Goal: Task Accomplishment & Management: Manage account settings

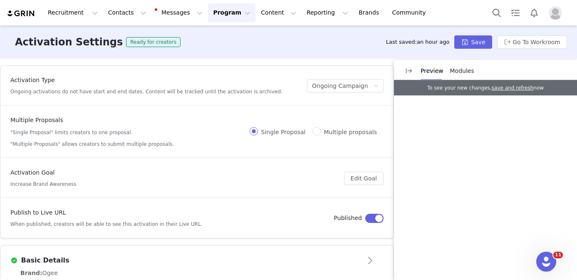
scroll to position [579, 0]
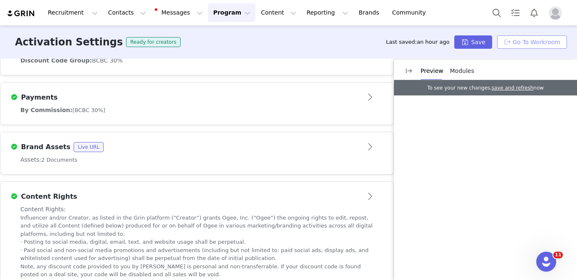
click at [524, 41] on button "Go To Workroom" at bounding box center [532, 41] width 70 height 13
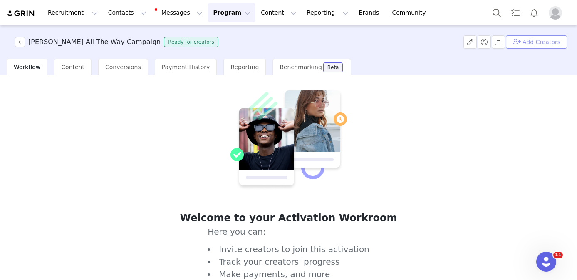
click at [540, 45] on button "Add Creators" at bounding box center [536, 41] width 61 height 13
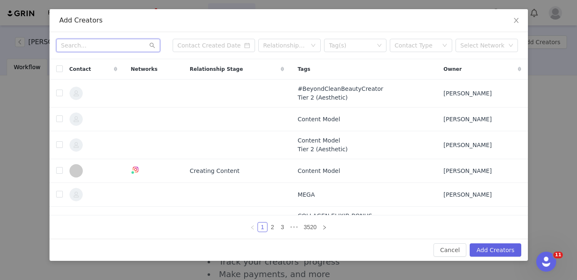
click at [104, 46] on input "text" at bounding box center [108, 45] width 104 height 13
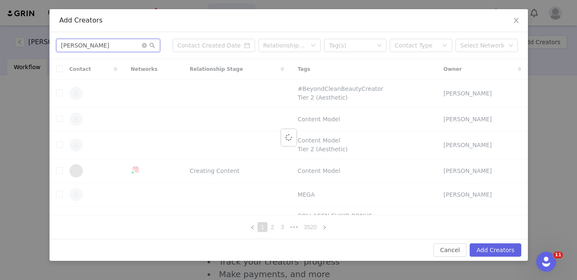
type input "chloe brown"
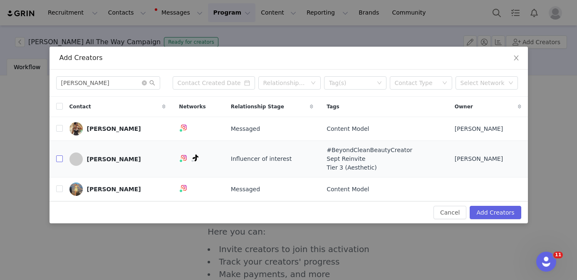
click at [60, 159] on input "checkbox" at bounding box center [59, 158] width 7 height 7
checkbox input "true"
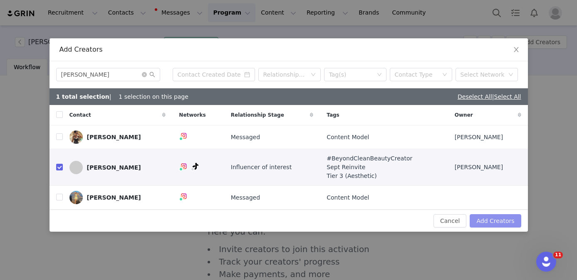
click at [489, 221] on button "Add Creators" at bounding box center [495, 220] width 51 height 13
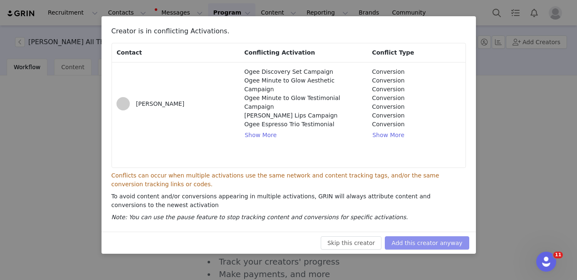
click at [437, 240] on button "Add this creator anyway" at bounding box center [427, 242] width 84 height 13
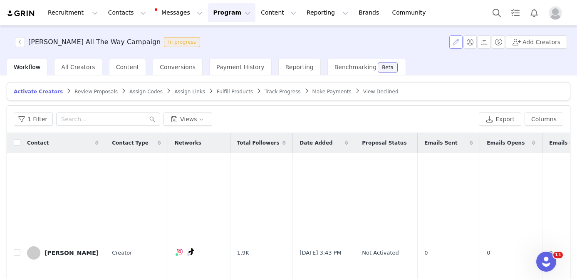
click at [463, 42] on button "button" at bounding box center [455, 41] width 13 height 13
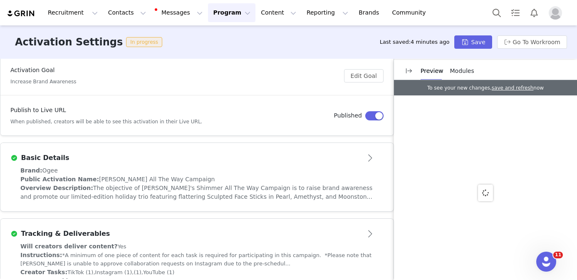
scroll to position [134, 0]
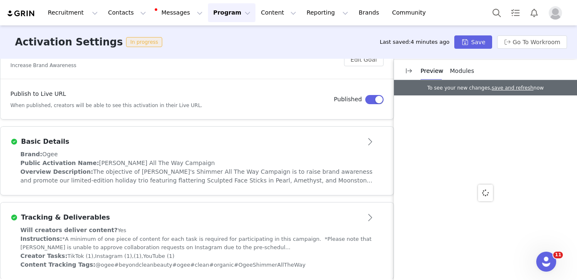
click at [244, 157] on div "Brand: Ogee" at bounding box center [196, 154] width 353 height 9
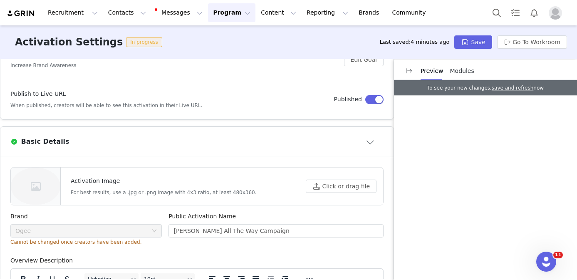
scroll to position [0, 0]
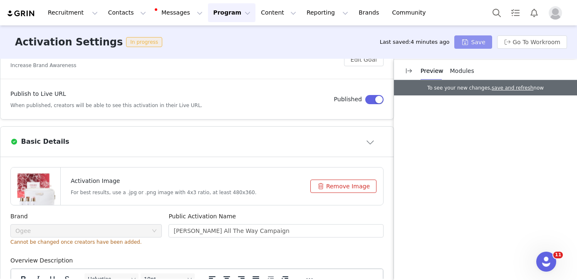
click at [464, 45] on button "Save" at bounding box center [472, 41] width 37 height 13
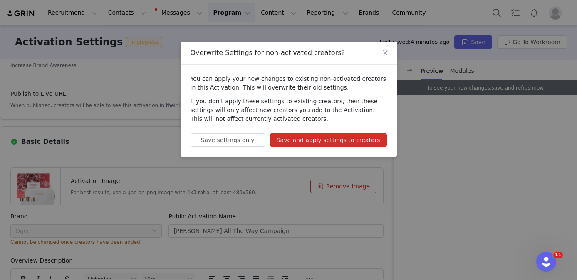
click at [350, 140] on button "Save and apply settings to creators" at bounding box center [328, 139] width 117 height 13
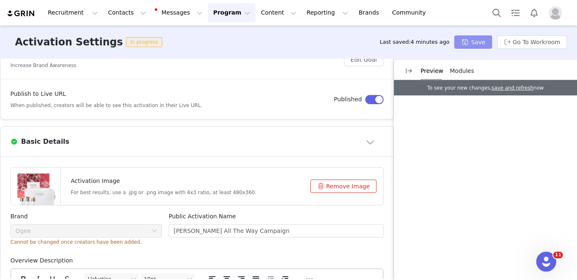
click at [469, 43] on button "Save" at bounding box center [472, 41] width 37 height 13
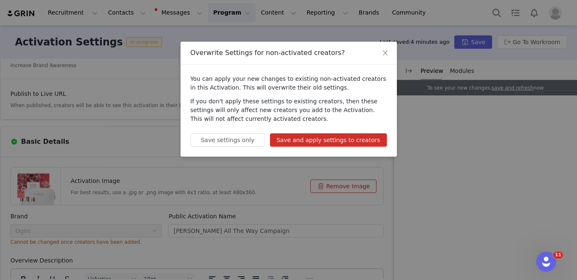
click at [359, 138] on button "Save and apply settings to creators" at bounding box center [328, 139] width 117 height 13
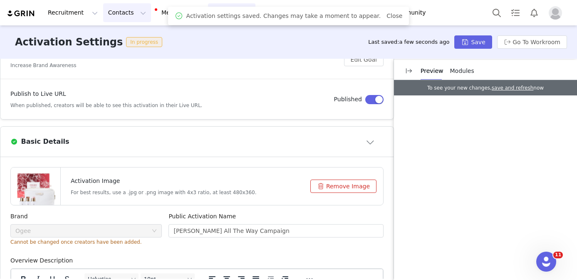
click at [119, 15] on button "Contacts Contacts" at bounding box center [127, 12] width 48 height 19
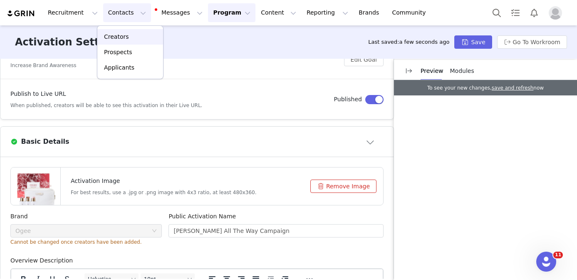
click at [119, 36] on p "Creators" at bounding box center [116, 36] width 25 height 9
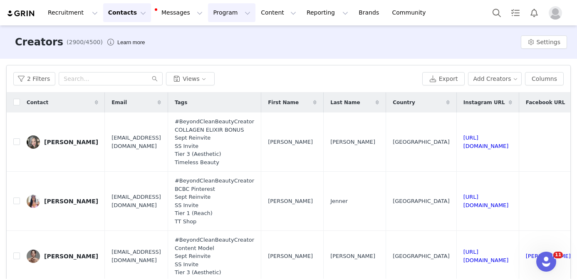
click at [228, 14] on button "Program Program" at bounding box center [231, 12] width 47 height 19
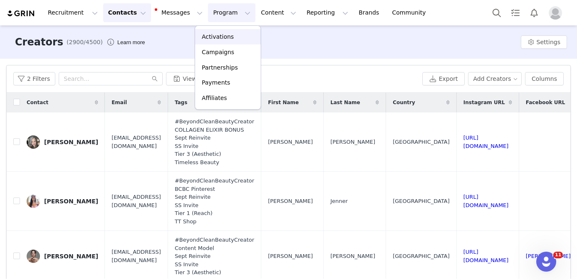
click at [228, 36] on p "Activations" at bounding box center [218, 36] width 32 height 9
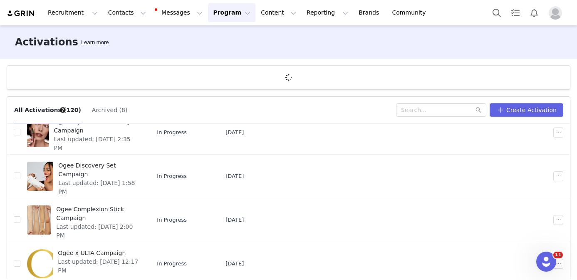
scroll to position [302, 0]
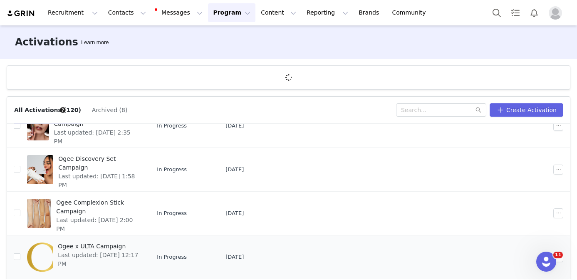
click at [71, 260] on div "Ogee x ULTA Campaign Last updated: Sep 29, 2025 12:17 PM" at bounding box center [98, 256] width 91 height 33
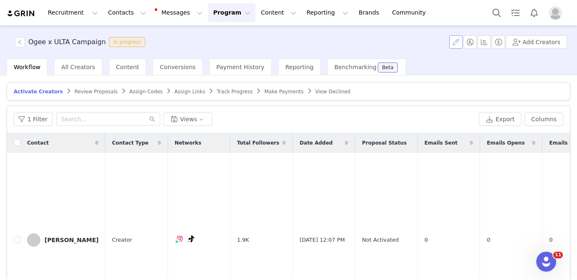
click at [456, 45] on button "button" at bounding box center [455, 41] width 13 height 13
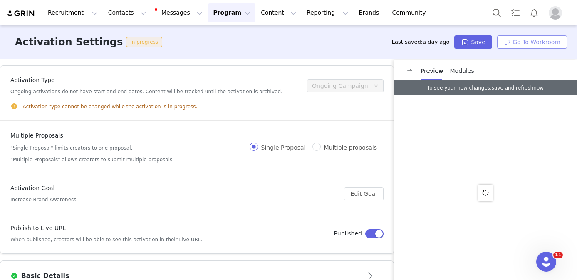
click at [535, 43] on button "Go To Workroom" at bounding box center [532, 41] width 70 height 13
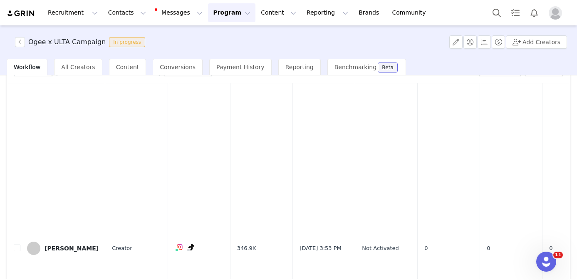
scroll to position [67, 0]
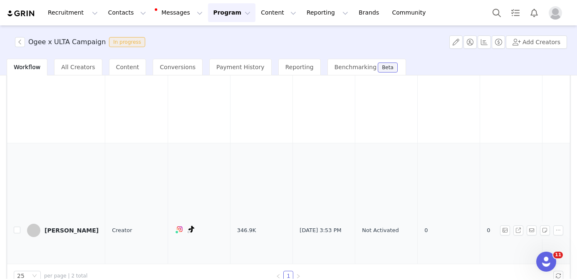
click at [59, 227] on div "Kristyn Hoffman" at bounding box center [72, 230] width 54 height 7
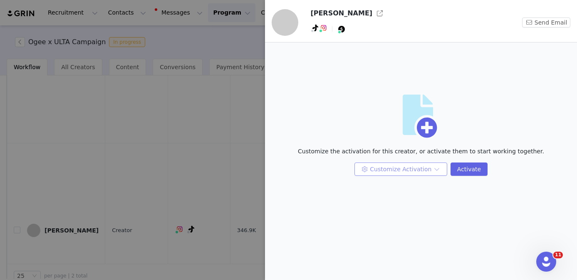
click at [382, 171] on button "Customize Activation" at bounding box center [400, 168] width 93 height 13
click at [397, 167] on button "Customize Activation" at bounding box center [400, 168] width 93 height 13
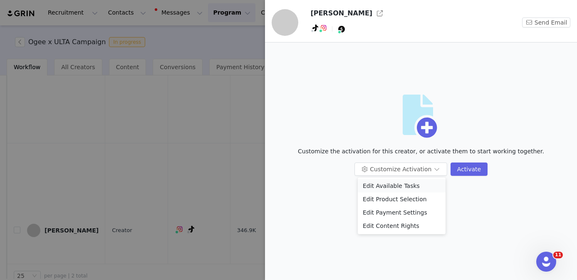
click at [397, 185] on li "Edit Available Tasks" at bounding box center [402, 185] width 88 height 13
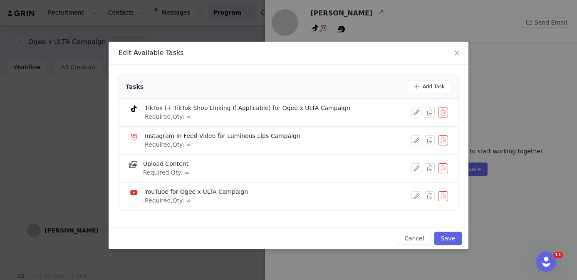
click at [441, 139] on button "button" at bounding box center [443, 140] width 10 height 10
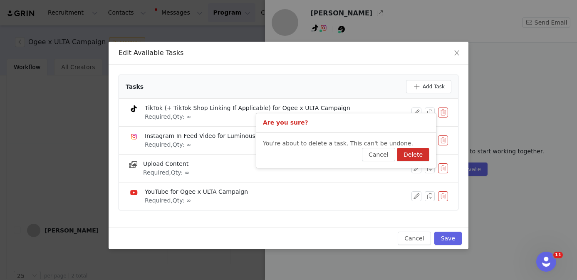
click at [411, 150] on button "Delete" at bounding box center [413, 154] width 32 height 13
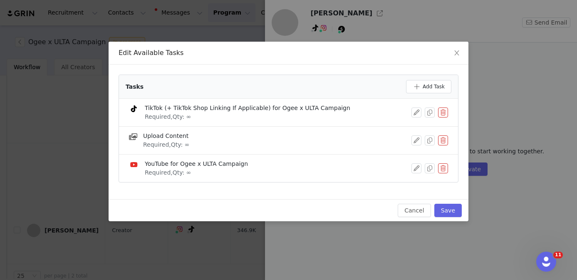
click at [443, 167] on button "button" at bounding box center [443, 168] width 10 height 10
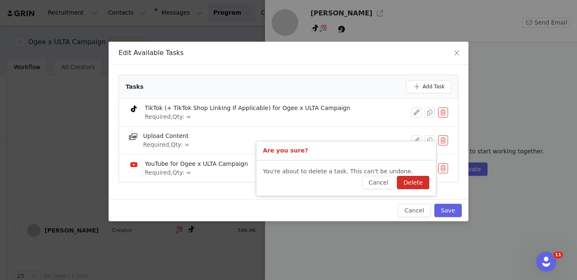
click at [417, 182] on button "Delete" at bounding box center [413, 182] width 32 height 13
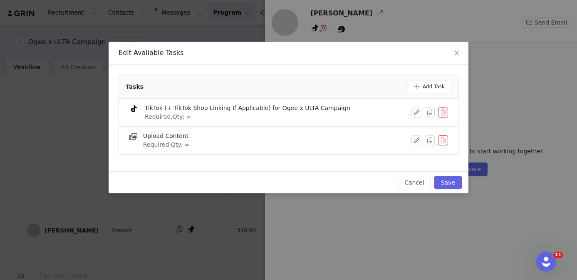
click at [453, 173] on div "Cancel Save" at bounding box center [289, 182] width 360 height 22
click at [452, 180] on button "Save" at bounding box center [447, 182] width 27 height 13
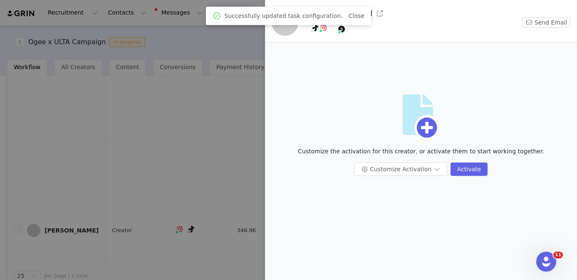
scroll to position [0, 0]
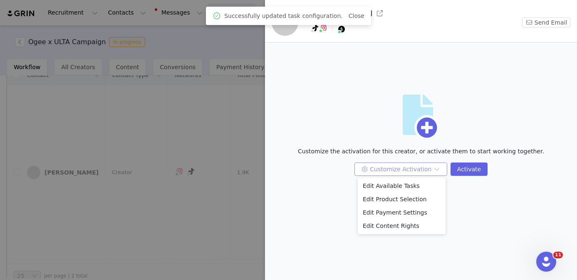
click at [409, 167] on button "Customize Activation" at bounding box center [400, 168] width 93 height 13
click at [404, 214] on li "Edit Payment Settings" at bounding box center [402, 212] width 88 height 13
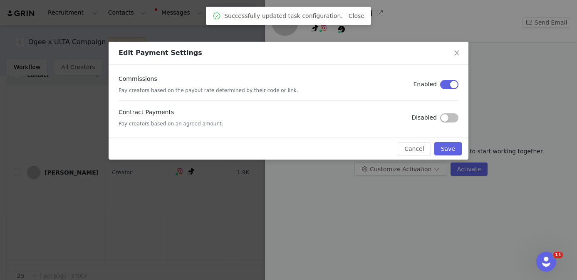
click at [448, 118] on button "button" at bounding box center [449, 117] width 18 height 9
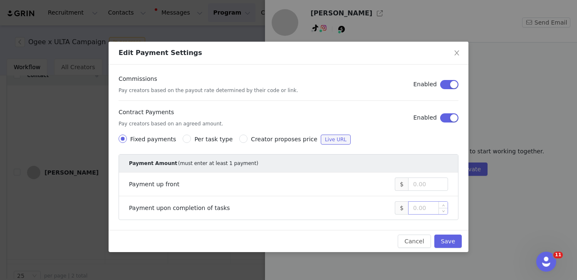
click at [431, 207] on input at bounding box center [428, 207] width 39 height 12
type input "500"
click at [446, 239] on button "Save" at bounding box center [447, 240] width 27 height 13
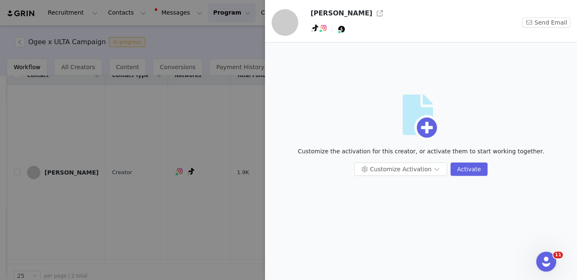
click at [226, 209] on div at bounding box center [288, 140] width 577 height 280
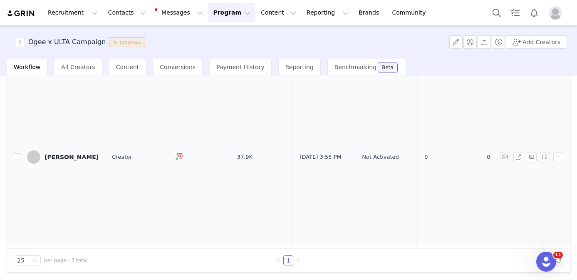
click at [68, 154] on div "Lisa Tamagini" at bounding box center [72, 157] width 54 height 7
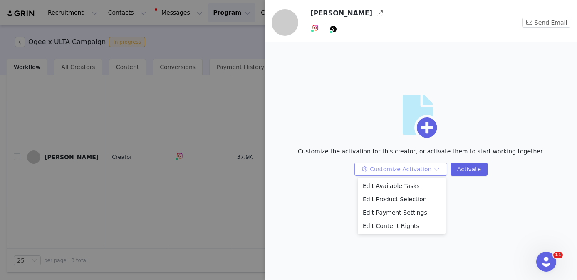
drag, startPoint x: 389, startPoint y: 165, endPoint x: 383, endPoint y: 174, distance: 10.5
click at [389, 165] on button "Customize Activation" at bounding box center [400, 168] width 93 height 13
click at [378, 183] on li "Edit Available Tasks" at bounding box center [402, 185] width 88 height 13
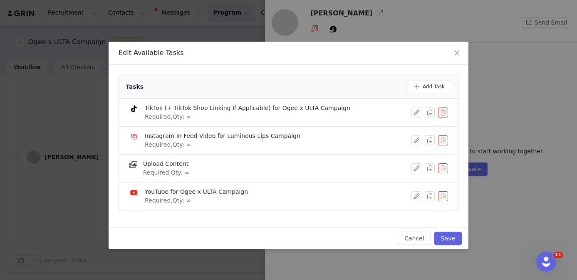
click at [444, 114] on button "button" at bounding box center [443, 112] width 10 height 10
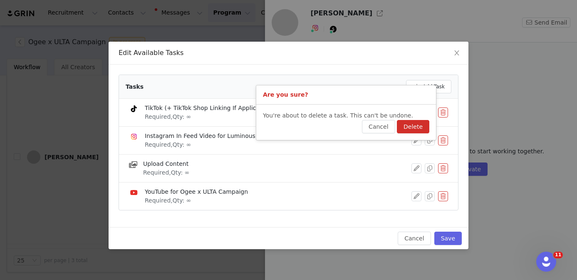
click at [418, 124] on button "Delete" at bounding box center [413, 126] width 32 height 13
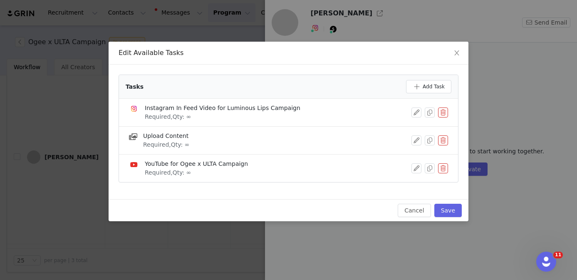
click at [445, 169] on button "button" at bounding box center [443, 168] width 10 height 10
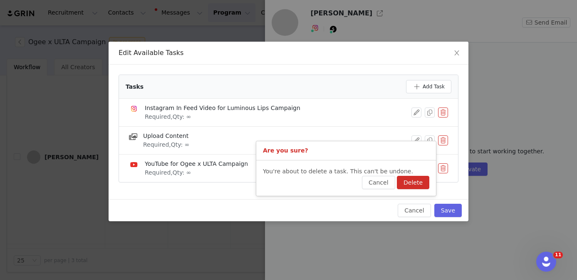
click at [419, 180] on button "Delete" at bounding box center [413, 182] width 32 height 13
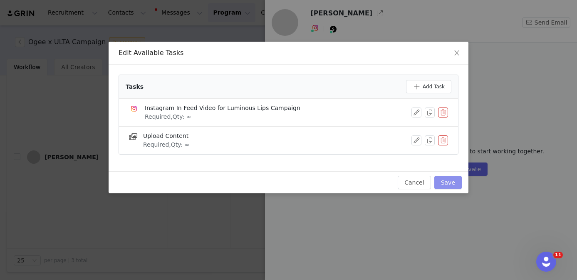
click at [445, 181] on button "Save" at bounding box center [447, 182] width 27 height 13
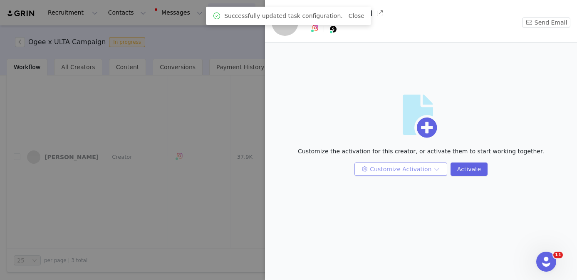
click at [401, 169] on button "Customize Activation" at bounding box center [400, 168] width 93 height 13
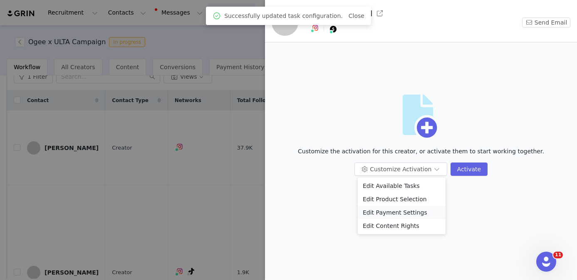
click at [399, 209] on li "Edit Payment Settings" at bounding box center [402, 212] width 88 height 13
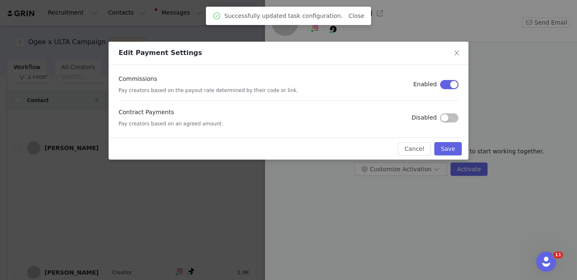
click at [445, 118] on button "button" at bounding box center [449, 117] width 18 height 9
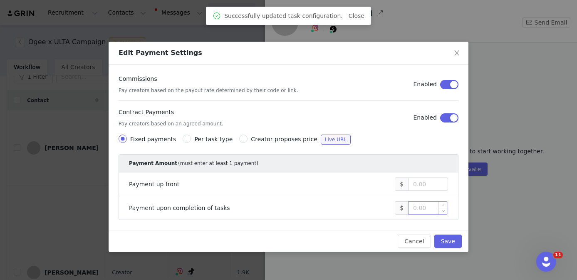
click at [428, 209] on input at bounding box center [428, 207] width 39 height 12
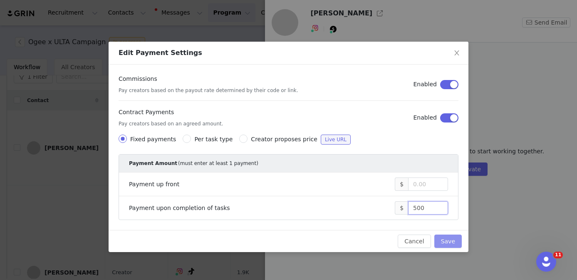
type input "500"
click at [448, 243] on button "Save" at bounding box center [447, 240] width 27 height 13
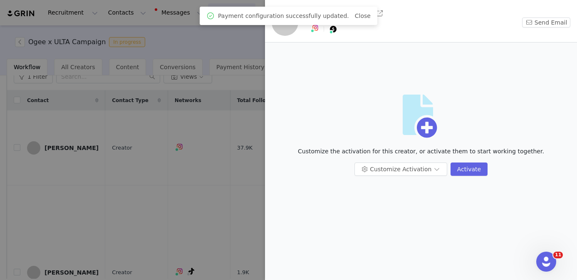
click at [163, 186] on div at bounding box center [288, 140] width 577 height 280
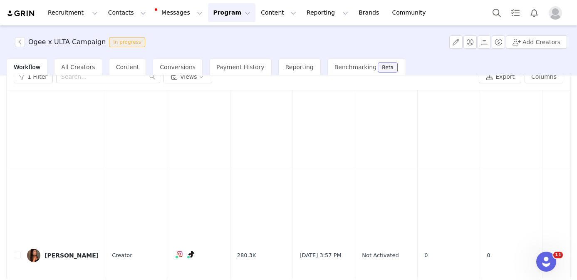
scroll to position [265, 0]
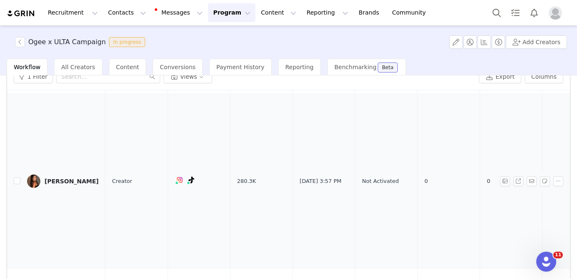
click at [69, 178] on div "Sayna Sheikh" at bounding box center [72, 181] width 54 height 7
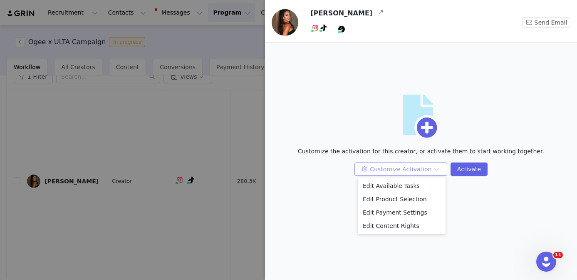
click at [404, 168] on button "Customize Activation" at bounding box center [400, 168] width 93 height 13
click at [382, 178] on ul "Edit Available Tasks Edit Product Selection Edit Payment Settings Edit Content …" at bounding box center [402, 205] width 88 height 57
click at [382, 183] on li "Edit Available Tasks" at bounding box center [402, 185] width 88 height 13
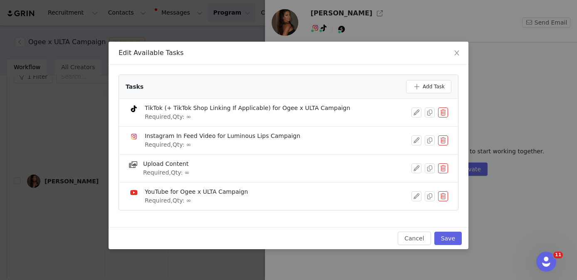
click at [444, 106] on div "TikTok (+ TikTok Shop Linking If Applicable) for Ogee x ULTA Campaign Required,…" at bounding box center [288, 112] width 319 height 17
click at [443, 110] on button "button" at bounding box center [443, 112] width 10 height 10
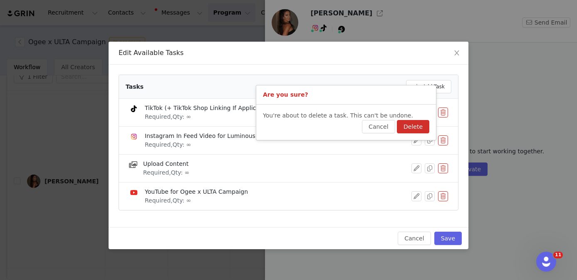
click at [415, 127] on button "Delete" at bounding box center [413, 126] width 32 height 13
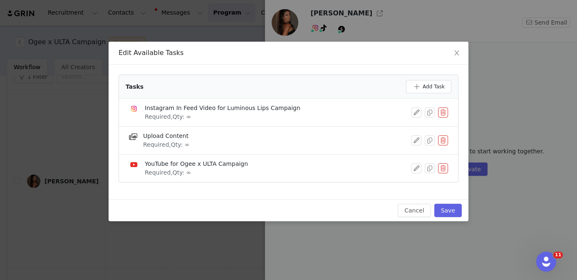
click at [446, 170] on button "button" at bounding box center [443, 168] width 10 height 10
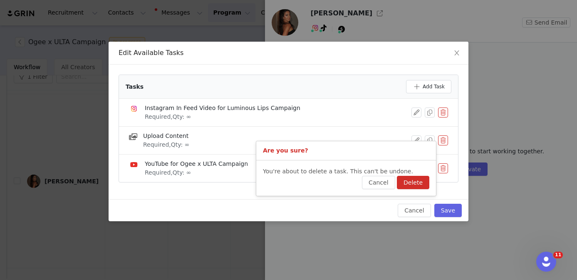
click at [419, 185] on button "Delete" at bounding box center [413, 182] width 32 height 13
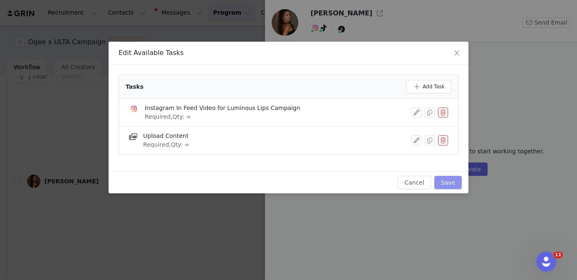
click at [455, 182] on button "Save" at bounding box center [447, 182] width 27 height 13
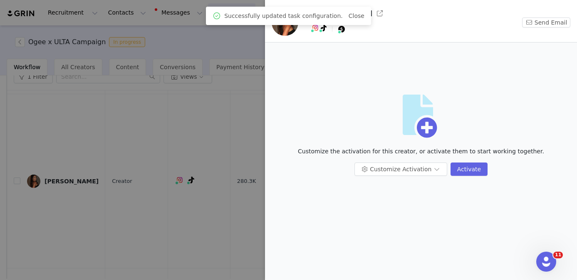
scroll to position [0, 0]
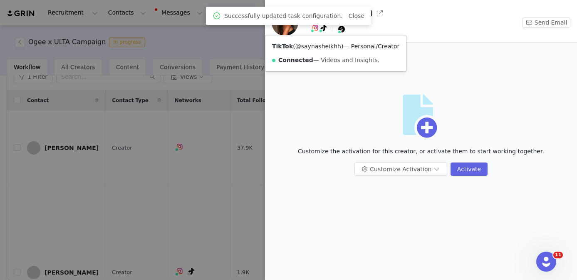
click at [320, 46] on link "@saynasheikhh" at bounding box center [318, 46] width 46 height 7
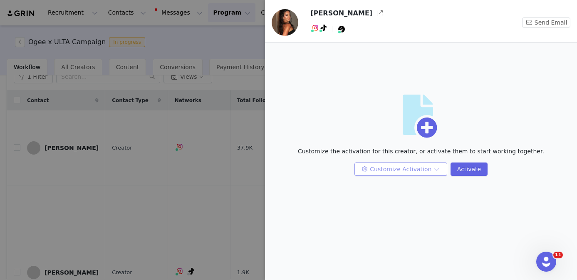
click at [385, 170] on button "Customize Activation" at bounding box center [400, 168] width 93 height 13
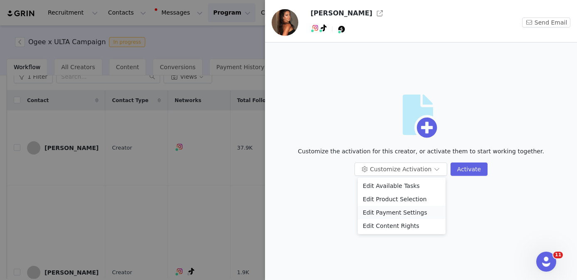
click at [378, 214] on li "Edit Payment Settings" at bounding box center [402, 212] width 88 height 13
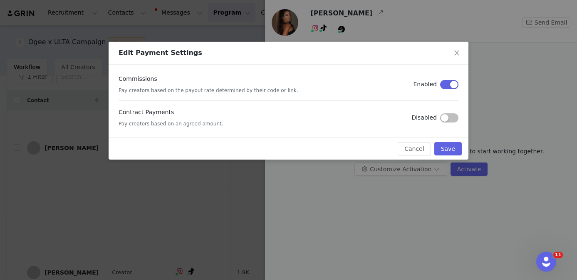
click at [445, 118] on button "button" at bounding box center [449, 117] width 18 height 9
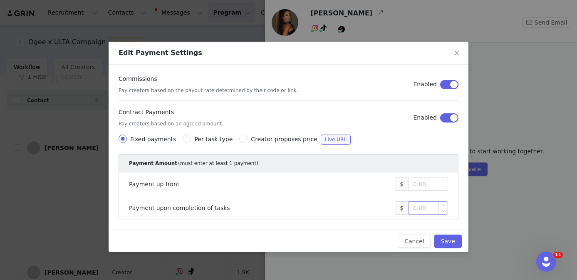
click at [419, 208] on input at bounding box center [428, 207] width 39 height 12
type input "500"
click at [448, 241] on button "Save" at bounding box center [447, 240] width 27 height 13
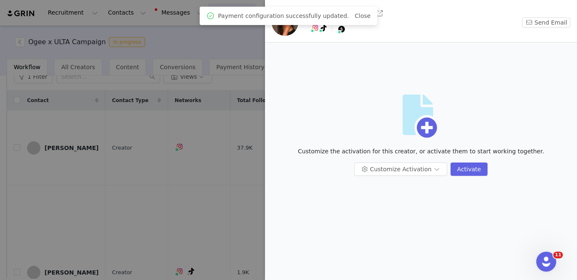
click at [148, 222] on div at bounding box center [288, 140] width 577 height 280
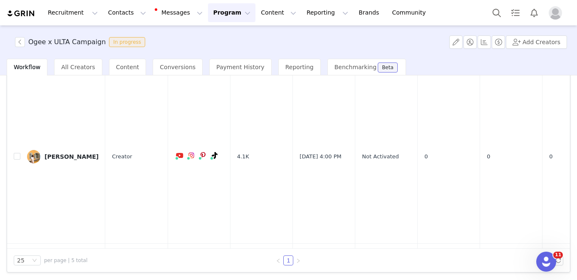
scroll to position [220, 0]
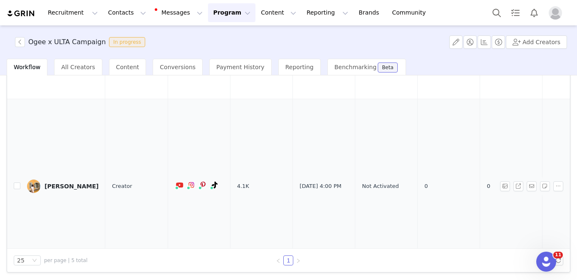
click at [66, 179] on link "Alana Kersey" at bounding box center [63, 185] width 72 height 13
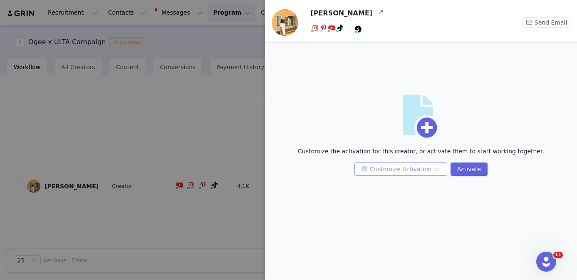
click at [400, 173] on button "Customize Activation" at bounding box center [400, 168] width 93 height 13
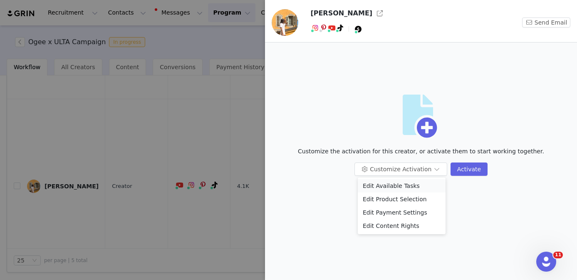
click at [389, 182] on li "Edit Available Tasks" at bounding box center [402, 185] width 88 height 13
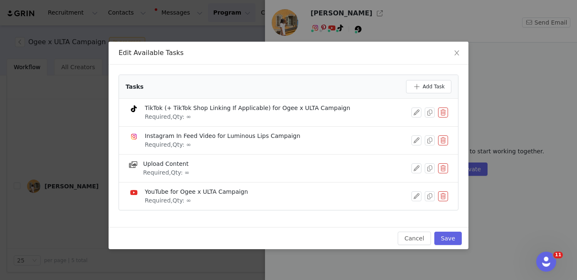
click at [443, 141] on button "button" at bounding box center [443, 140] width 10 height 10
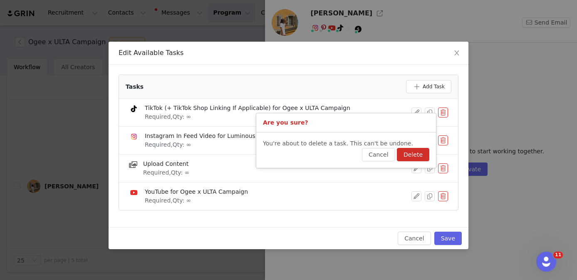
click at [414, 156] on button "Delete" at bounding box center [413, 154] width 32 height 13
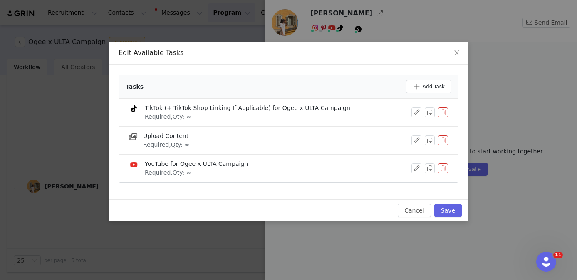
click at [442, 169] on button "button" at bounding box center [443, 168] width 10 height 10
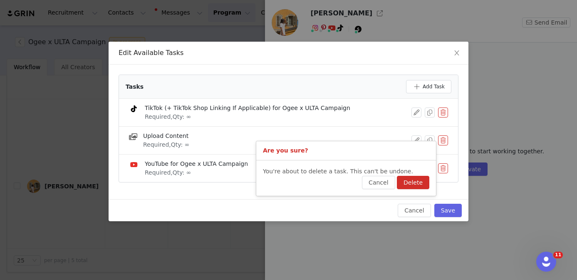
click at [421, 178] on button "Delete" at bounding box center [413, 182] width 32 height 13
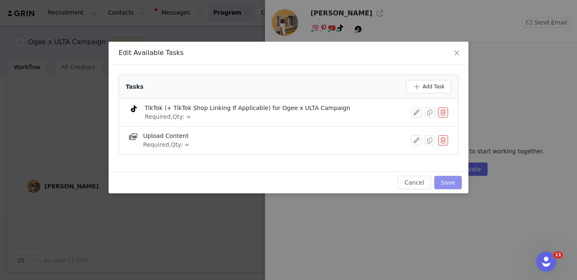
click at [443, 177] on button "Save" at bounding box center [447, 182] width 27 height 13
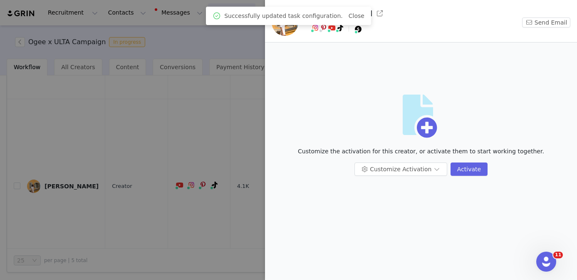
scroll to position [0, 0]
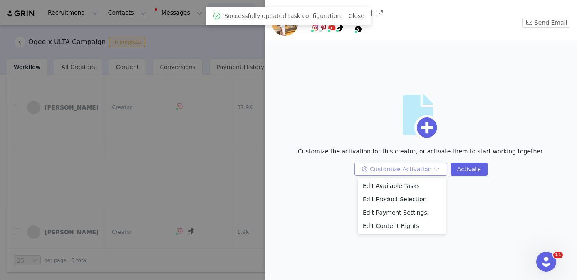
click at [409, 165] on button "Customize Activation" at bounding box center [400, 168] width 93 height 13
click at [388, 215] on li "Edit Payment Settings" at bounding box center [402, 212] width 88 height 13
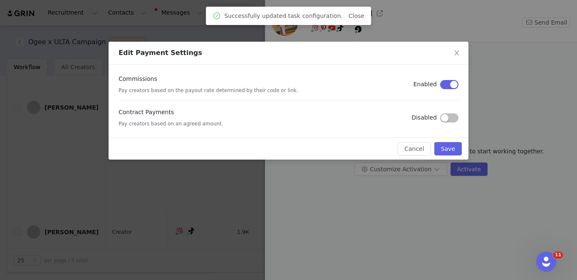
click at [446, 116] on button "button" at bounding box center [449, 117] width 18 height 9
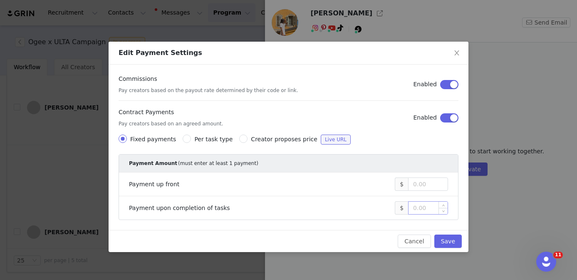
click at [423, 210] on input at bounding box center [428, 207] width 39 height 12
type input "500"
click at [449, 241] on button "Save" at bounding box center [447, 240] width 27 height 13
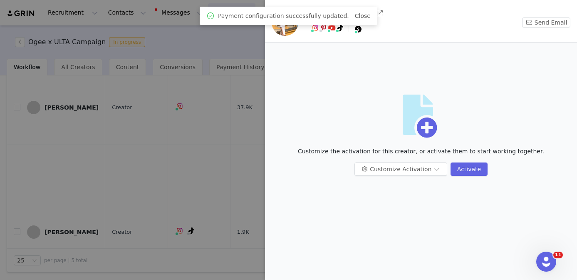
click at [168, 176] on div at bounding box center [288, 140] width 577 height 280
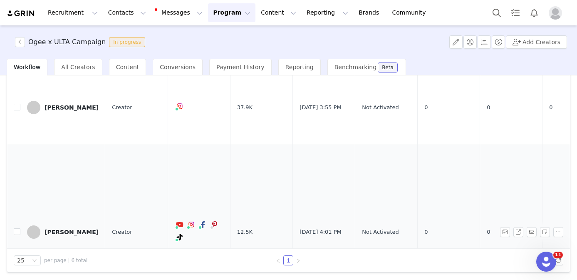
drag, startPoint x: 63, startPoint y: 208, endPoint x: 94, endPoint y: 185, distance: 38.9
click at [63, 228] on div "Shay Gause" at bounding box center [72, 231] width 54 height 7
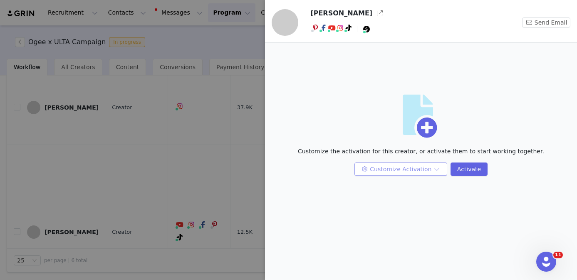
click at [382, 169] on button "Customize Activation" at bounding box center [400, 168] width 93 height 13
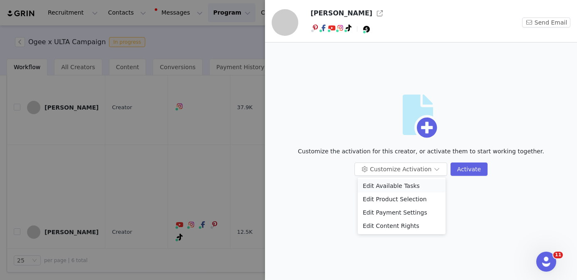
click at [380, 182] on li "Edit Available Tasks" at bounding box center [402, 185] width 88 height 13
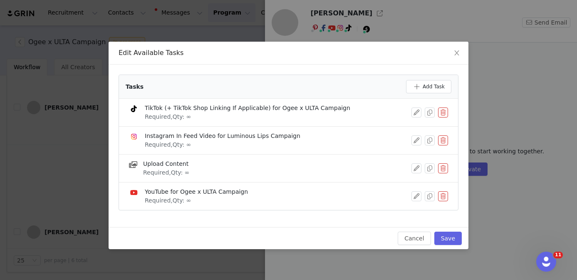
click at [442, 109] on button "button" at bounding box center [443, 112] width 10 height 10
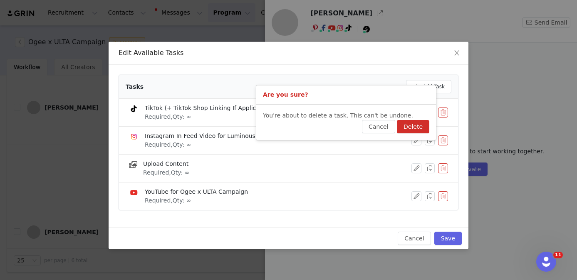
click at [414, 128] on button "Delete" at bounding box center [413, 126] width 32 height 13
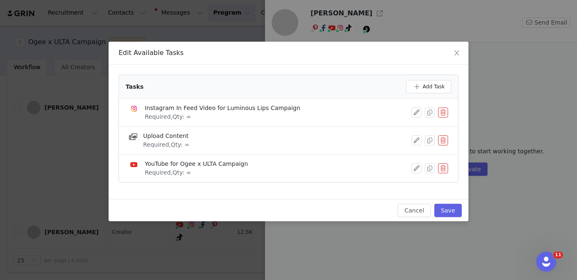
click at [442, 162] on div "YouTube for Ogee x ULTA Campaign Required, Qty: ∞" at bounding box center [288, 167] width 319 height 17
click at [441, 167] on button "button" at bounding box center [443, 168] width 10 height 10
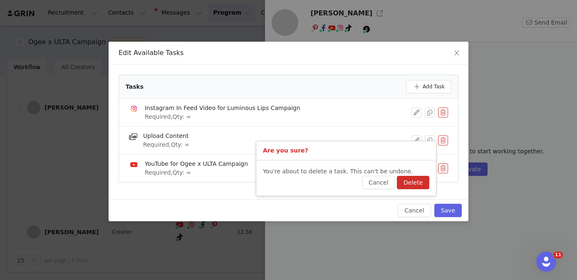
click at [415, 180] on button "Delete" at bounding box center [413, 182] width 32 height 13
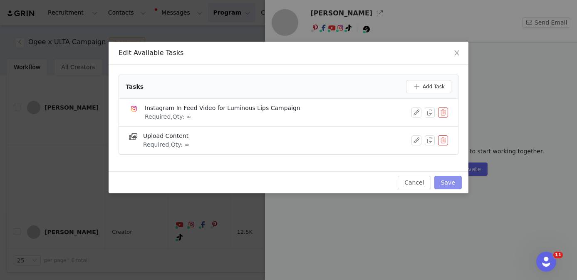
click at [450, 182] on button "Save" at bounding box center [447, 182] width 27 height 13
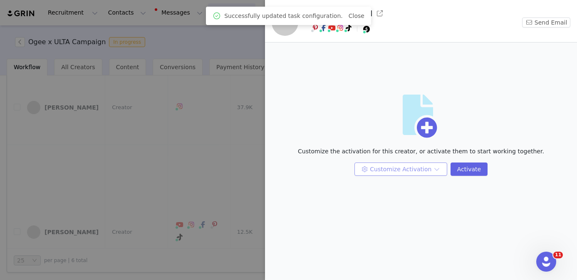
click at [404, 167] on button "Customize Activation" at bounding box center [400, 168] width 93 height 13
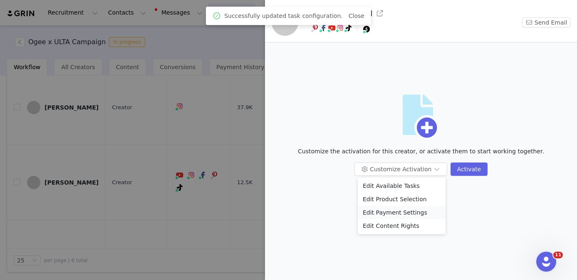
click at [400, 214] on li "Edit Payment Settings" at bounding box center [402, 212] width 88 height 13
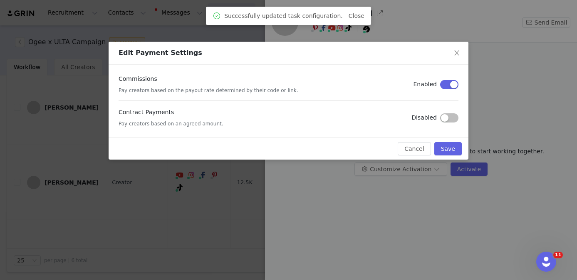
click at [446, 118] on button "button" at bounding box center [449, 117] width 18 height 9
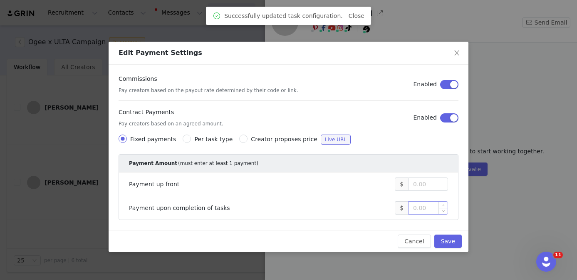
click at [429, 204] on input at bounding box center [428, 207] width 39 height 12
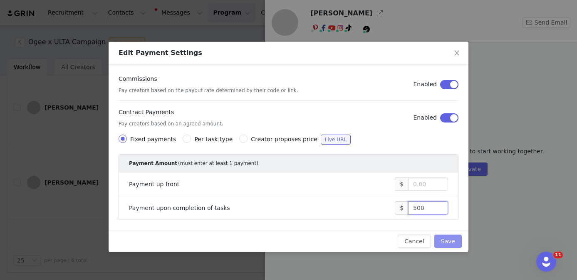
type input "500"
click at [447, 240] on button "Save" at bounding box center [447, 240] width 27 height 13
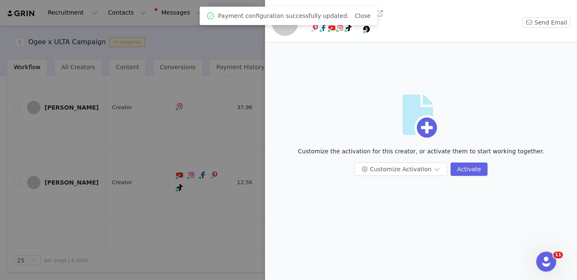
click at [199, 222] on div at bounding box center [288, 140] width 577 height 280
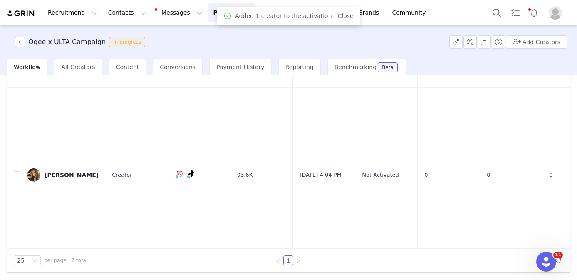
scroll to position [367, 0]
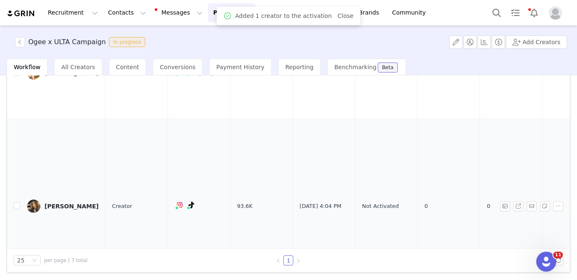
click at [70, 203] on div "Cindy Ruzi" at bounding box center [72, 206] width 54 height 7
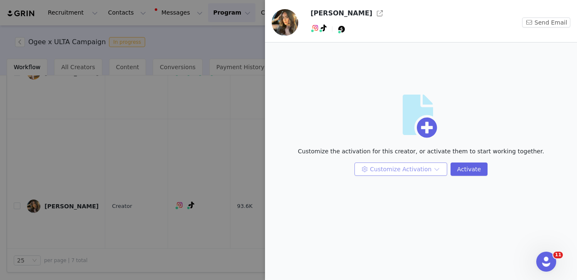
click at [393, 169] on button "Customize Activation" at bounding box center [400, 168] width 93 height 13
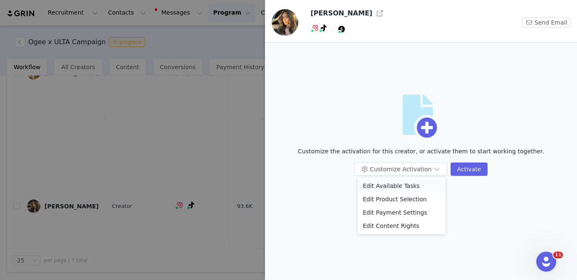
click at [381, 185] on li "Edit Available Tasks" at bounding box center [402, 185] width 88 height 13
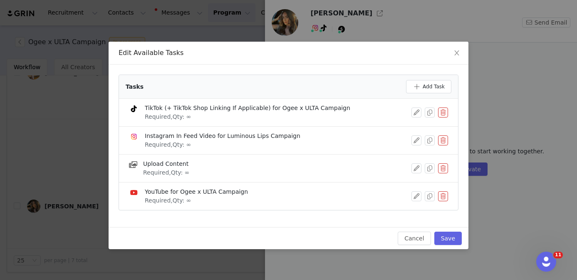
click at [441, 112] on button "button" at bounding box center [443, 112] width 10 height 10
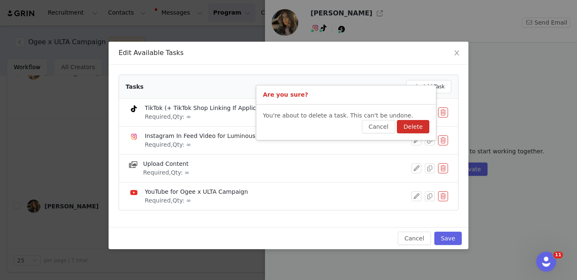
click at [419, 124] on button "Delete" at bounding box center [413, 126] width 32 height 13
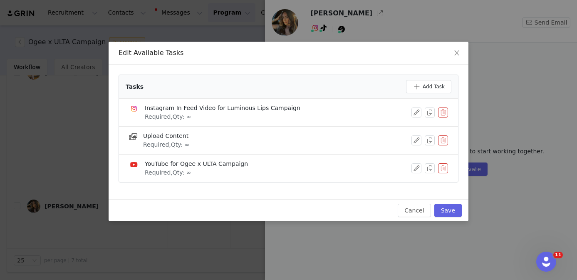
click at [441, 172] on button "button" at bounding box center [443, 168] width 10 height 10
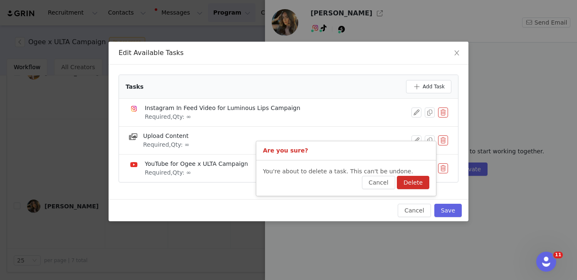
click at [421, 181] on button "Delete" at bounding box center [413, 182] width 32 height 13
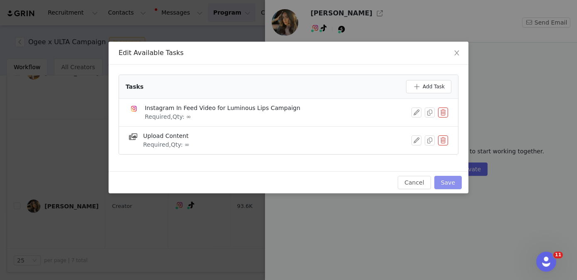
click at [451, 179] on button "Save" at bounding box center [447, 182] width 27 height 13
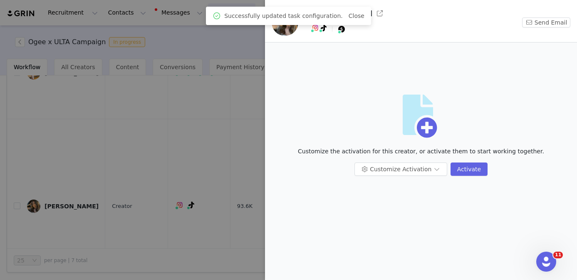
scroll to position [0, 0]
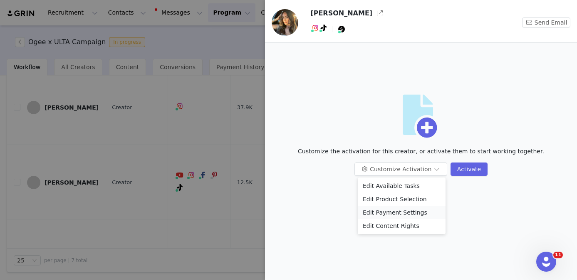
click at [397, 210] on li "Edit Payment Settings" at bounding box center [402, 212] width 88 height 13
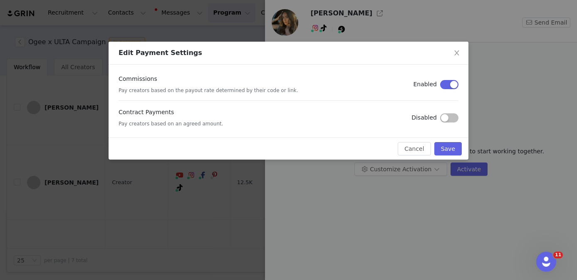
click at [450, 115] on button "button" at bounding box center [449, 117] width 18 height 9
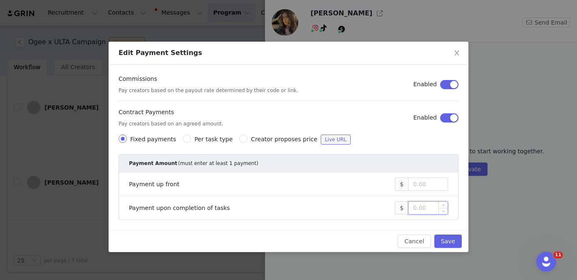
click at [425, 204] on input at bounding box center [428, 207] width 39 height 12
type input "500"
click at [448, 240] on button "Save" at bounding box center [447, 240] width 27 height 13
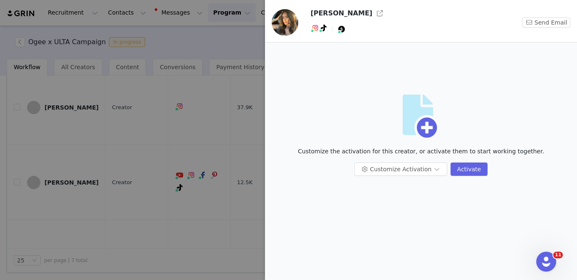
click at [141, 201] on div at bounding box center [288, 140] width 577 height 280
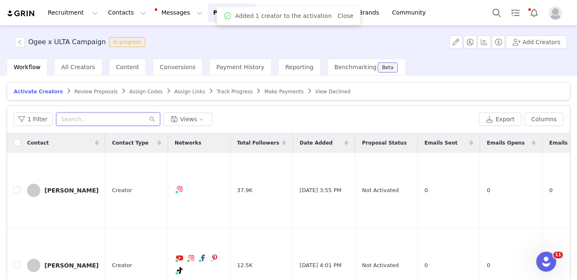
click at [104, 119] on input "text" at bounding box center [108, 118] width 104 height 13
paste input "Nichole Maharaj"
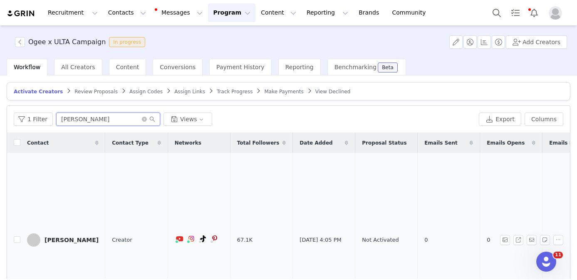
type input "Nichole Maharaj"
click at [74, 236] on div "Nichole Maharaj" at bounding box center [72, 239] width 54 height 7
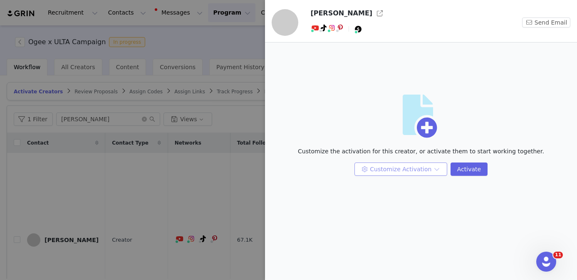
click at [414, 167] on button "Customize Activation" at bounding box center [400, 168] width 93 height 13
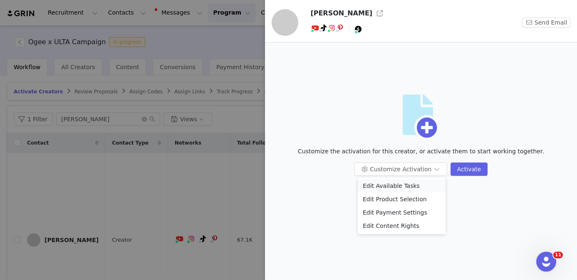
click at [397, 182] on li "Edit Available Tasks" at bounding box center [402, 185] width 88 height 13
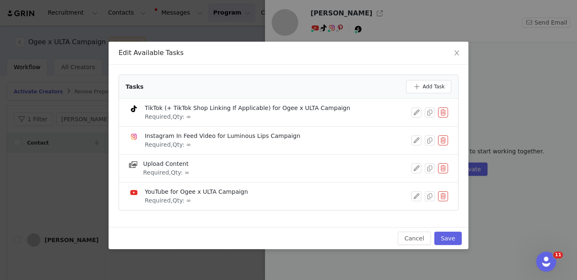
click at [446, 111] on button "button" at bounding box center [443, 112] width 10 height 10
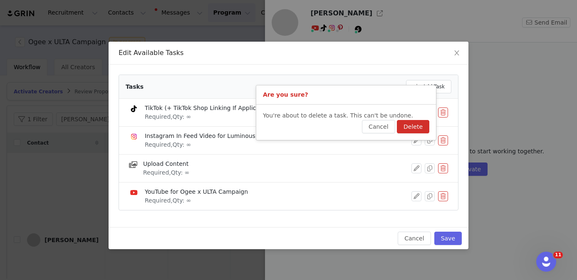
click at [422, 132] on button "Delete" at bounding box center [413, 126] width 32 height 13
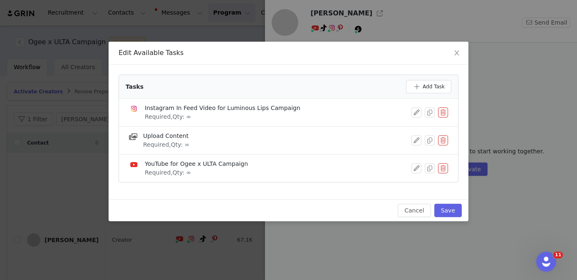
click at [445, 169] on button "button" at bounding box center [443, 168] width 10 height 10
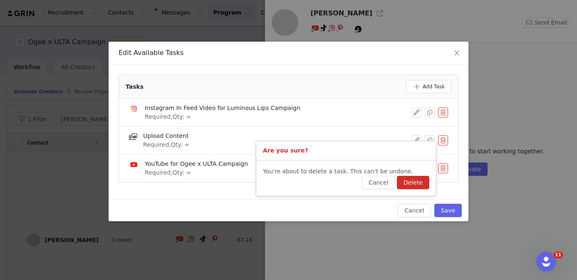
click at [424, 178] on button "Delete" at bounding box center [413, 182] width 32 height 13
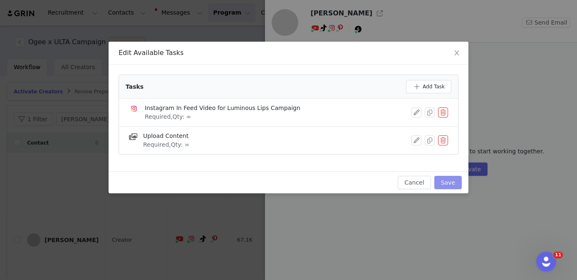
click at [456, 179] on button "Save" at bounding box center [447, 182] width 27 height 13
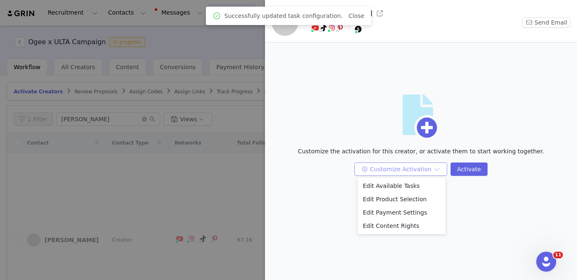
click at [397, 170] on button "Customize Activation" at bounding box center [400, 168] width 93 height 13
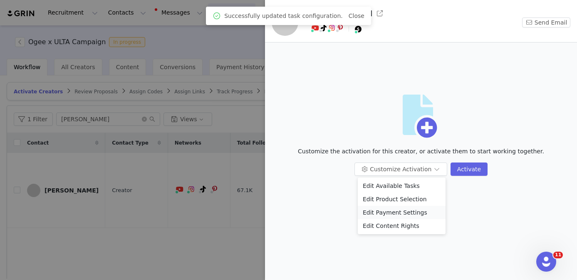
click at [397, 213] on li "Edit Payment Settings" at bounding box center [402, 212] width 88 height 13
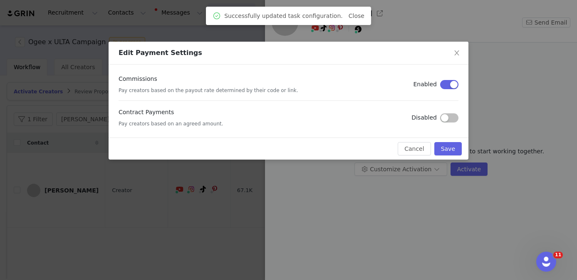
click at [444, 115] on button "button" at bounding box center [449, 117] width 18 height 9
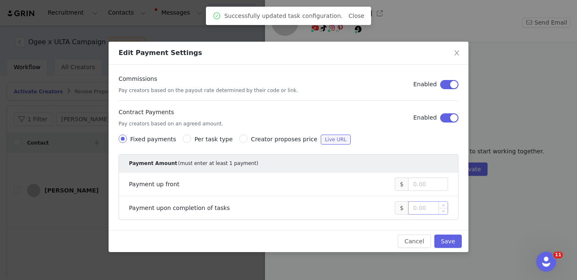
click at [430, 208] on input at bounding box center [428, 207] width 39 height 12
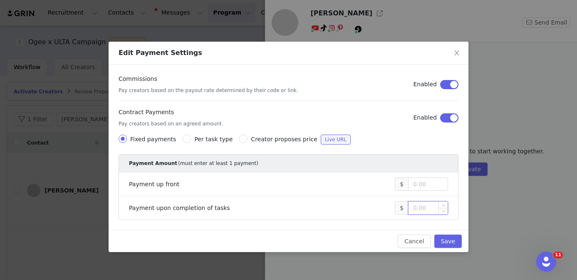
type input "0"
type input "500"
click at [452, 242] on button "Save" at bounding box center [447, 240] width 27 height 13
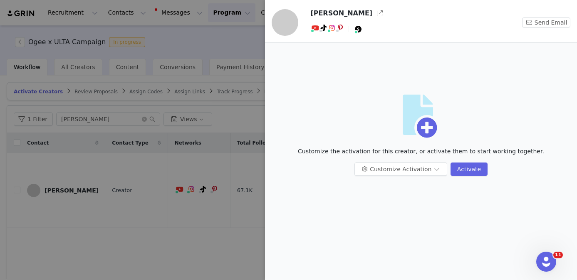
click at [165, 197] on div at bounding box center [288, 140] width 577 height 280
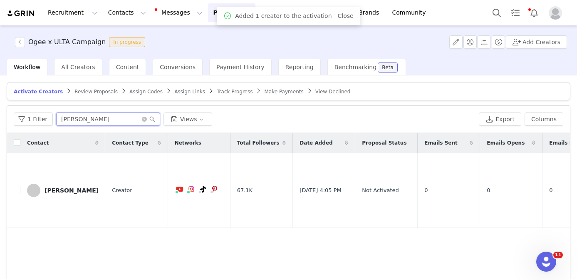
click at [137, 118] on input "Nichole Maharaj" at bounding box center [108, 118] width 104 height 13
paste input "kkole Vergara"
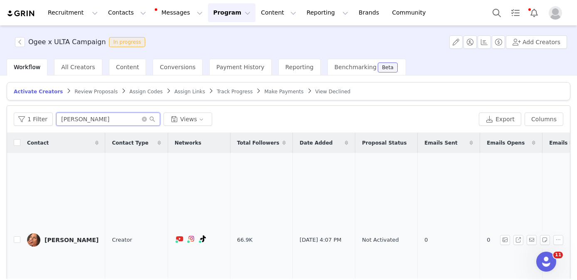
type input "Nikkole Vergara"
click at [62, 236] on div "Nikkole Vergara" at bounding box center [72, 239] width 54 height 7
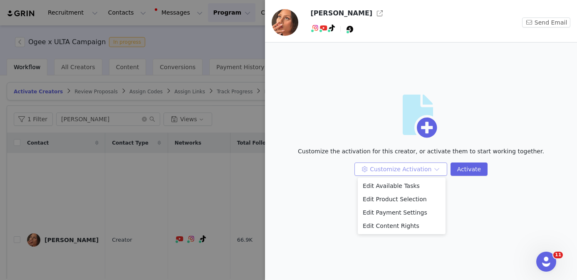
click at [411, 171] on button "Customize Activation" at bounding box center [400, 168] width 93 height 13
click at [405, 181] on li "Edit Available Tasks" at bounding box center [402, 185] width 88 height 13
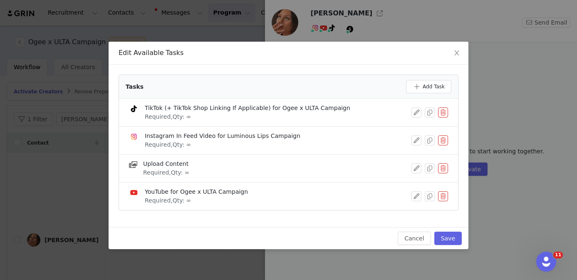
click at [443, 141] on button "button" at bounding box center [443, 140] width 10 height 10
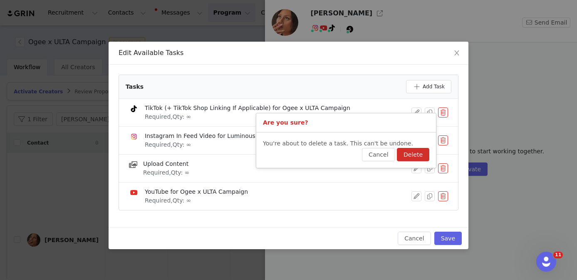
click at [420, 152] on button "Delete" at bounding box center [413, 154] width 32 height 13
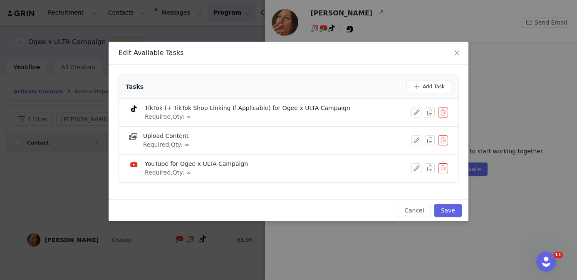
click at [445, 168] on button "button" at bounding box center [443, 168] width 10 height 10
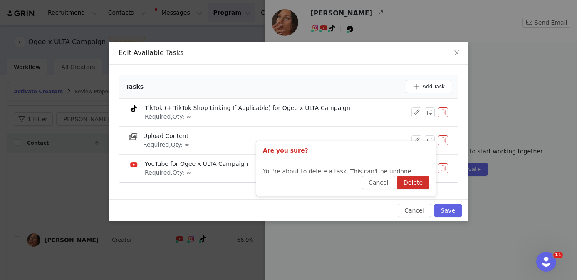
click at [421, 178] on button "Delete" at bounding box center [413, 182] width 32 height 13
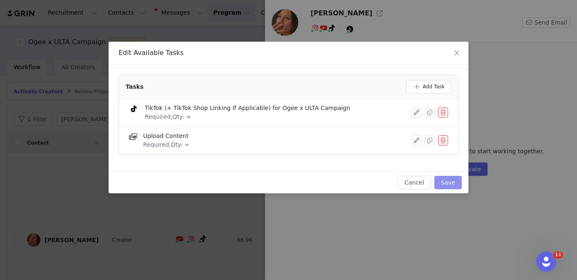
click at [444, 178] on button "Save" at bounding box center [447, 182] width 27 height 13
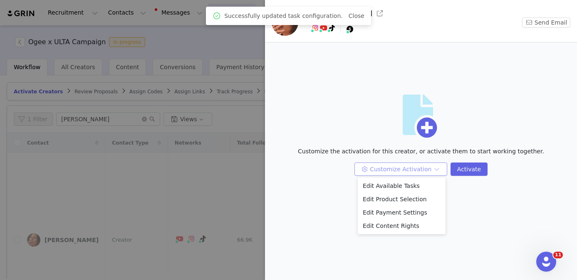
click at [402, 167] on button "Customize Activation" at bounding box center [400, 168] width 93 height 13
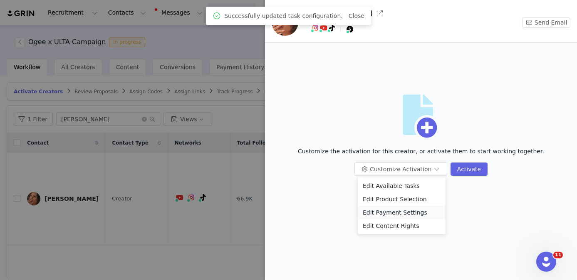
click at [401, 215] on li "Edit Payment Settings" at bounding box center [402, 212] width 88 height 13
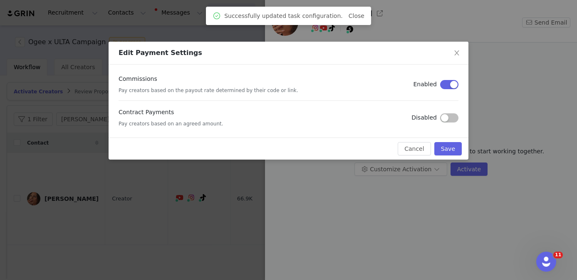
click at [451, 117] on button "button" at bounding box center [449, 117] width 18 height 9
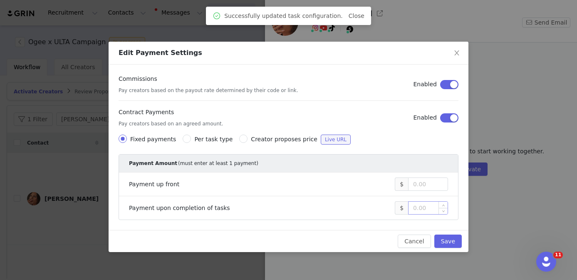
click at [425, 203] on input at bounding box center [428, 207] width 39 height 12
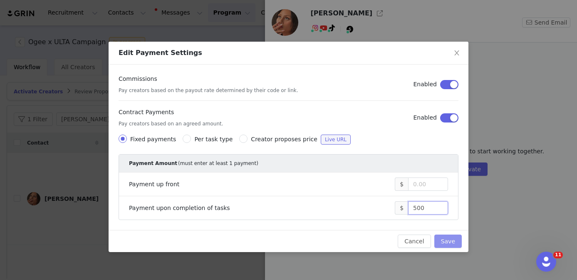
type input "500"
click at [449, 243] on button "Save" at bounding box center [447, 240] width 27 height 13
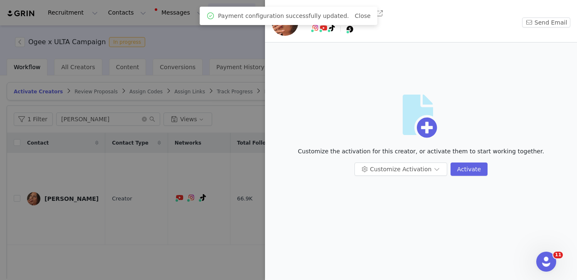
click at [211, 247] on div at bounding box center [288, 140] width 577 height 280
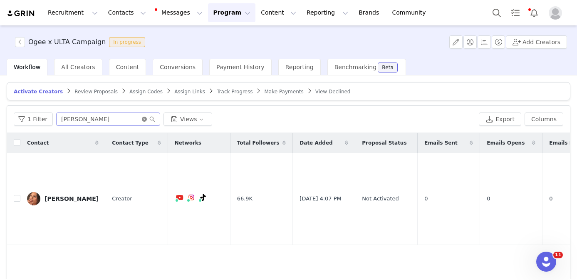
click at [142, 119] on icon "icon: close-circle" at bounding box center [144, 118] width 5 height 5
click at [141, 119] on input "text" at bounding box center [108, 118] width 104 height 13
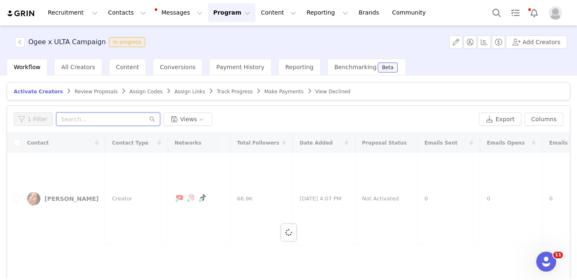
paste input "Milan Crawford"
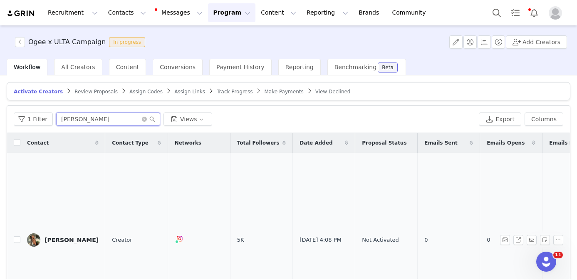
type input "Milan Crawford"
click at [73, 233] on link "Milan Crawford" at bounding box center [63, 239] width 72 height 13
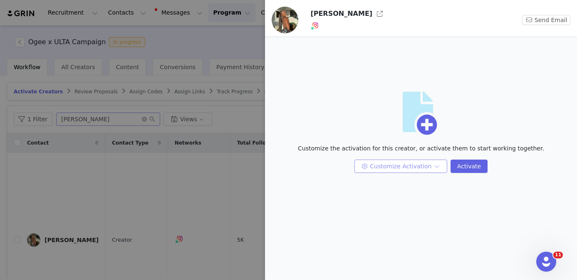
click at [385, 171] on button "Customize Activation" at bounding box center [400, 165] width 93 height 13
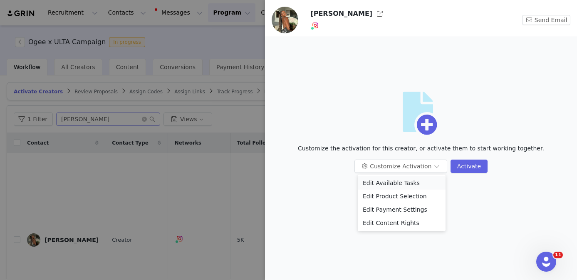
click at [382, 181] on li "Edit Available Tasks" at bounding box center [402, 182] width 88 height 13
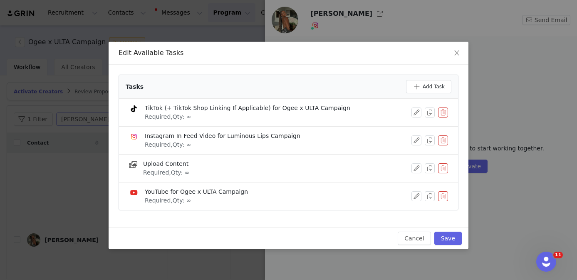
click at [442, 107] on div "TikTok (+ TikTok Shop Linking If Applicable) for Ogee x ULTA Campaign Required,…" at bounding box center [288, 112] width 319 height 17
click at [442, 110] on button "button" at bounding box center [443, 112] width 10 height 10
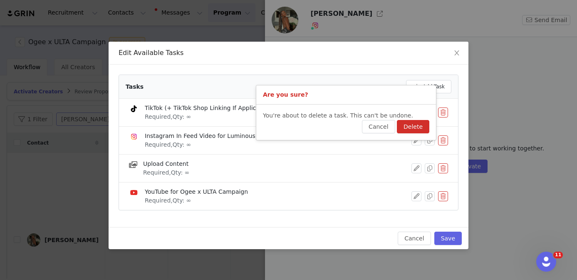
click at [417, 127] on button "Delete" at bounding box center [413, 126] width 32 height 13
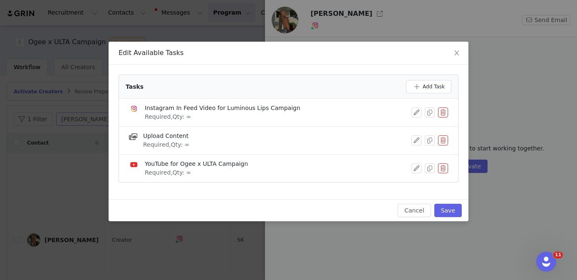
click at [444, 169] on button "button" at bounding box center [443, 168] width 10 height 10
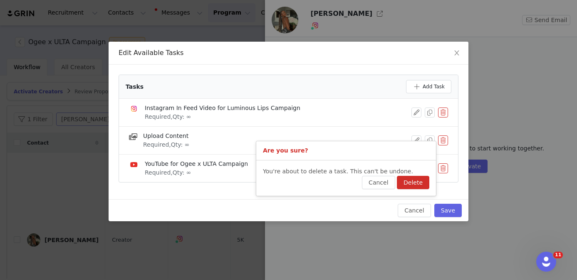
click at [423, 181] on button "Delete" at bounding box center [413, 182] width 32 height 13
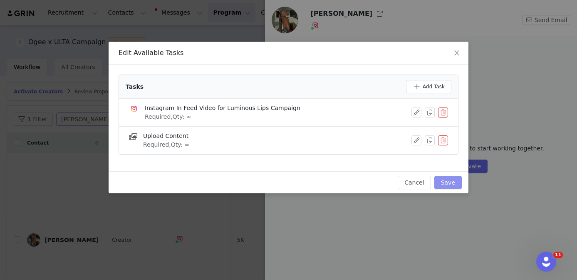
click at [449, 181] on button "Save" at bounding box center [447, 182] width 27 height 13
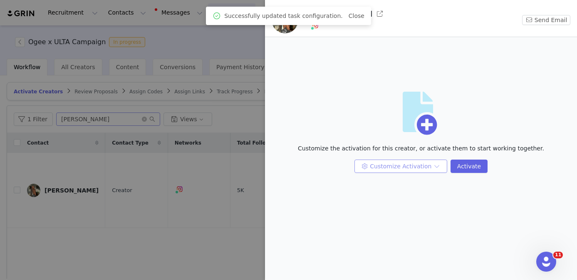
click at [387, 166] on button "Customize Activation" at bounding box center [400, 165] width 93 height 13
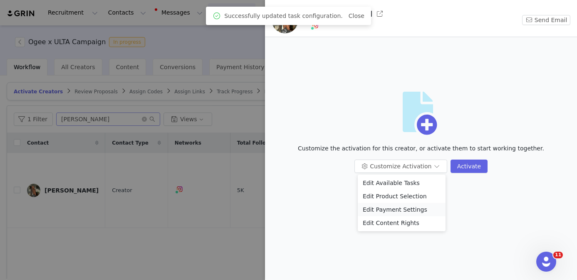
click at [385, 210] on li "Edit Payment Settings" at bounding box center [402, 209] width 88 height 13
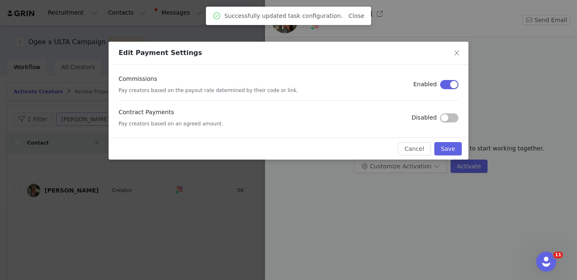
click at [446, 116] on button "button" at bounding box center [449, 117] width 18 height 9
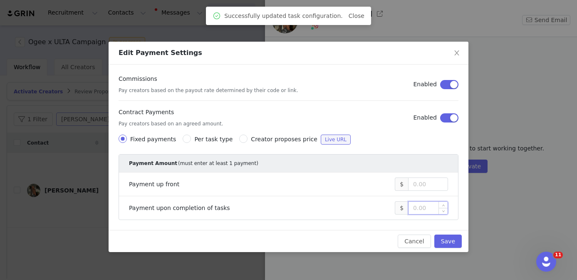
click at [430, 207] on input at bounding box center [428, 207] width 39 height 12
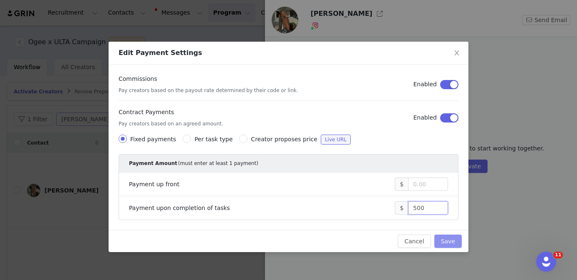
type input "500"
click at [449, 240] on button "Save" at bounding box center [447, 240] width 27 height 13
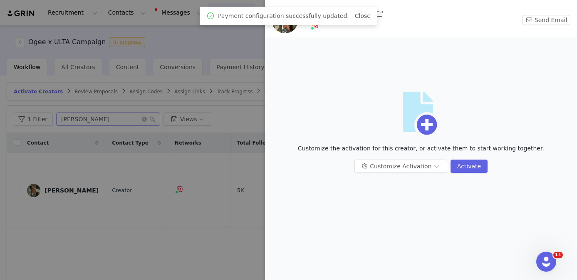
click at [230, 221] on div at bounding box center [288, 140] width 577 height 280
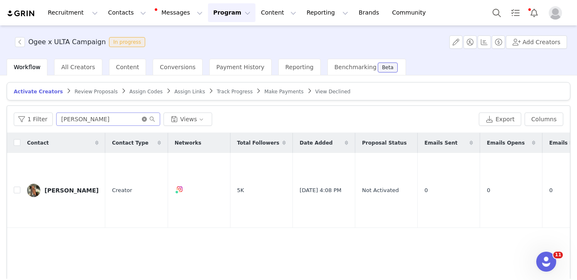
click at [142, 117] on icon "icon: close-circle" at bounding box center [144, 118] width 5 height 5
click at [139, 117] on input "text" at bounding box center [108, 118] width 104 height 13
paste input "Gabriella Hall"
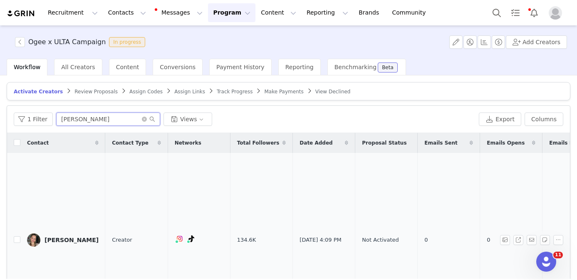
type input "Gabriella Hall"
click at [67, 236] on div "Gabriella Hall" at bounding box center [72, 239] width 54 height 7
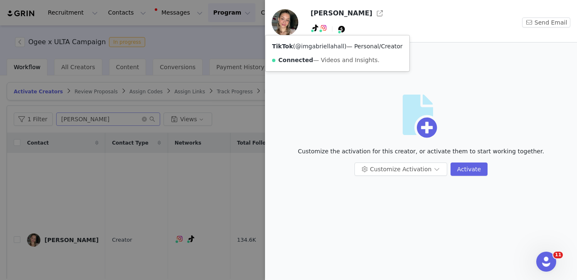
click at [312, 48] on link "@imgabriellahall" at bounding box center [319, 46] width 49 height 7
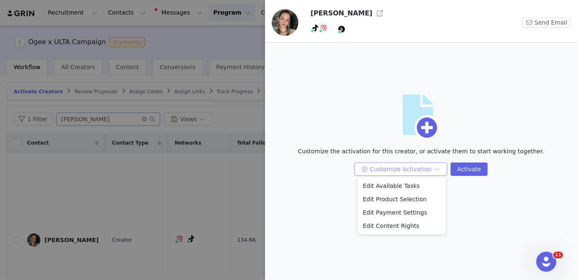
click at [388, 170] on button "Customize Activation" at bounding box center [400, 168] width 93 height 13
click at [378, 186] on li "Edit Available Tasks" at bounding box center [402, 185] width 88 height 13
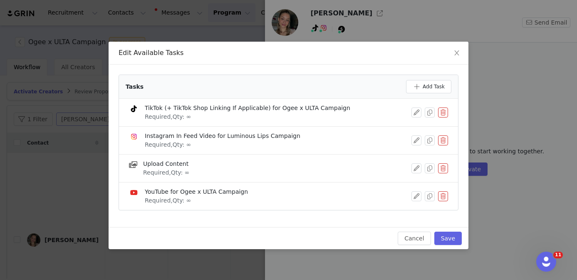
click at [443, 139] on button "button" at bounding box center [443, 140] width 10 height 10
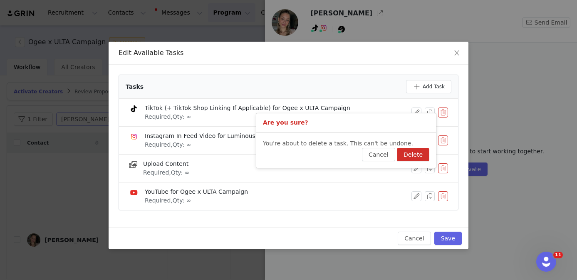
click at [420, 149] on button "Delete" at bounding box center [413, 154] width 32 height 13
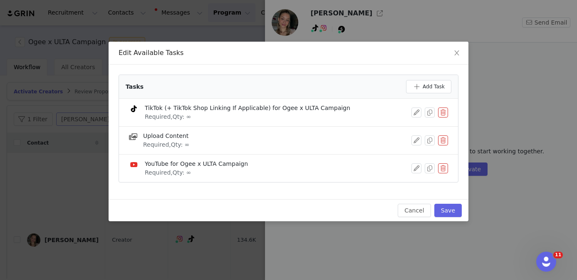
click at [445, 170] on button "button" at bounding box center [443, 168] width 10 height 10
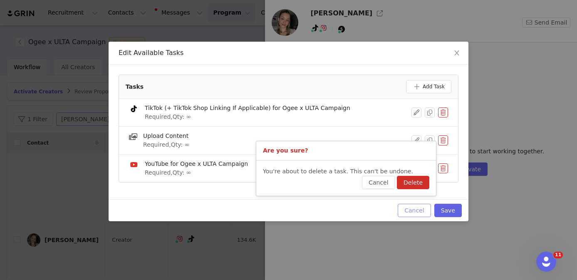
click at [420, 180] on button "Delete" at bounding box center [413, 182] width 32 height 13
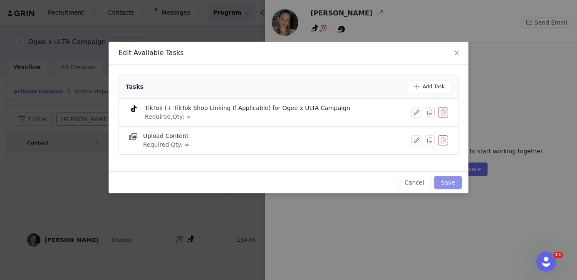
click at [445, 185] on button "Save" at bounding box center [447, 182] width 27 height 13
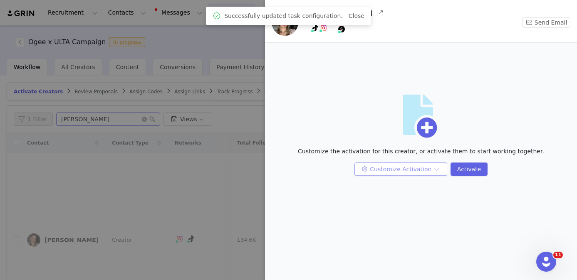
click at [388, 170] on button "Customize Activation" at bounding box center [400, 168] width 93 height 13
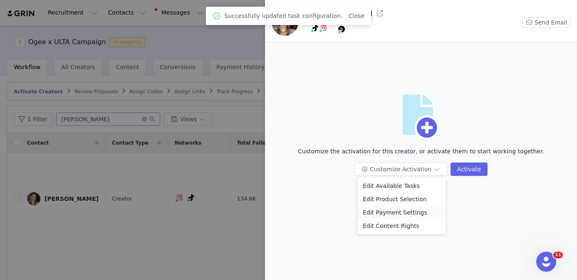
click at [388, 213] on li "Edit Payment Settings" at bounding box center [402, 212] width 88 height 13
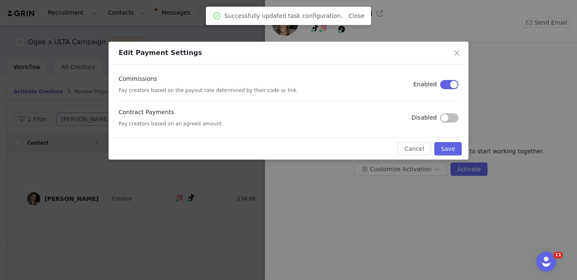
click at [444, 112] on div "Contract Payments Pay creators based on an agreed amount. Disabled" at bounding box center [289, 118] width 340 height 20
click at [444, 119] on button "button" at bounding box center [449, 117] width 18 height 9
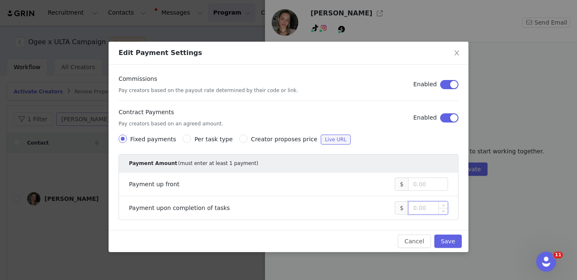
click at [416, 208] on input at bounding box center [428, 207] width 39 height 12
type input "500"
click at [448, 240] on button "Save" at bounding box center [447, 240] width 27 height 13
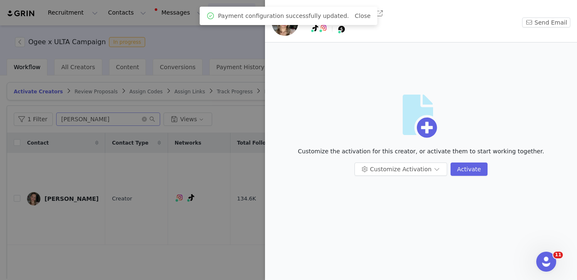
click at [220, 222] on div at bounding box center [288, 140] width 577 height 280
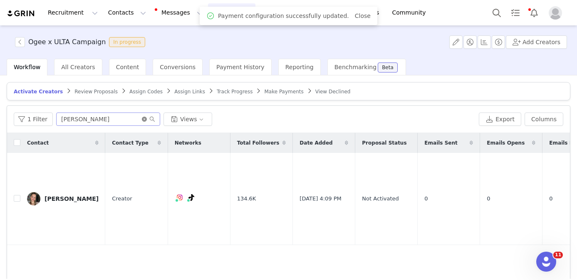
click at [142, 120] on icon "icon: close-circle" at bounding box center [144, 118] width 5 height 5
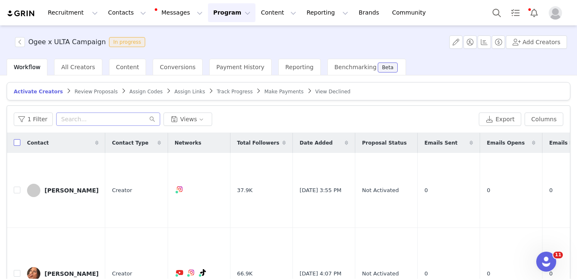
click at [17, 141] on input "checkbox" at bounding box center [17, 142] width 7 height 7
checkbox input "true"
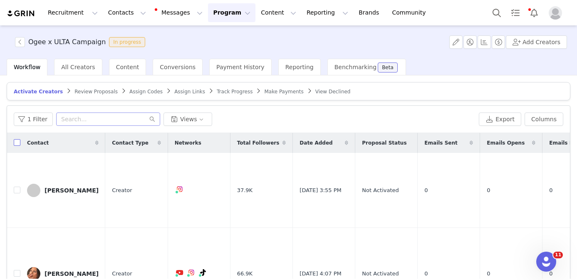
checkbox input "true"
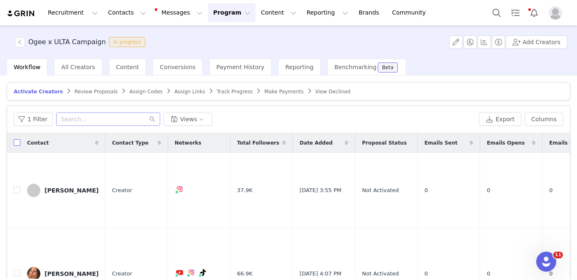
checkbox input "true"
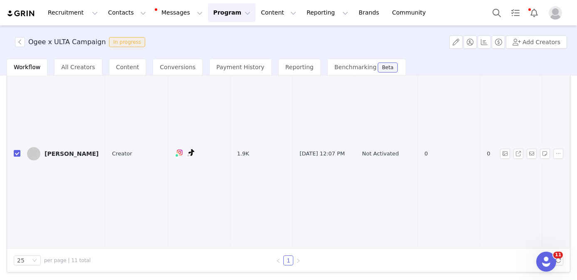
scroll to position [319, 0]
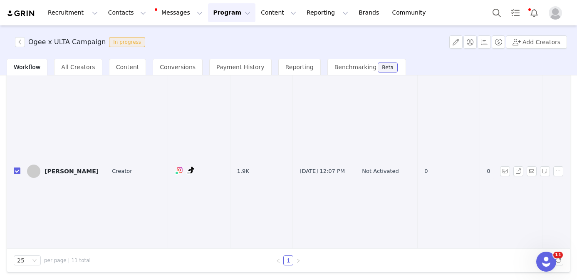
click at [17, 167] on input "checkbox" at bounding box center [17, 170] width 7 height 7
checkbox input "false"
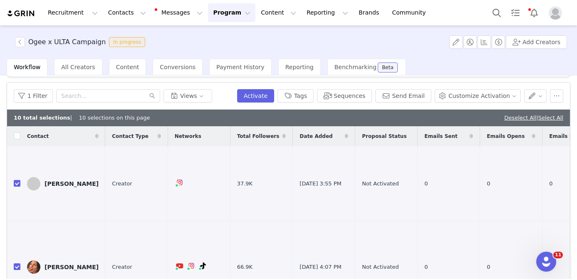
scroll to position [0, 0]
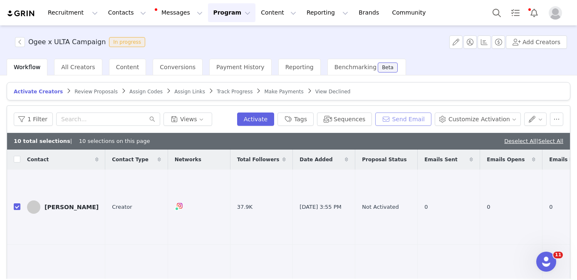
click at [412, 124] on button "Send Email" at bounding box center [403, 118] width 56 height 13
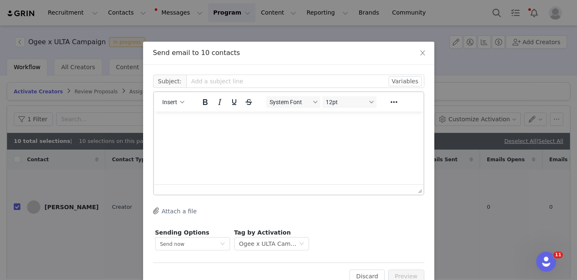
click at [194, 134] on html at bounding box center [289, 123] width 270 height 22
paste body "Rich Text Area. Press ALT-0 for help."
click at [167, 123] on p "Hi," at bounding box center [288, 122] width 256 height 9
click at [171, 101] on span "Insert" at bounding box center [169, 102] width 15 height 7
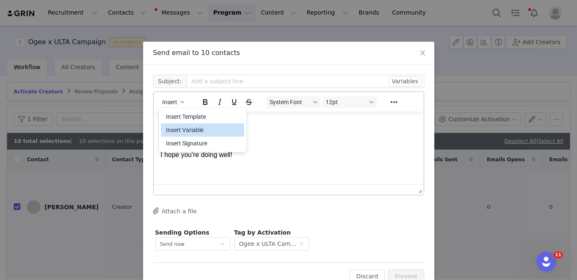
click at [187, 126] on div "Insert Variable" at bounding box center [203, 130] width 75 height 10
select select
click at [160, 154] on html "Hi First Name ﻿ , I hope you’re doing well! We have a secret to share… Ogee is …" at bounding box center [289, 222] width 270 height 220
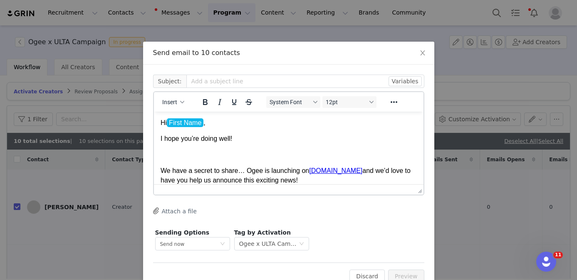
click at [158, 171] on html "Hi First Name , I hope you’re doing well! We have a secret to share… Ogee is la…" at bounding box center [289, 213] width 270 height 203
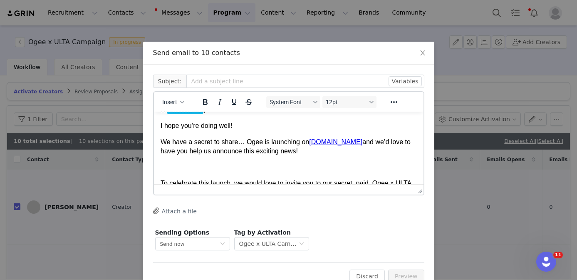
scroll to position [32, 0]
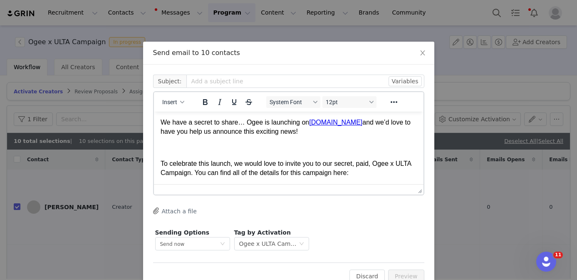
click at [160, 162] on p "To celebrate this launch, we would love to invite you to our secret, paid, Ogee…" at bounding box center [288, 168] width 256 height 19
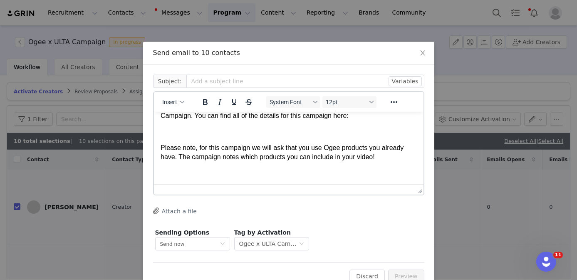
scroll to position [86, 0]
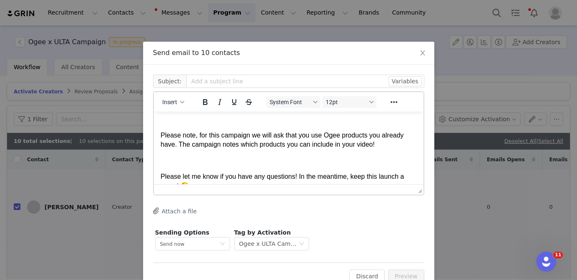
click at [161, 133] on p "Please note, for this campaign we will ask that you use Ogee products you alrea…" at bounding box center [288, 140] width 256 height 19
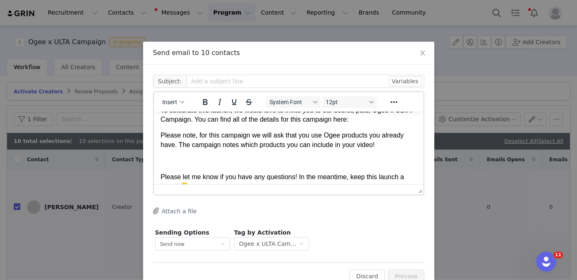
click at [157, 178] on html "Hi First Name , I hope you’re doing well! We have a secret to share… Ogee is la…" at bounding box center [289, 120] width 270 height 156
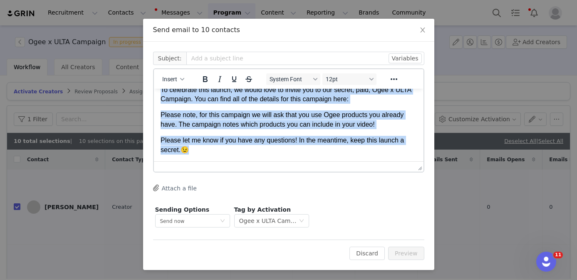
scroll to position [0, 0]
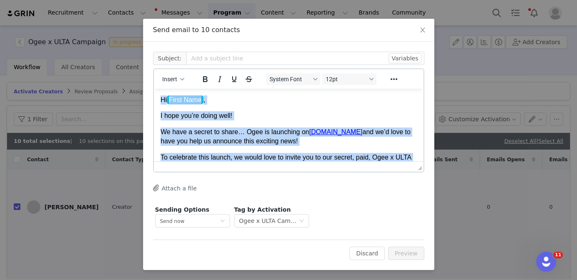
drag, startPoint x: 197, startPoint y: 151, endPoint x: 171, endPoint y: 58, distance: 96.2
click at [171, 89] on html "Hi First Name , I hope you’re doing well! We have a secret to share… Ogee is la…" at bounding box center [289, 159] width 270 height 140
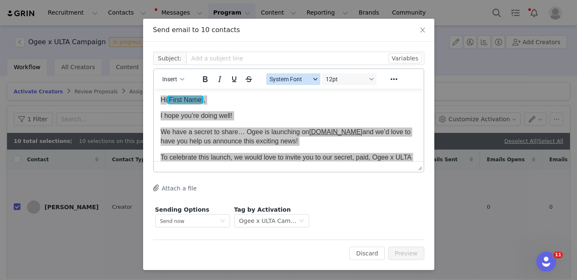
click at [279, 82] on span "System Font" at bounding box center [289, 79] width 41 height 7
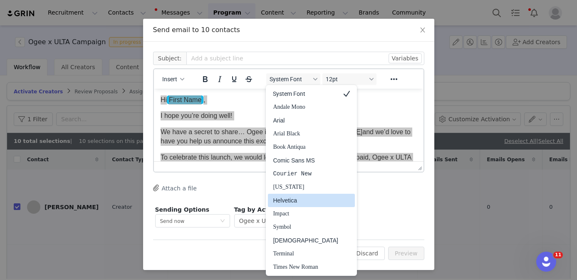
click at [307, 200] on div "Helvetica" at bounding box center [305, 200] width 65 height 10
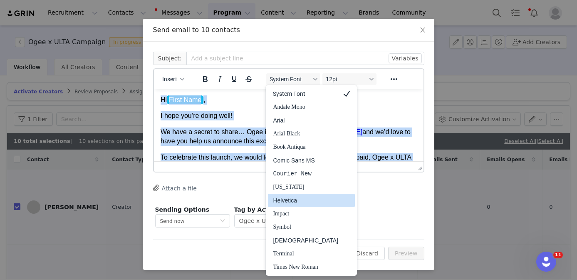
scroll to position [7, 0]
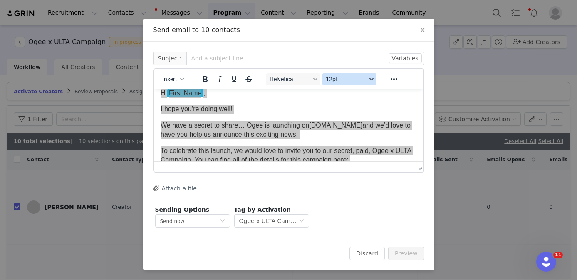
click at [334, 77] on span "12pt" at bounding box center [345, 79] width 41 height 7
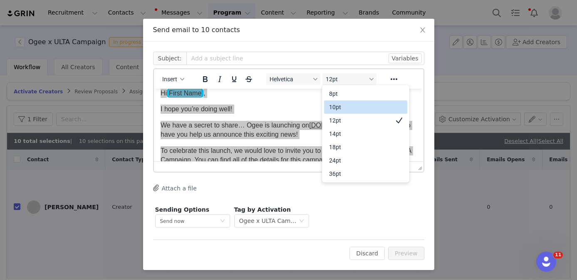
click at [338, 107] on div "10pt" at bounding box center [360, 107] width 62 height 10
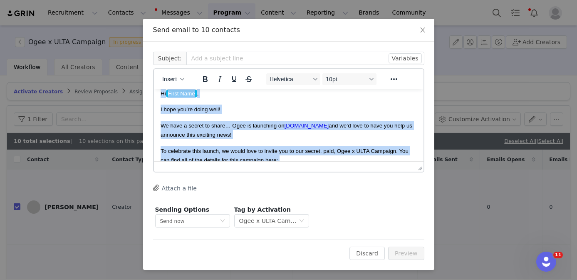
scroll to position [58, 0]
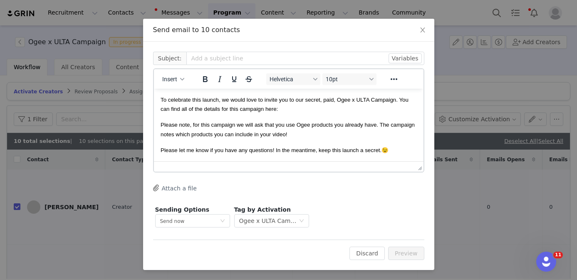
click at [399, 148] on p "Please let me know if you have any questions! In the meantime, keep this launch…" at bounding box center [288, 149] width 256 height 9
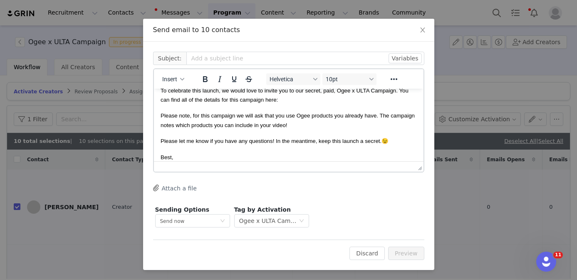
scroll to position [83, 0]
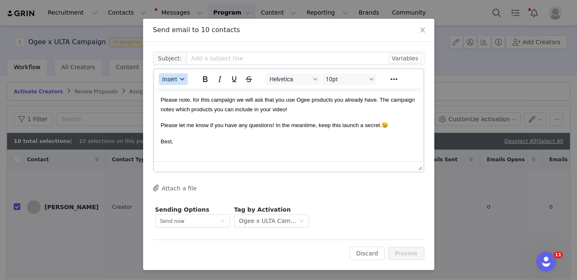
click at [181, 80] on icon "button" at bounding box center [182, 79] width 4 height 4
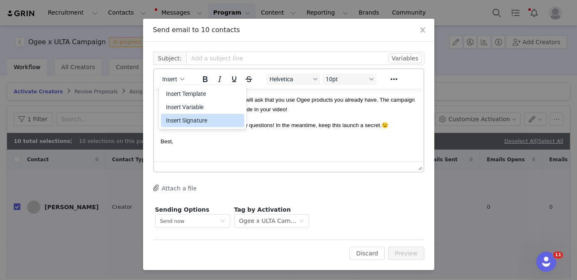
click at [198, 123] on div "Insert Signature" at bounding box center [203, 120] width 75 height 10
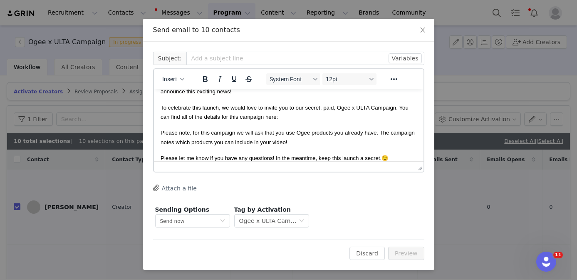
scroll to position [50, 0]
click at [297, 120] on p "To celebrate this launch, we would love to invite you to our secret, paid, Ogee…" at bounding box center [288, 112] width 256 height 19
click at [171, 75] on button "Insert" at bounding box center [173, 79] width 29 height 12
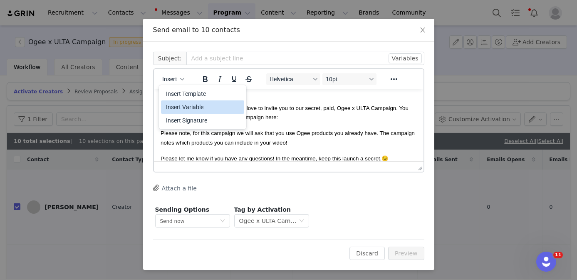
click at [202, 104] on div "Insert Variable" at bounding box center [203, 107] width 75 height 10
select select
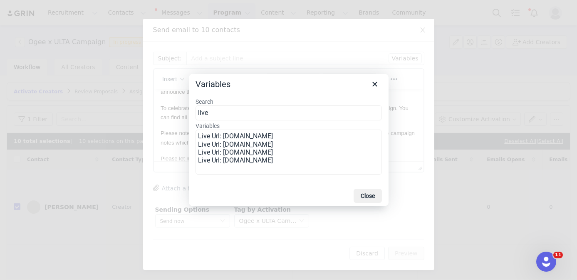
type input "live"
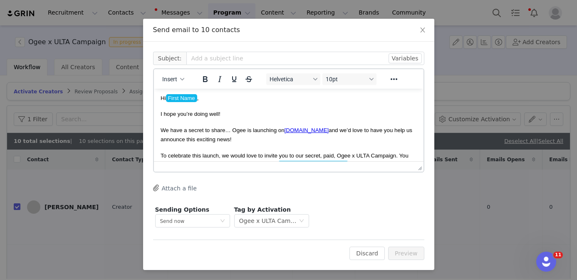
scroll to position [0, 0]
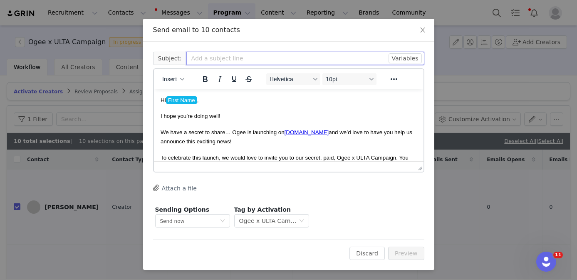
click at [238, 60] on input "text" at bounding box center [305, 58] width 238 height 13
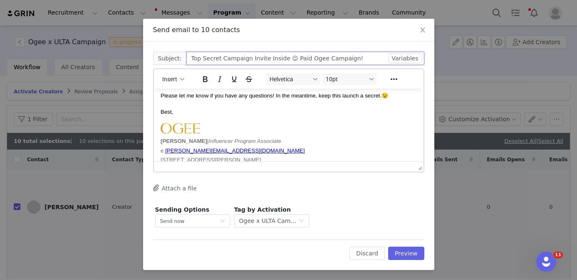
scroll to position [131, 0]
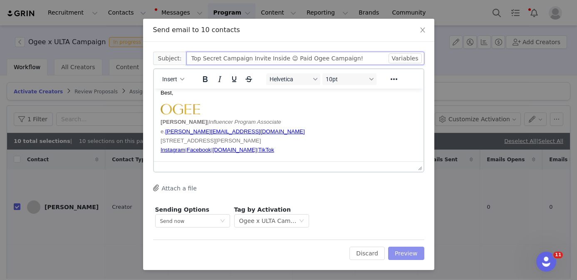
type input "Top Secret Campaign Invite Inside 😉 Paid Ogee Campaign!"
click at [405, 253] on button "Preview" at bounding box center [406, 252] width 36 height 13
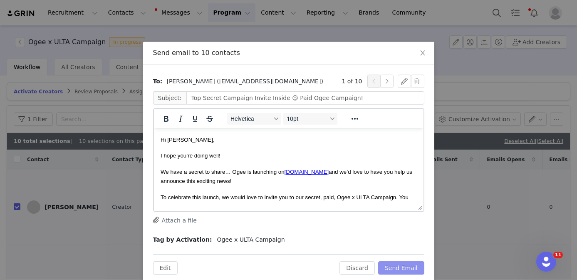
scroll to position [0, 0]
click at [399, 266] on button "Send Email" at bounding box center [401, 267] width 46 height 13
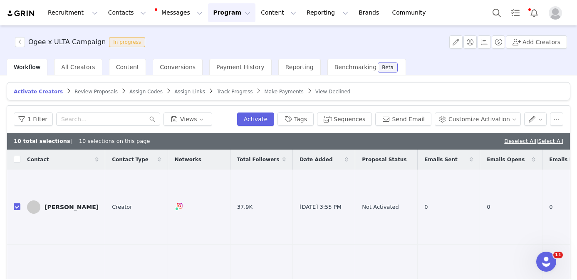
click at [94, 91] on span "Review Proposals" at bounding box center [95, 92] width 43 height 6
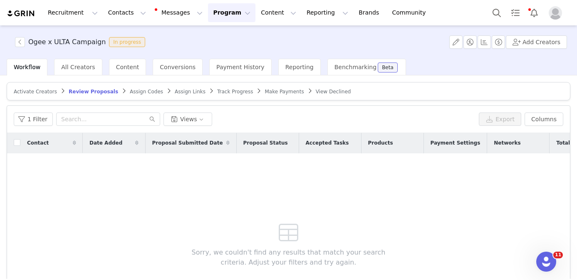
scroll to position [83, 0]
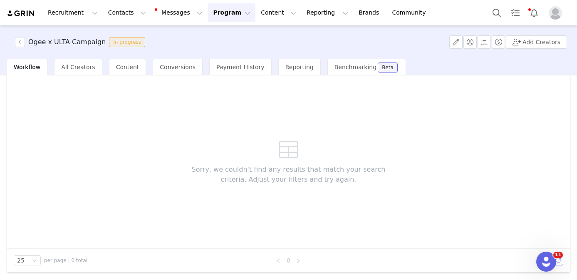
click at [561, 261] on button "button" at bounding box center [558, 260] width 10 height 10
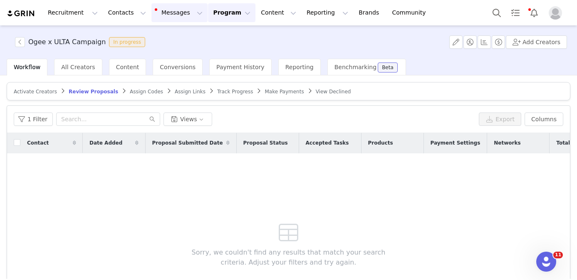
click at [173, 12] on button "Messages Messages" at bounding box center [179, 12] width 56 height 19
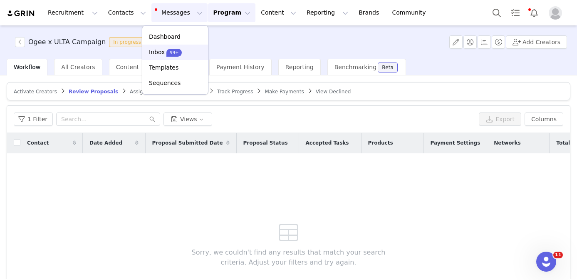
click at [175, 50] on p "99+" at bounding box center [174, 53] width 9 height 6
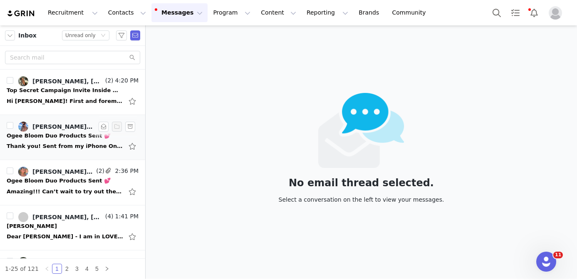
click at [67, 147] on div "Thank you! Sent from my iPhone On Sep 30, 2025, at 9:50 AM, Chloe Brown <chloe.…" at bounding box center [65, 146] width 116 height 8
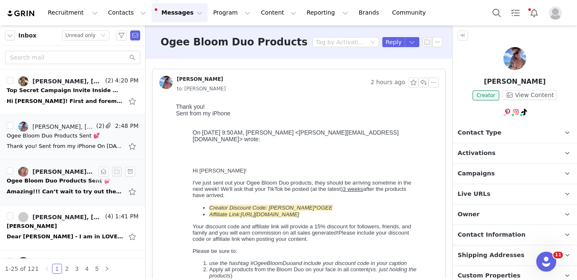
click at [57, 191] on div "Amazing!!! Can’t wait to try out the new products! 😊 Ashley Bowen 302.521.6002 …" at bounding box center [65, 191] width 116 height 8
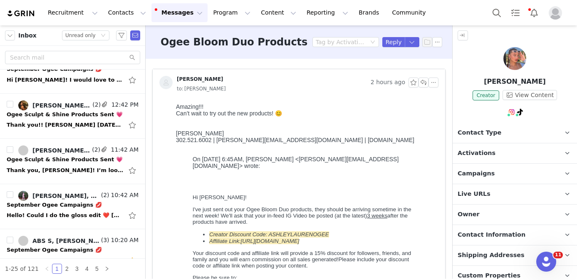
scroll to position [206, 0]
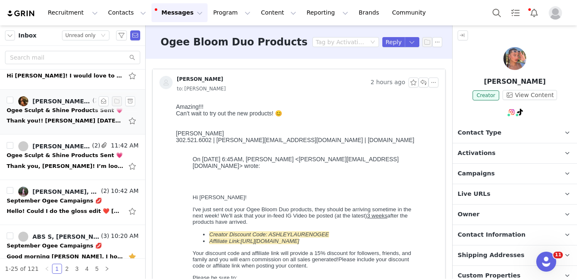
click at [68, 114] on div "Chloe Brown, NIcole Justice (2) 12:42 PM Ogee Sculpt & Shine Products Sent 💗 Th…" at bounding box center [73, 112] width 132 height 32
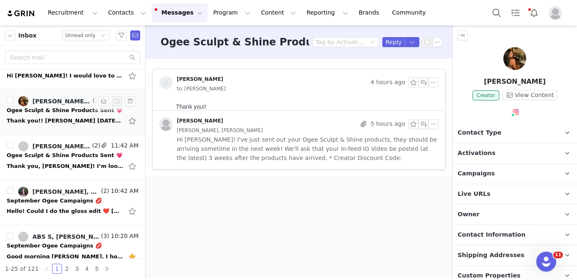
scroll to position [0, 0]
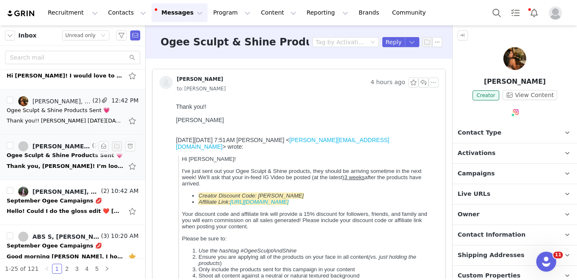
click at [74, 164] on div "Thank you, Chloe! I’m looking forward to this one 🥰 Kind Regards, Danielle On S…" at bounding box center [65, 166] width 116 height 8
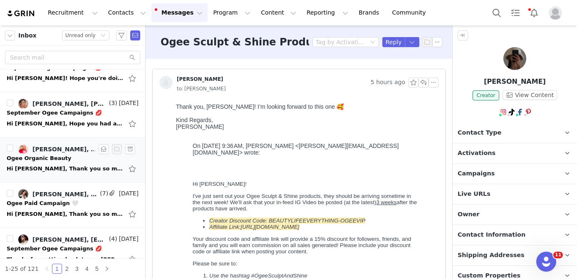
scroll to position [615, 0]
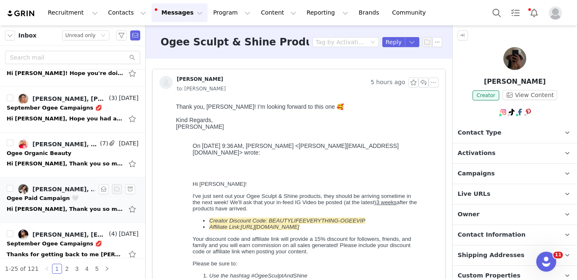
click at [93, 207] on div "Hi Chloe, Thank you so much for the Plump Pout campaign — I’m excited to be wor…" at bounding box center [65, 209] width 116 height 8
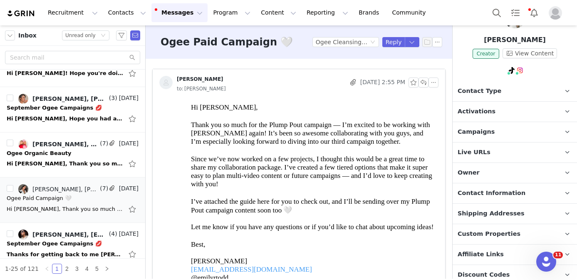
scroll to position [149, 0]
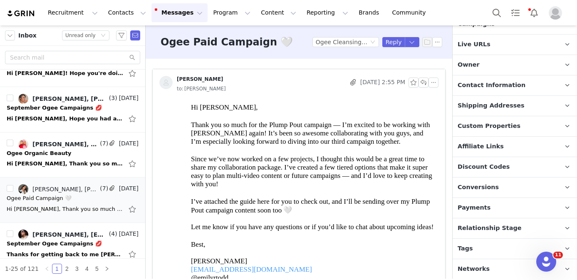
click at [510, 227] on span "Relationship Stage" at bounding box center [490, 227] width 64 height 9
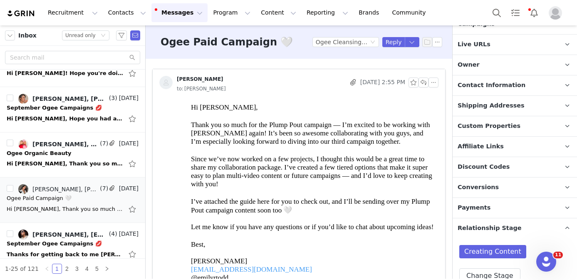
click at [510, 226] on span "Relationship Stage" at bounding box center [490, 227] width 64 height 9
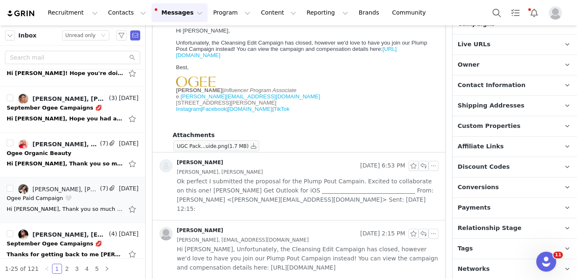
scroll to position [439, 0]
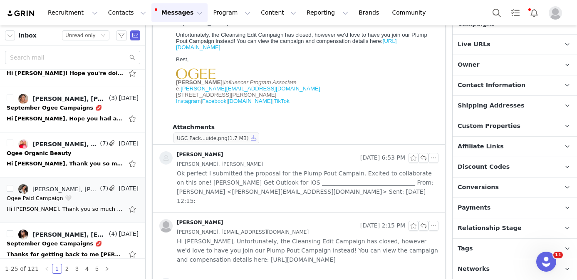
click at [253, 134] on button "button" at bounding box center [254, 138] width 10 height 10
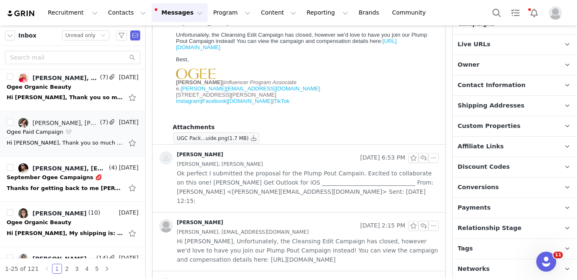
scroll to position [690, 0]
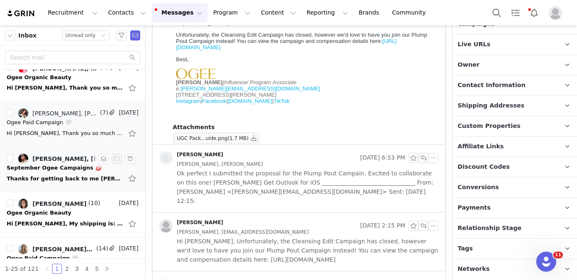
click at [62, 178] on div "Thanks for getting back to me Chloe Thank you, Kairee Tann On Sep 26, 2025, at …" at bounding box center [65, 178] width 116 height 8
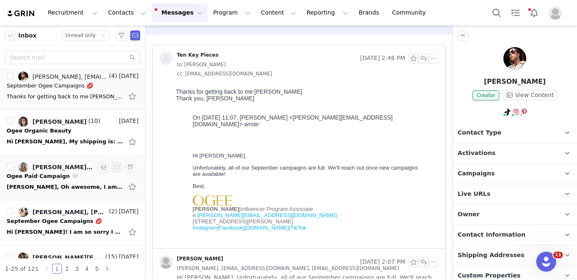
scroll to position [177, 0]
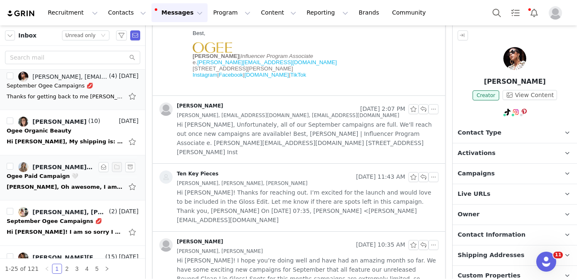
click at [61, 185] on div "Chloe, Oh awesome, I am so glad you loved it! It was so much fun creating conte…" at bounding box center [65, 187] width 116 height 8
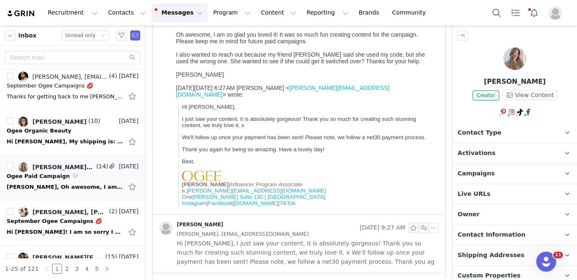
scroll to position [0, 0]
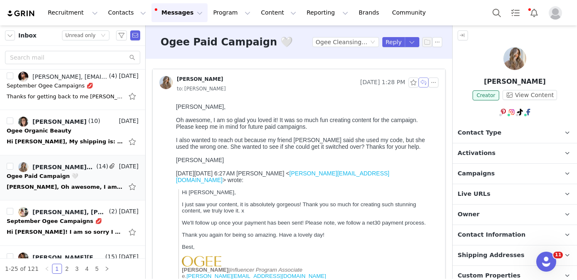
click at [425, 80] on button "button" at bounding box center [424, 82] width 10 height 10
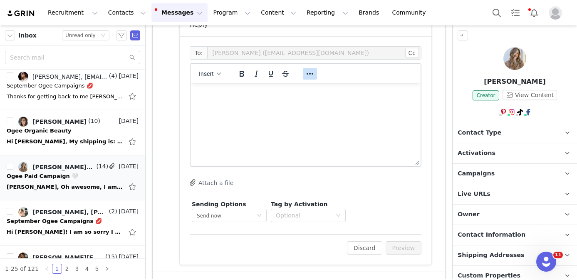
click at [308, 72] on icon "Reveal or hide additional toolbar items" at bounding box center [310, 74] width 10 height 10
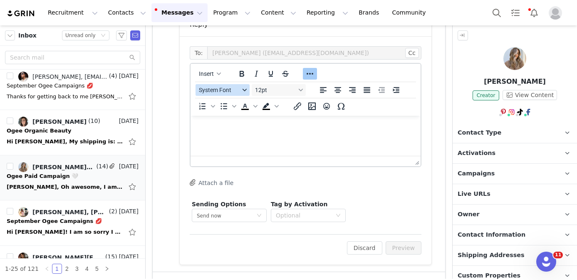
click at [215, 86] on button "System Font" at bounding box center [223, 90] width 54 height 12
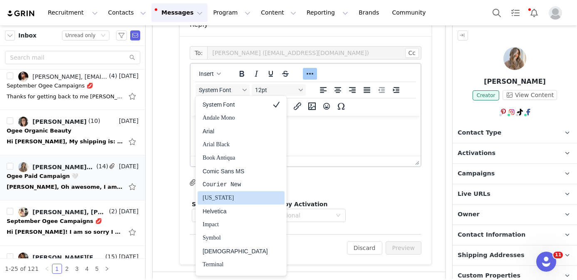
click at [223, 211] on div "Helvetica" at bounding box center [235, 211] width 65 height 10
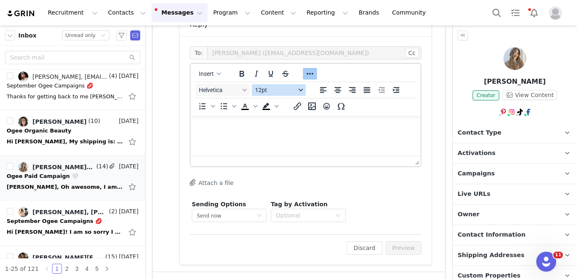
click at [265, 86] on button "12pt" at bounding box center [279, 90] width 54 height 12
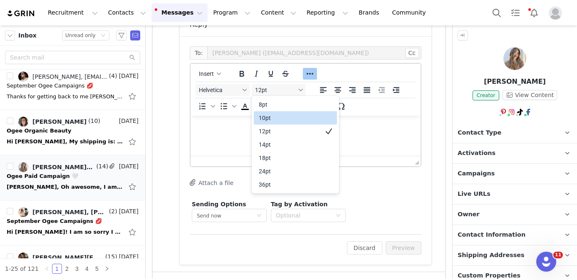
click at [267, 121] on div "10pt" at bounding box center [290, 118] width 62 height 10
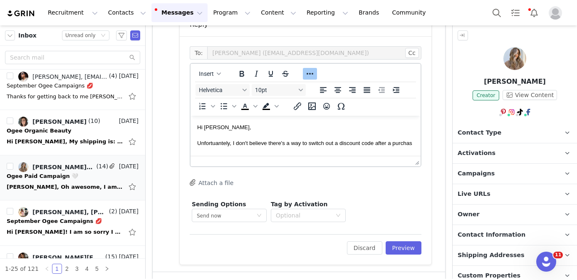
scroll to position [0, 0]
click at [288, 154] on p "Unfortunately, I don't believe there's a way to switch out a discount code afte…" at bounding box center [305, 147] width 217 height 19
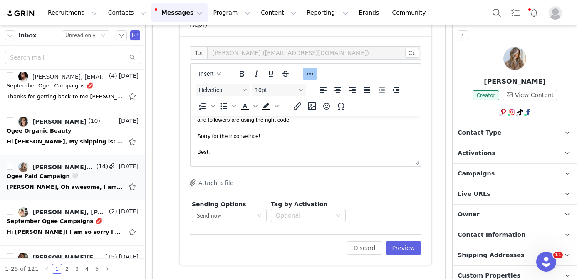
scroll to position [58, 0]
click at [209, 72] on span "Insert" at bounding box center [206, 73] width 15 height 7
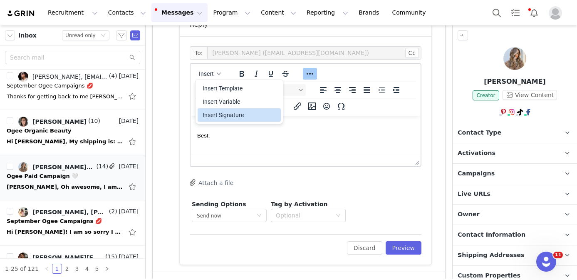
click at [227, 118] on div "Insert Signature" at bounding box center [240, 115] width 75 height 10
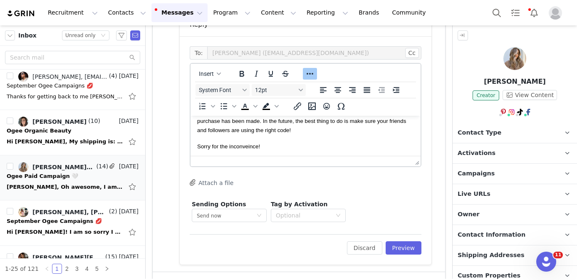
scroll to position [31, 0]
click at [398, 245] on button "Preview" at bounding box center [404, 247] width 36 height 13
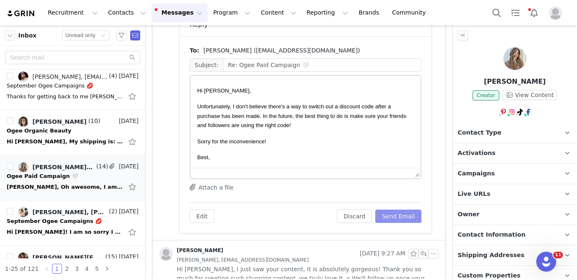
scroll to position [0, 0]
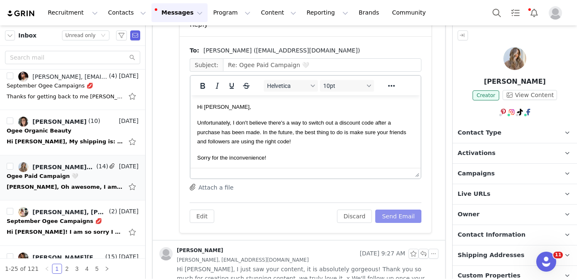
click at [389, 213] on button "Send Email" at bounding box center [398, 215] width 46 height 13
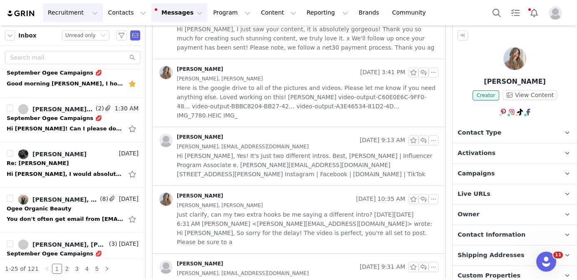
scroll to position [339, 0]
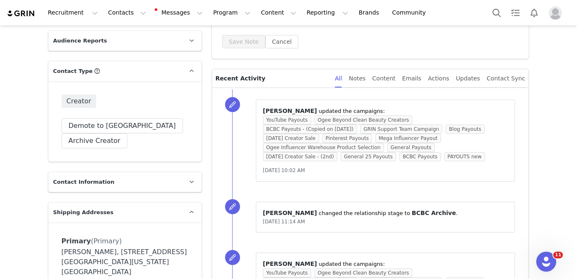
scroll to position [112, 0]
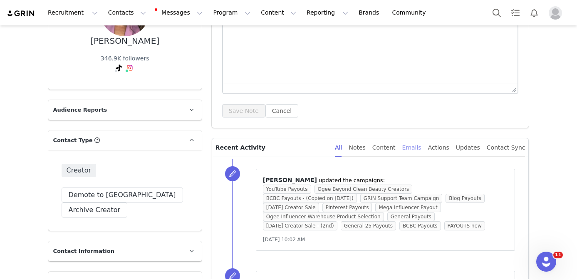
click at [418, 149] on div "Emails" at bounding box center [411, 147] width 19 height 19
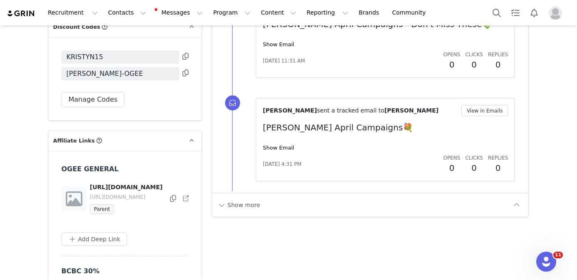
scroll to position [1136, 0]
click at [253, 198] on button "Show more" at bounding box center [239, 204] width 44 height 13
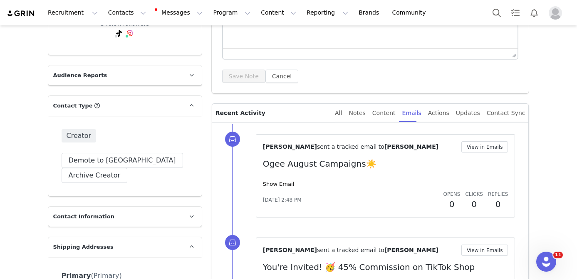
scroll to position [146, 0]
click at [342, 117] on div "All" at bounding box center [338, 113] width 7 height 19
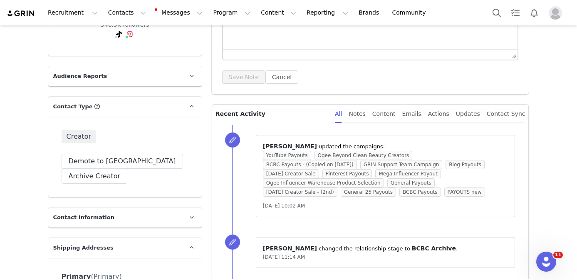
scroll to position [0, 0]
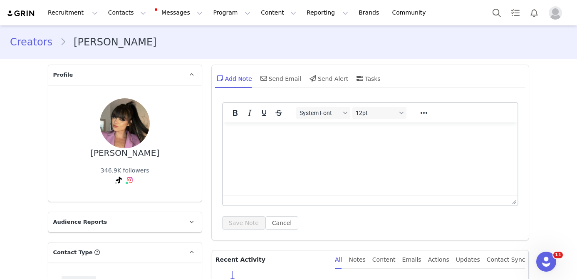
click at [152, 148] on div "Kristyn Hoffman" at bounding box center [124, 153] width 69 height 10
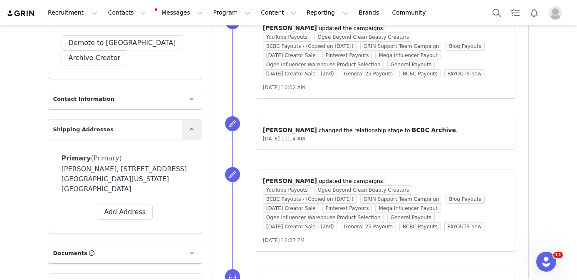
click at [186, 119] on link at bounding box center [192, 129] width 20 height 20
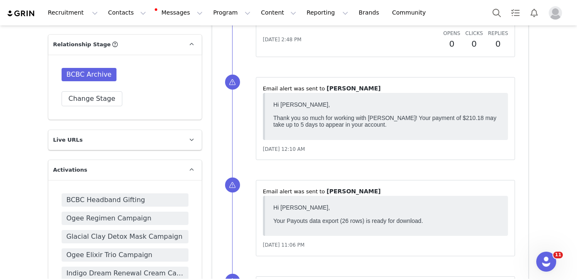
scroll to position [568, 0]
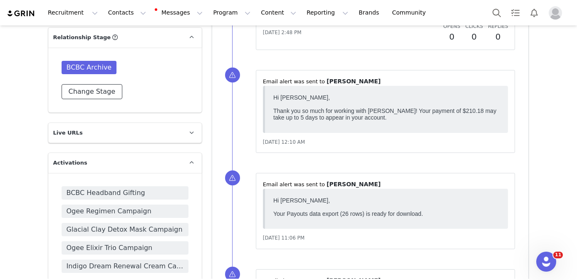
click at [114, 84] on button "Change Stage" at bounding box center [92, 91] width 61 height 15
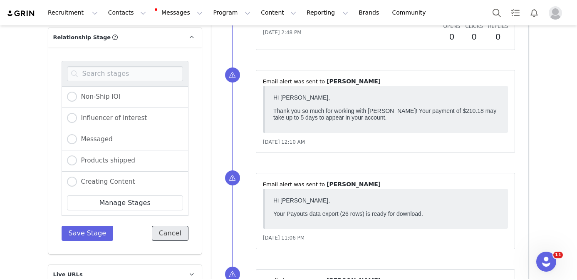
click at [173, 226] on button "Cancel" at bounding box center [170, 233] width 37 height 15
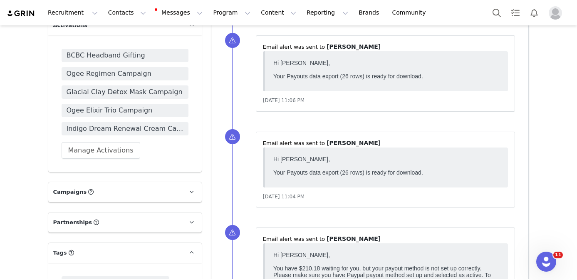
scroll to position [688, 0]
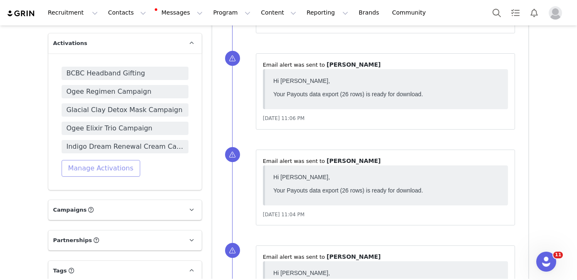
click at [111, 160] on button "Manage Activations" at bounding box center [101, 168] width 79 height 17
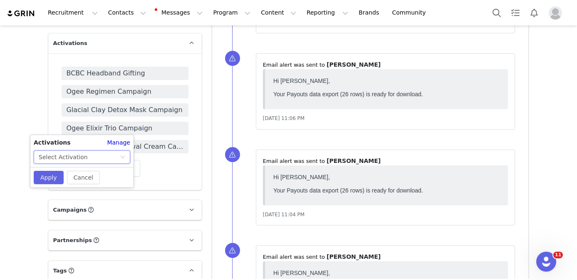
click at [94, 155] on div "Select Activation" at bounding box center [79, 157] width 81 height 12
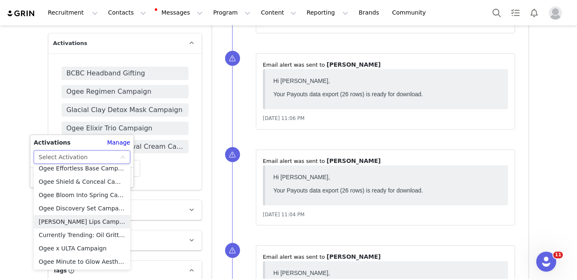
scroll to position [612, 0]
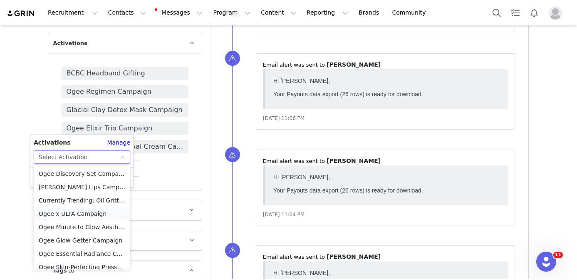
click at [90, 211] on li "Ogee x ULTA Campaign" at bounding box center [82, 213] width 97 height 13
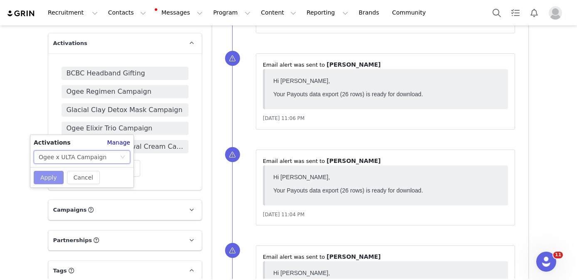
click at [53, 176] on button "Apply" at bounding box center [49, 177] width 30 height 13
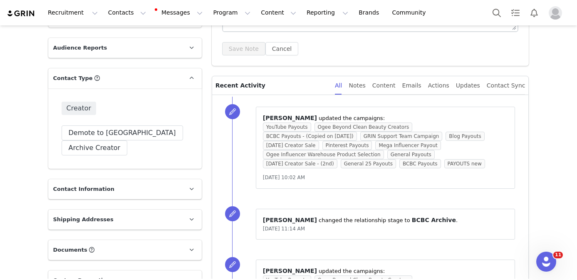
scroll to position [0, 0]
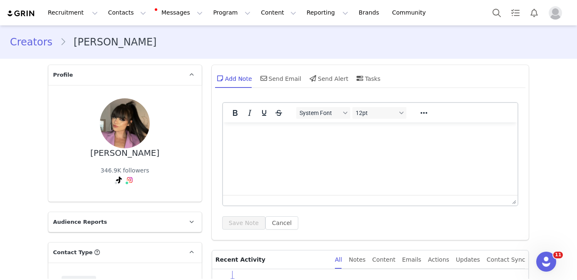
click at [145, 115] on div "Kristyn Hoffman 346.9K followers" at bounding box center [125, 143] width 127 height 90
click at [144, 114] on div "Kristyn Hoffman 346.9K followers" at bounding box center [125, 143] width 127 height 90
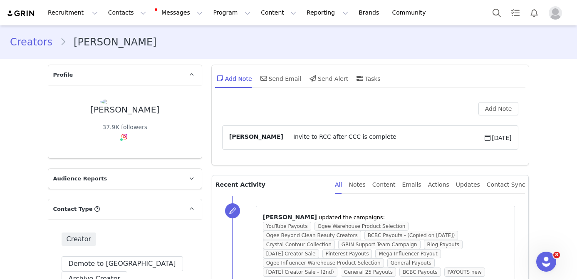
click at [136, 110] on div "Lisa Tamagini" at bounding box center [124, 110] width 69 height 10
copy div "Lisa Tamagini"
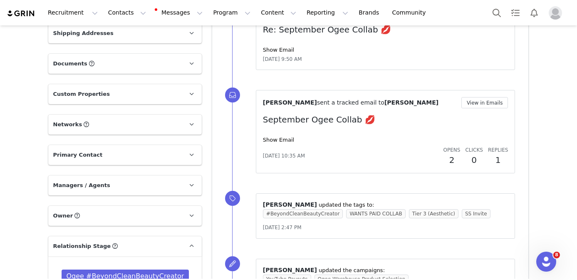
scroll to position [223, 0]
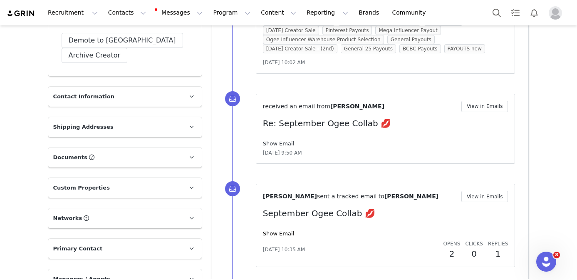
click at [286, 140] on link "Show Email" at bounding box center [278, 143] width 31 height 6
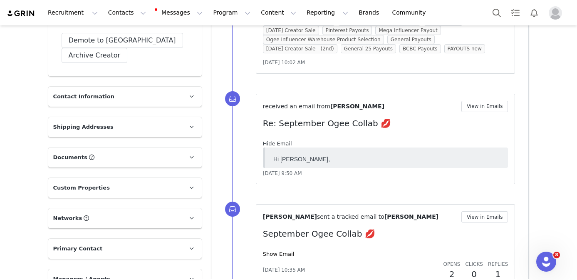
scroll to position [0, 0]
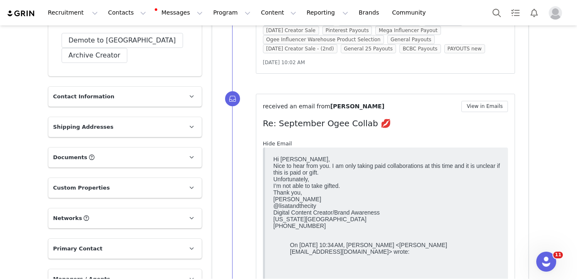
click at [286, 140] on link "Hide Email" at bounding box center [277, 143] width 29 height 6
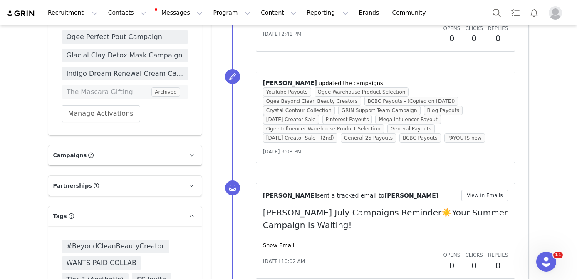
scroll to position [671, 0]
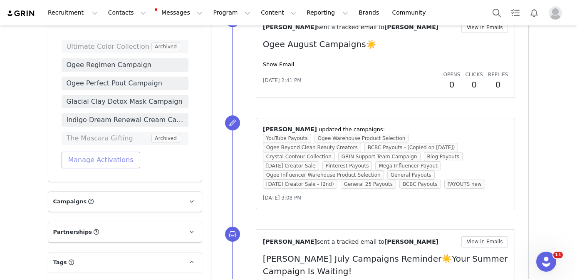
click at [96, 161] on button "Manage Activations" at bounding box center [101, 159] width 79 height 17
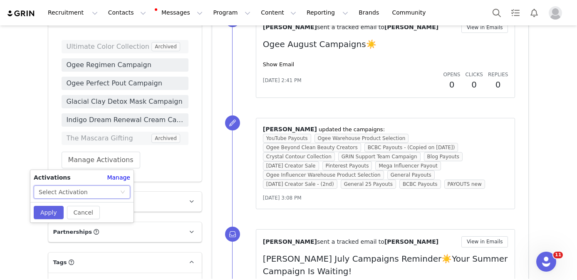
click at [79, 193] on div "Select Activation" at bounding box center [63, 192] width 49 height 12
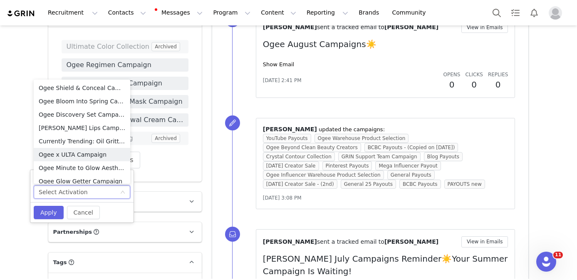
scroll to position [598, 0]
click at [74, 140] on li "Ogee x ULTA Campaign" at bounding box center [82, 141] width 97 height 13
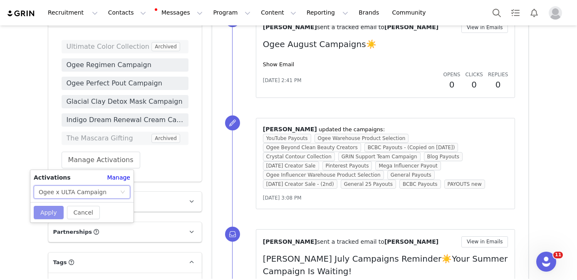
click at [55, 212] on button "Apply" at bounding box center [49, 212] width 30 height 13
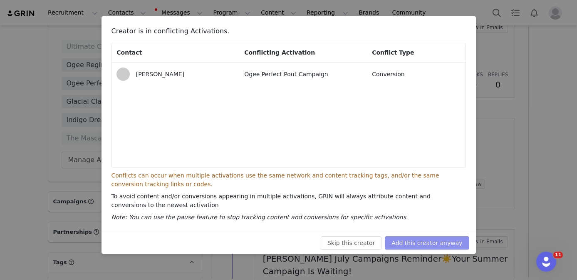
click at [406, 239] on button "Add this creator anyway" at bounding box center [427, 242] width 84 height 13
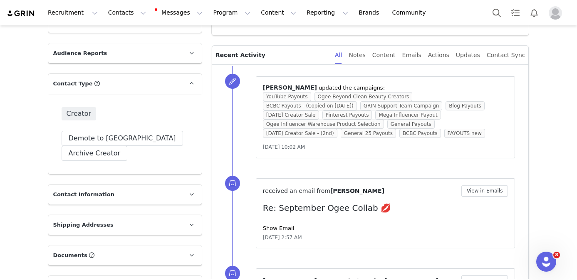
scroll to position [236, 0]
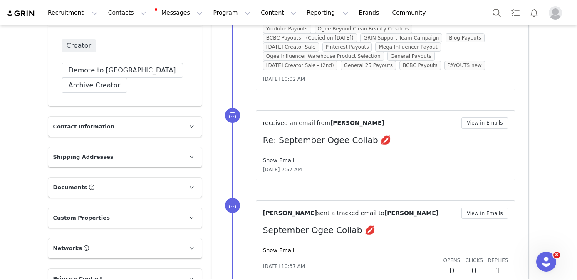
click at [273, 161] on link "Show Email" at bounding box center [278, 160] width 31 height 6
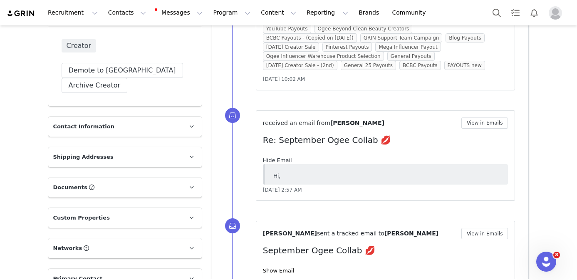
scroll to position [0, 0]
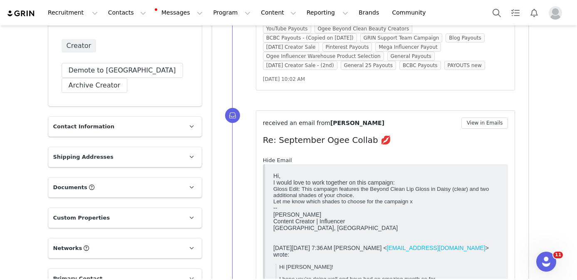
click at [273, 161] on link "Hide Email" at bounding box center [277, 160] width 29 height 6
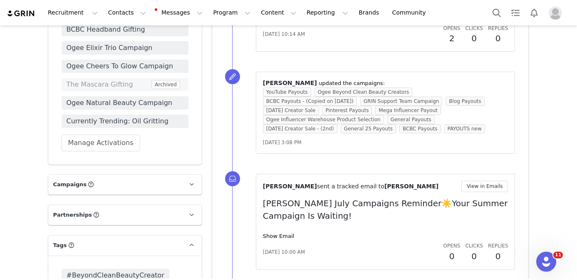
scroll to position [870, 0]
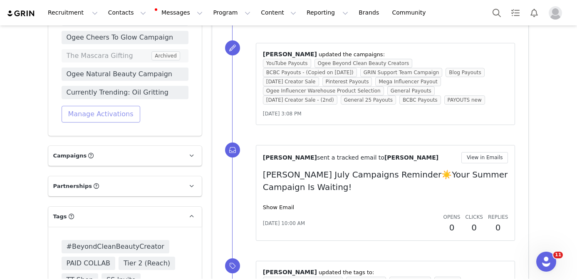
click at [118, 116] on button "Manage Activations" at bounding box center [101, 114] width 79 height 17
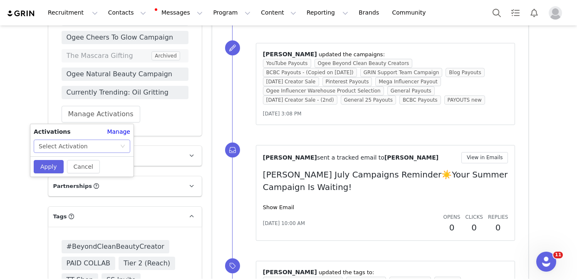
click at [88, 148] on div "Select Activation" at bounding box center [79, 146] width 81 height 12
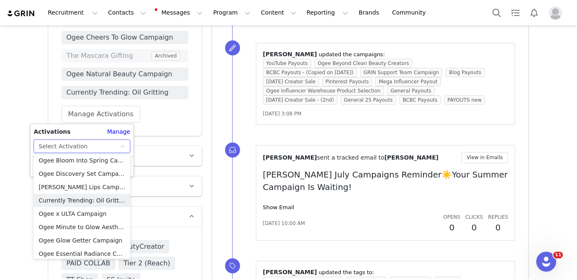
scroll to position [616, 0]
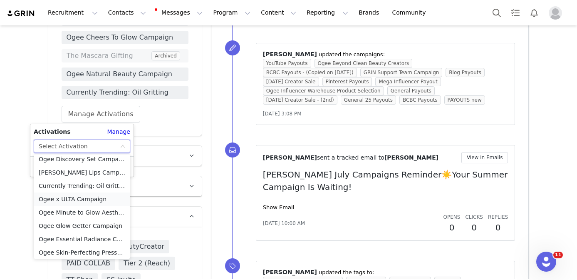
click at [74, 198] on li "Ogee x ULTA Campaign" at bounding box center [82, 198] width 97 height 13
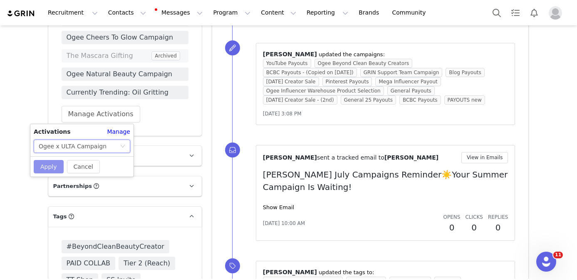
click at [51, 165] on button "Apply" at bounding box center [49, 166] width 30 height 13
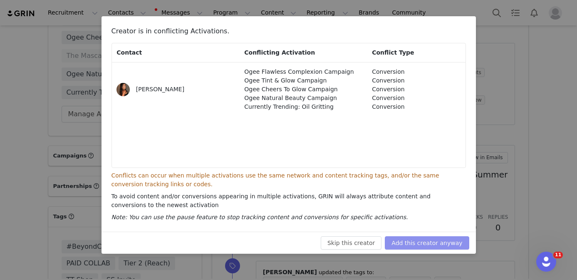
click at [415, 244] on button "Add this creator anyway" at bounding box center [427, 242] width 84 height 13
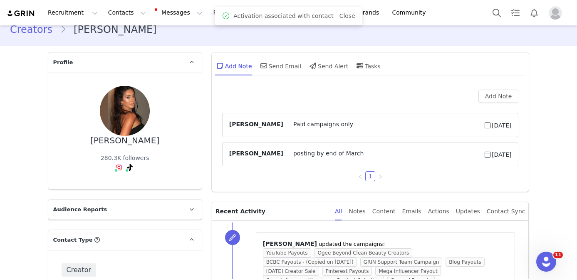
scroll to position [0, 0]
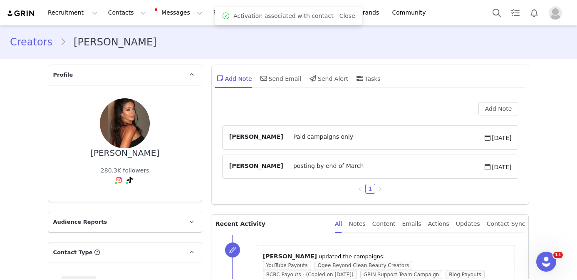
click at [146, 154] on div "Sayna Sheikh" at bounding box center [124, 153] width 69 height 10
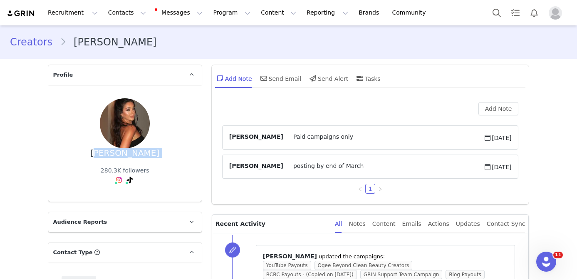
copy div "Sayna Sheikh"
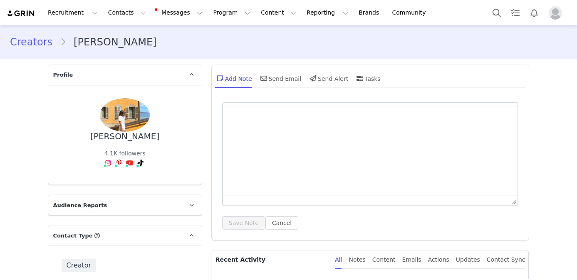
click at [133, 142] on div "[PERSON_NAME] 4.1K followers" at bounding box center [125, 134] width 127 height 73
click at [132, 138] on div "[PERSON_NAME]" at bounding box center [124, 136] width 69 height 10
copy div "[PERSON_NAME]"
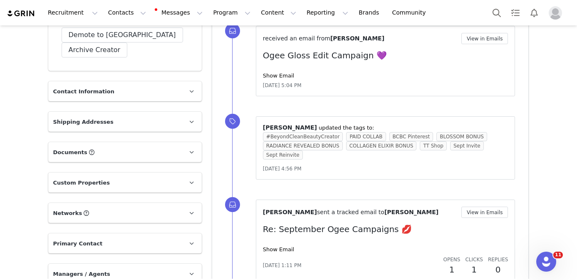
scroll to position [216, 0]
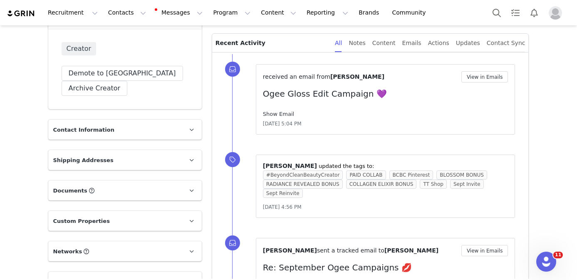
click at [276, 113] on link "Show Email" at bounding box center [278, 114] width 31 height 6
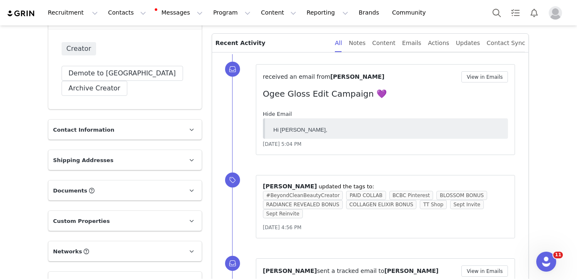
scroll to position [0, 0]
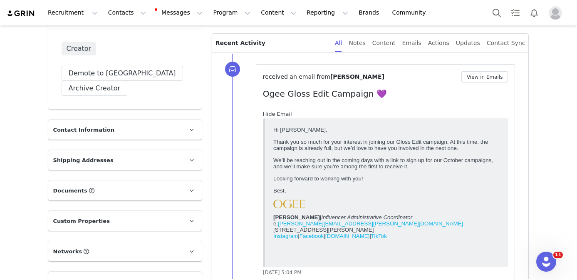
click at [276, 112] on link "Hide Email" at bounding box center [277, 114] width 29 height 6
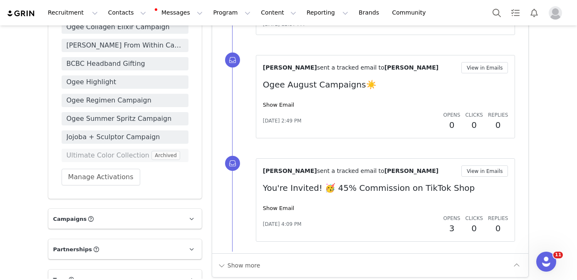
scroll to position [1056, 0]
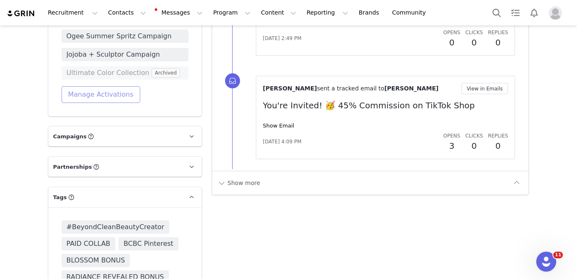
click at [108, 95] on button "Manage Activations" at bounding box center [101, 94] width 79 height 17
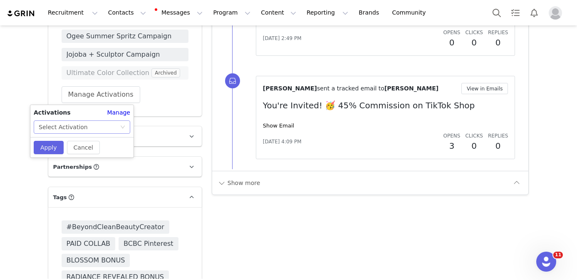
click at [86, 126] on div "Select Activation" at bounding box center [79, 127] width 81 height 12
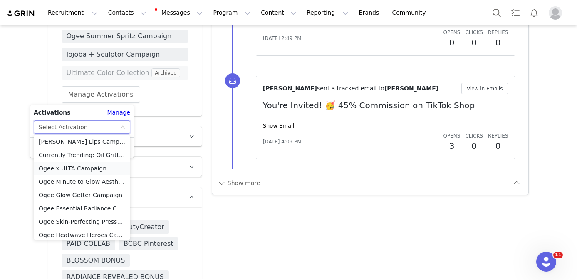
scroll to position [631, 0]
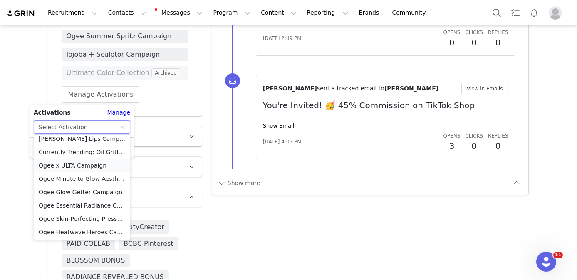
click at [86, 165] on li "Ogee x ULTA Campaign" at bounding box center [82, 165] width 97 height 13
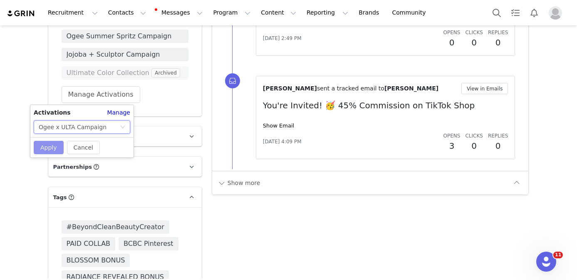
click at [54, 147] on button "Apply" at bounding box center [49, 147] width 30 height 13
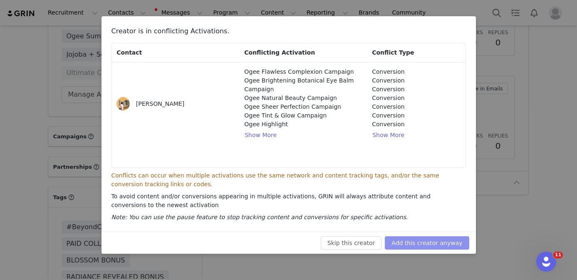
click at [405, 246] on button "Add this creator anyway" at bounding box center [427, 242] width 84 height 13
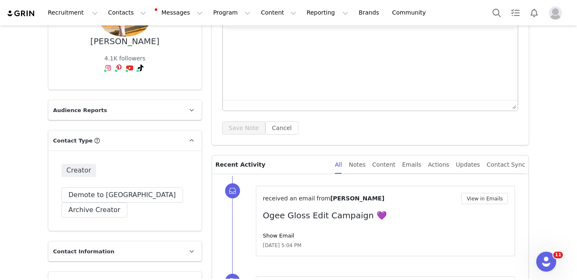
scroll to position [0, 0]
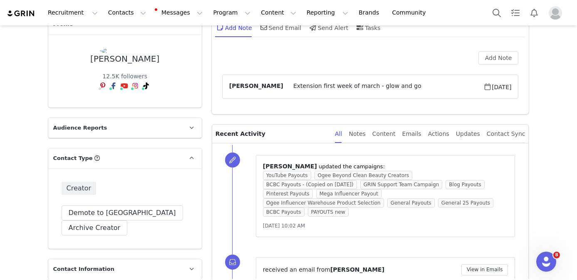
scroll to position [48, 0]
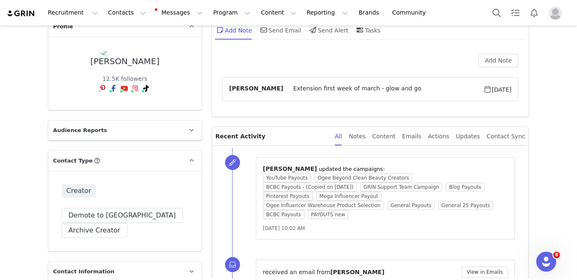
click at [130, 64] on div "[PERSON_NAME]" at bounding box center [124, 62] width 69 height 10
copy div "[PERSON_NAME]"
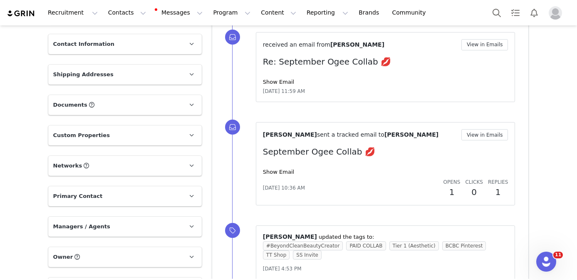
scroll to position [209, 0]
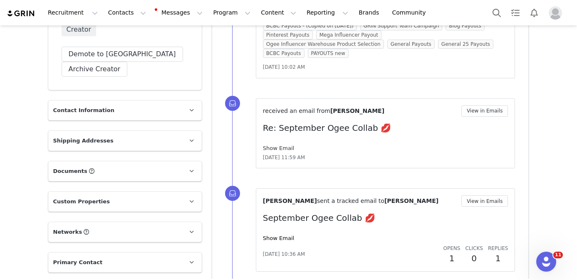
click at [283, 145] on link "Show Email" at bounding box center [278, 148] width 31 height 6
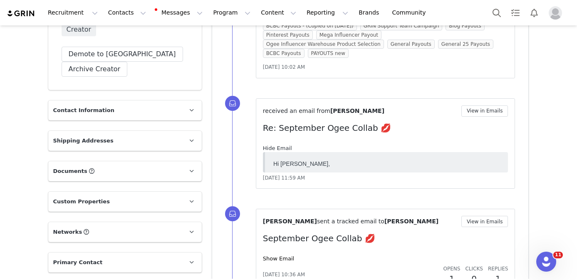
scroll to position [0, 0]
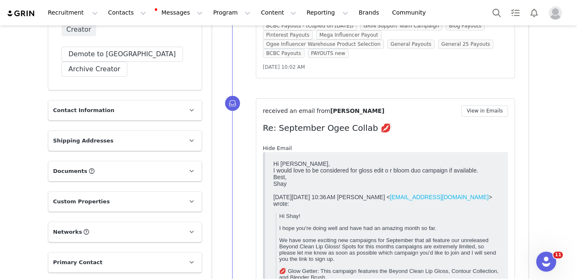
click at [283, 145] on link "Hide Email" at bounding box center [277, 148] width 29 height 6
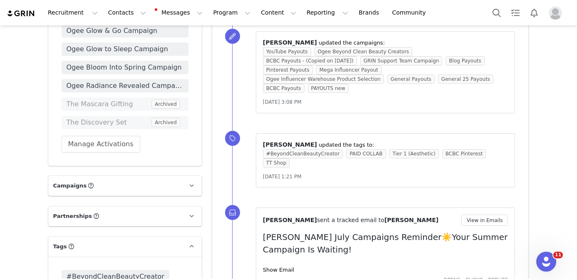
scroll to position [858, 0]
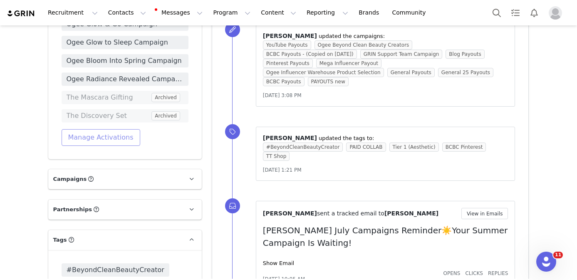
click at [110, 138] on button "Manage Activations" at bounding box center [101, 137] width 79 height 17
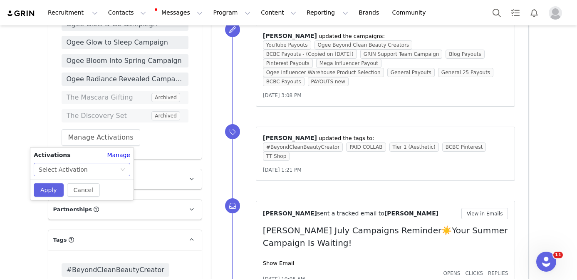
click at [97, 166] on div "Select Activation" at bounding box center [79, 169] width 81 height 12
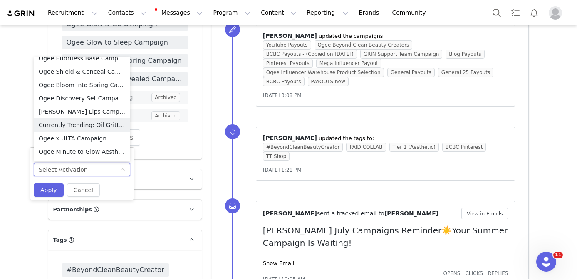
scroll to position [581, 0]
click at [85, 133] on li "Ogee x ULTA Campaign" at bounding box center [82, 136] width 97 height 13
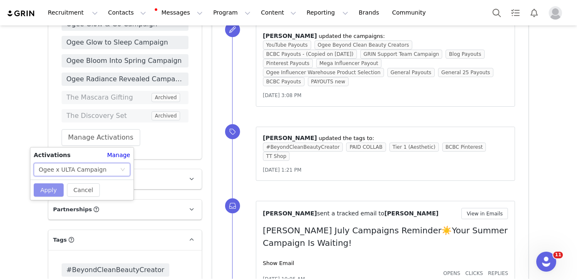
click at [47, 191] on button "Apply" at bounding box center [49, 189] width 30 height 13
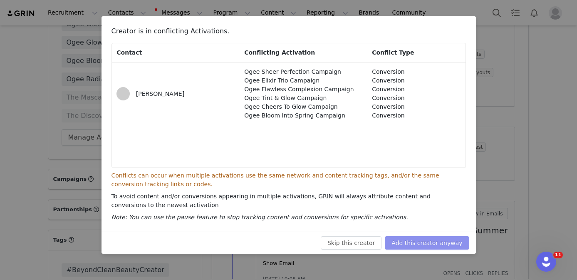
click at [420, 239] on button "Add this creator anyway" at bounding box center [427, 242] width 84 height 13
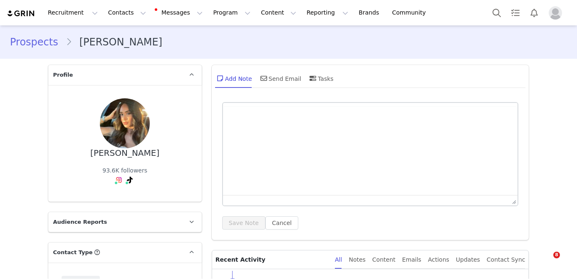
click at [141, 152] on div "[PERSON_NAME]" at bounding box center [124, 153] width 69 height 10
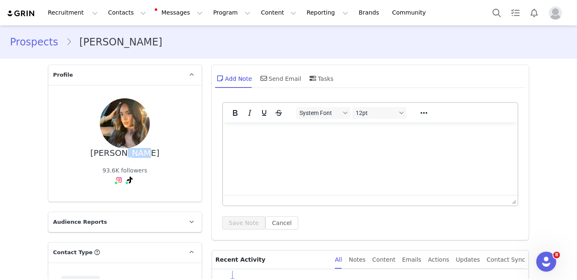
click at [141, 152] on div "[PERSON_NAME]" at bounding box center [124, 153] width 69 height 10
click at [141, 152] on div "Cindy Ruzi" at bounding box center [124, 153] width 69 height 10
copy div "Cindy Ruzi"
click at [493, 10] on button "Search" at bounding box center [497, 12] width 18 height 19
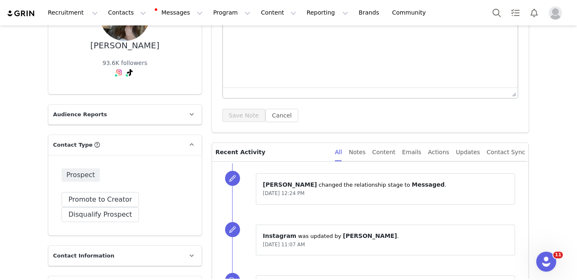
scroll to position [83, 0]
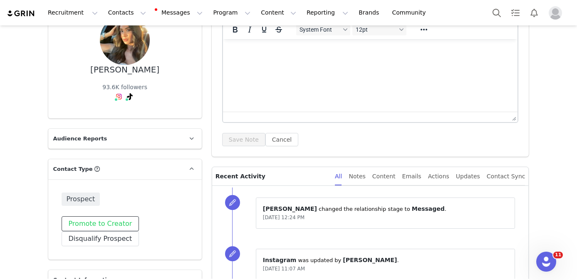
click at [112, 224] on button "Promote to Creator" at bounding box center [101, 223] width 78 height 15
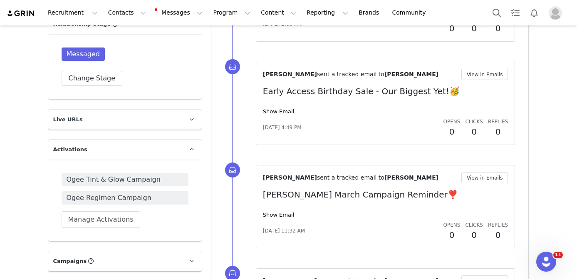
scroll to position [596, 0]
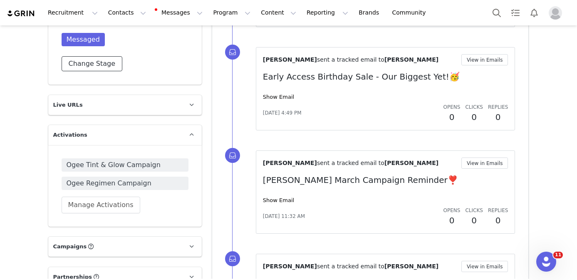
click at [98, 66] on button "Change Stage" at bounding box center [92, 63] width 61 height 15
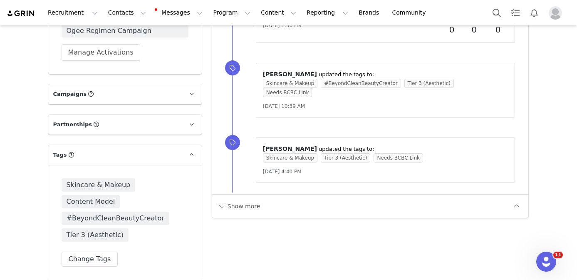
scroll to position [911, 0]
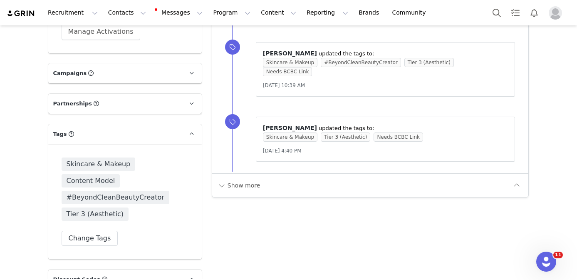
click at [132, 69] on p "Campaigns Any campaigns associated with a contact will be available to them via…" at bounding box center [115, 73] width 134 height 20
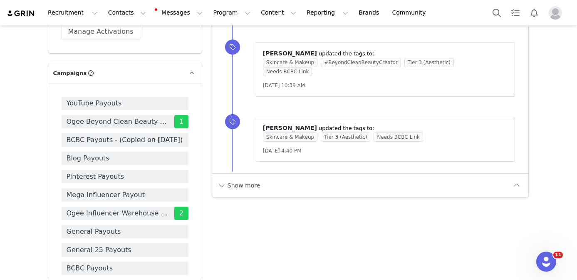
click at [132, 69] on p "Campaigns Any campaigns associated with a contact will be available to them via…" at bounding box center [115, 73] width 134 height 20
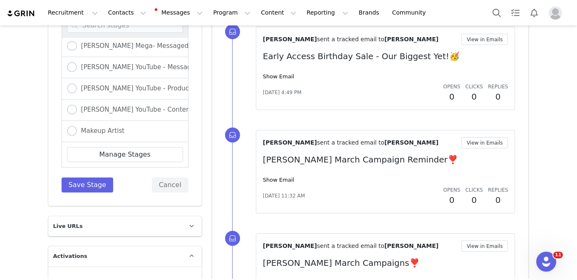
scroll to position [568, 0]
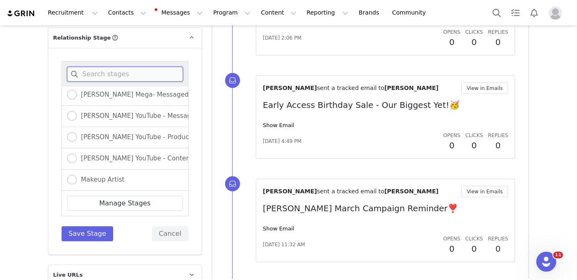
click at [122, 75] on input at bounding box center [125, 74] width 116 height 15
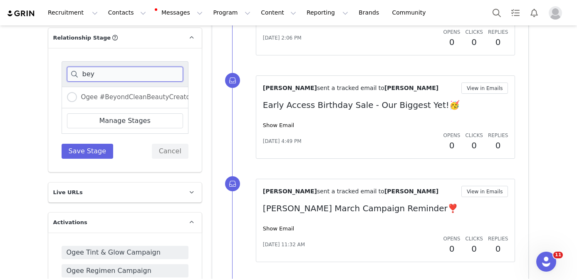
scroll to position [0, 0]
type input "bey"
click at [126, 97] on span "Ogee #BeyondCleanBeautyCreator" at bounding box center [135, 96] width 116 height 7
click at [77, 97] on input "Ogee #BeyondCleanBeautyCreator" at bounding box center [72, 97] width 10 height 11
radio input "true"
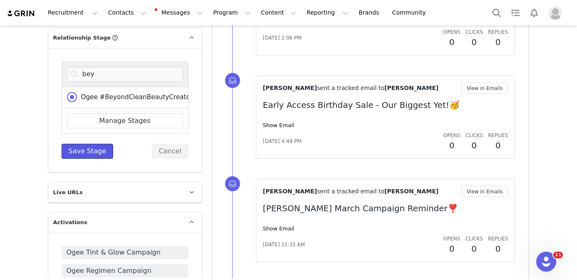
click at [101, 150] on button "Save Stage" at bounding box center [88, 151] width 52 height 15
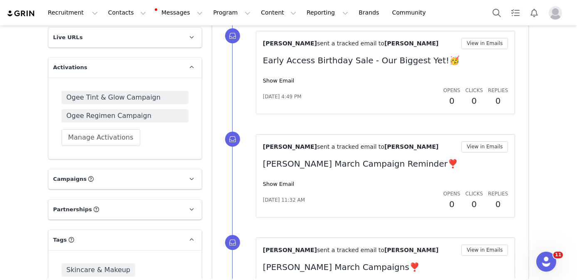
scroll to position [664, 0]
click at [113, 138] on button "Manage Activations" at bounding box center [101, 137] width 79 height 17
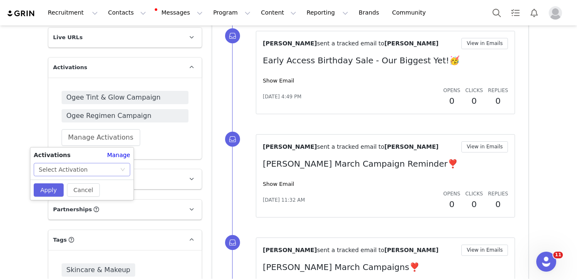
click at [109, 170] on div "Select Activation" at bounding box center [79, 169] width 81 height 12
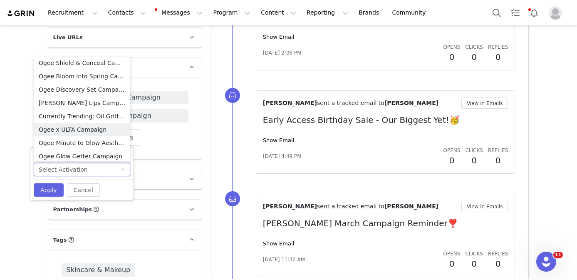
scroll to position [607, 0]
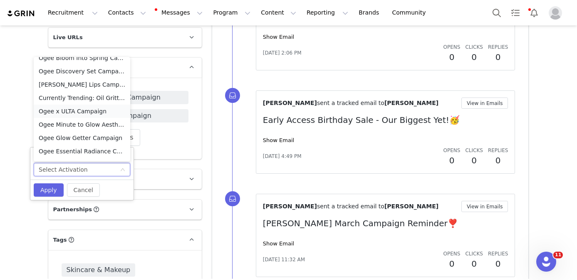
click at [79, 112] on li "Ogee x ULTA Campaign" at bounding box center [82, 110] width 97 height 13
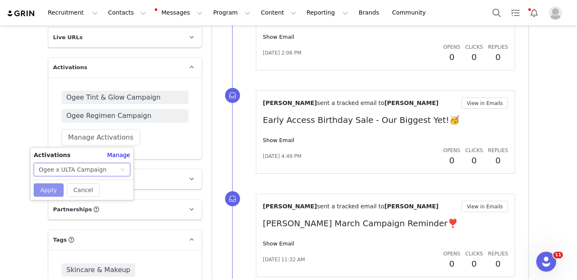
click at [52, 190] on button "Apply" at bounding box center [49, 189] width 30 height 13
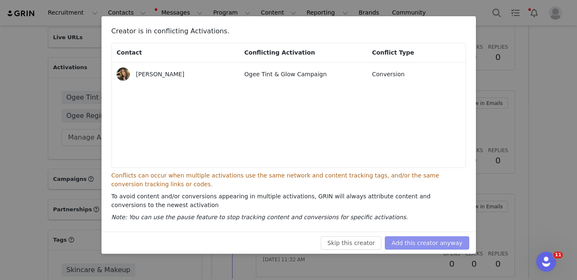
click at [407, 236] on button "Add this creator anyway" at bounding box center [427, 242] width 84 height 13
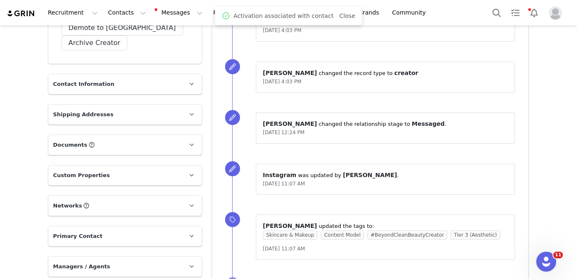
scroll to position [0, 0]
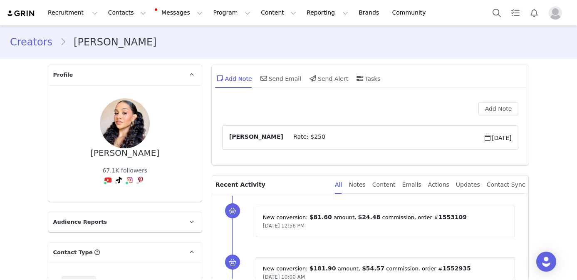
click at [131, 148] on div "[PERSON_NAME]" at bounding box center [124, 153] width 69 height 10
copy div "[PERSON_NAME]"
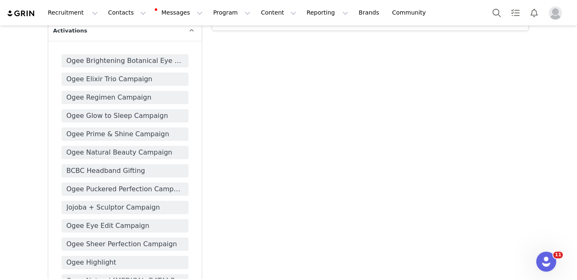
scroll to position [603, 0]
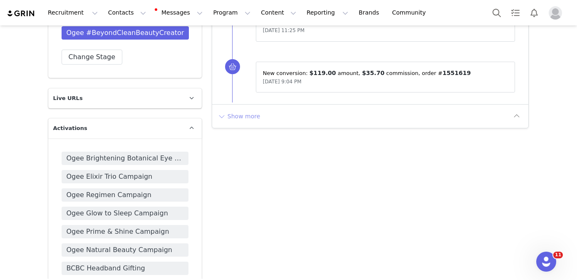
click at [238, 117] on button "Show more" at bounding box center [239, 115] width 44 height 13
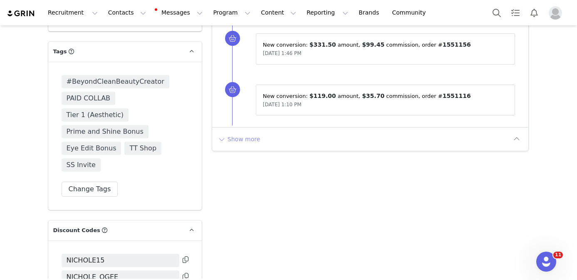
scroll to position [1043, 0]
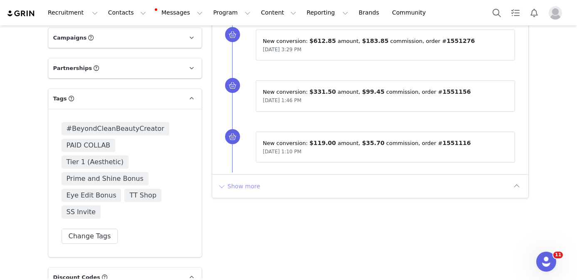
click at [240, 186] on button "Show more" at bounding box center [239, 185] width 44 height 13
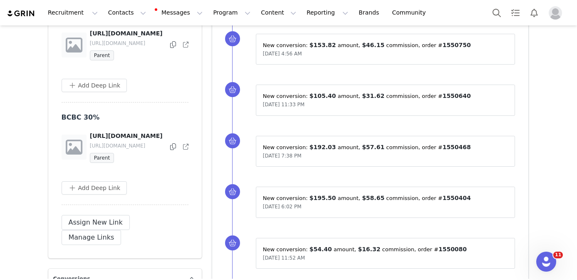
scroll to position [1552, 0]
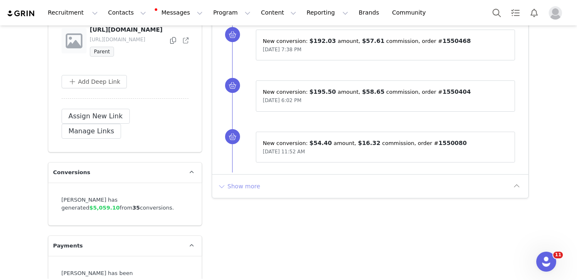
click at [240, 186] on button "Show more" at bounding box center [239, 185] width 44 height 13
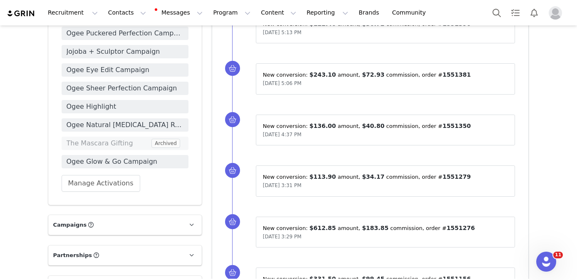
scroll to position [873, 0]
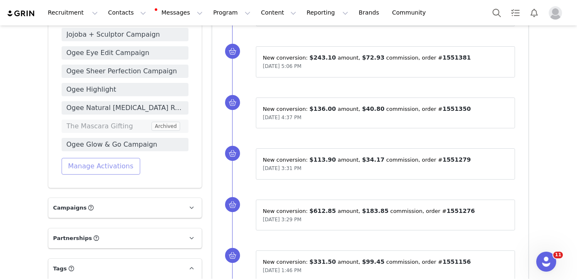
click at [114, 158] on button "Manage Activations" at bounding box center [101, 166] width 79 height 17
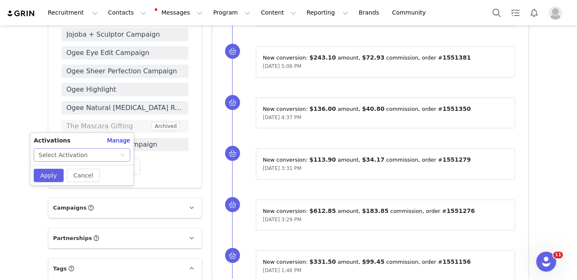
click at [84, 159] on div "Select Activation" at bounding box center [79, 155] width 81 height 12
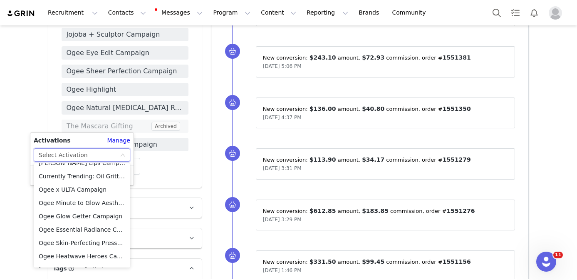
scroll to position [642, 0]
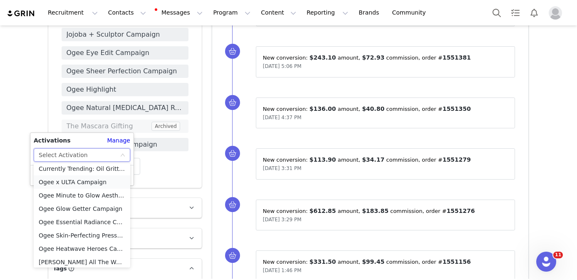
click at [77, 182] on li "Ogee x ULTA Campaign" at bounding box center [82, 181] width 97 height 13
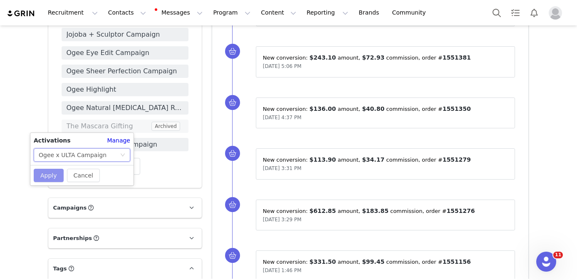
click at [45, 175] on button "Apply" at bounding box center [49, 175] width 30 height 13
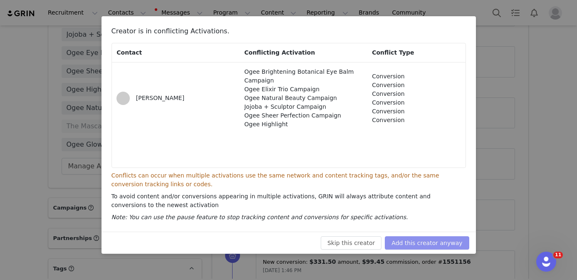
click at [414, 240] on button "Add this creator anyway" at bounding box center [427, 242] width 84 height 13
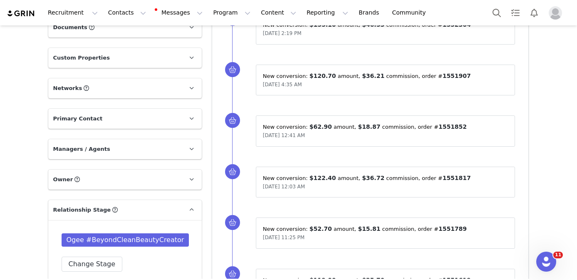
scroll to position [0, 0]
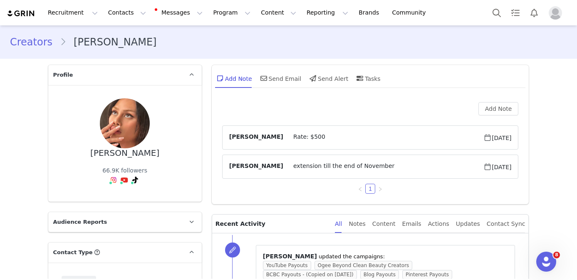
click at [146, 155] on div "[PERSON_NAME]" at bounding box center [124, 153] width 69 height 10
copy div "[PERSON_NAME]"
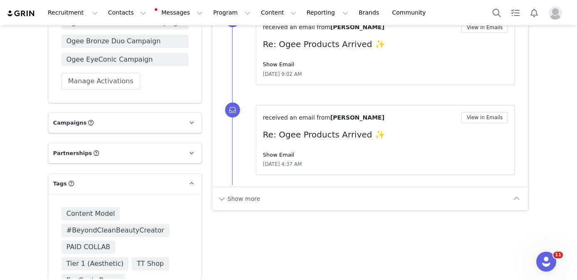
scroll to position [899, 0]
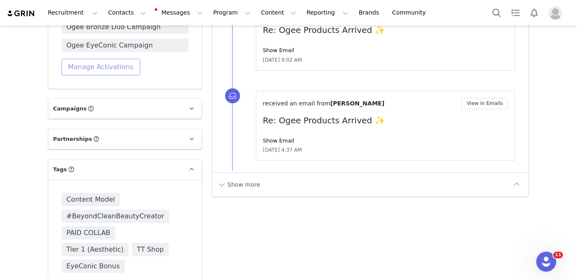
click at [113, 67] on button "Manage Activations" at bounding box center [101, 67] width 79 height 17
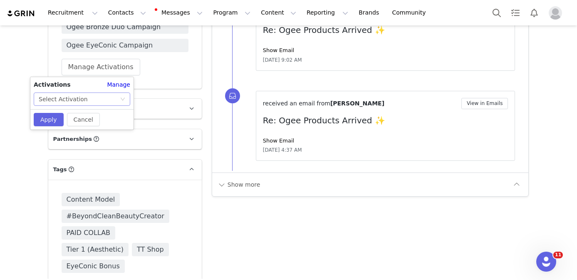
click at [91, 99] on div "Select Activation" at bounding box center [79, 99] width 81 height 12
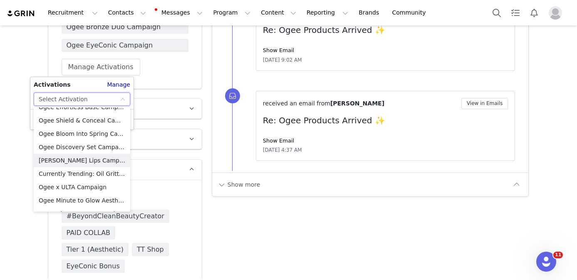
scroll to position [624, 0]
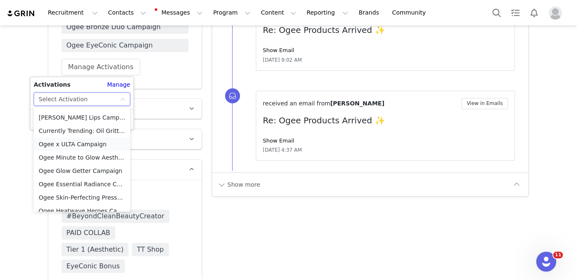
click at [81, 144] on li "Ogee x ULTA Campaign" at bounding box center [82, 143] width 97 height 13
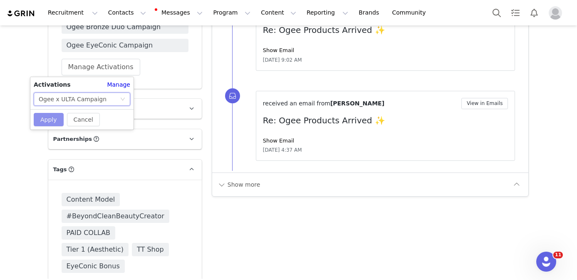
click at [47, 121] on button "Apply" at bounding box center [49, 119] width 30 height 13
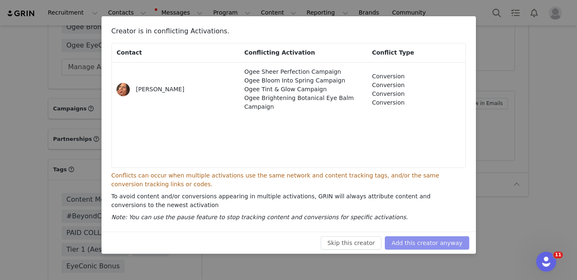
click at [414, 243] on button "Add this creator anyway" at bounding box center [427, 242] width 84 height 13
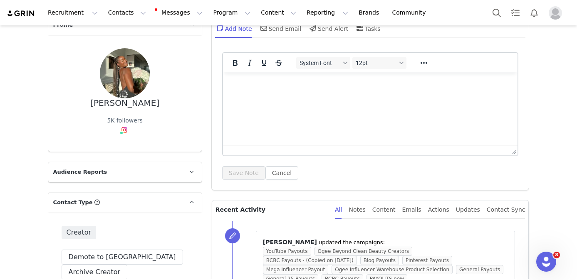
click at [139, 101] on div "[PERSON_NAME]" at bounding box center [124, 103] width 69 height 10
click at [139, 101] on div "Milan Crawford" at bounding box center [124, 103] width 69 height 10
copy div "Milan Crawford"
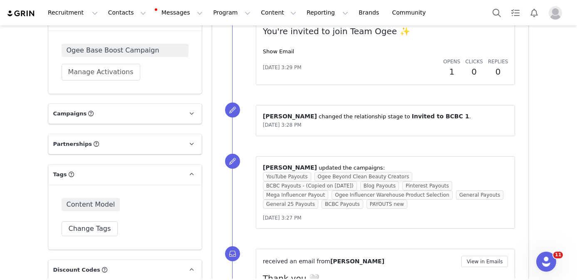
scroll to position [691, 0]
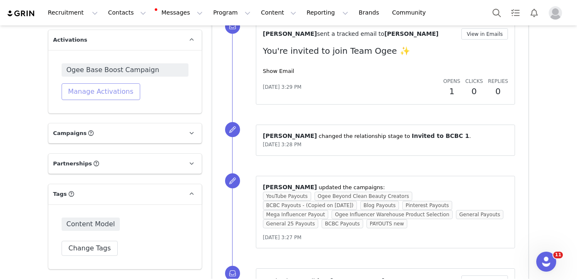
click at [102, 92] on button "Manage Activations" at bounding box center [101, 91] width 79 height 17
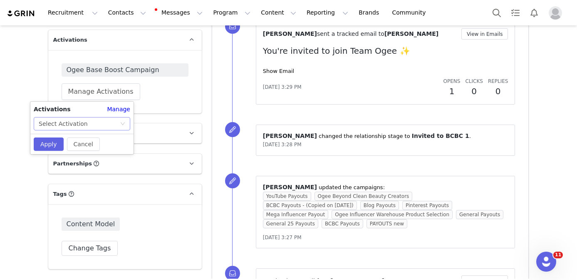
click at [77, 123] on div "Select Activation" at bounding box center [63, 123] width 49 height 12
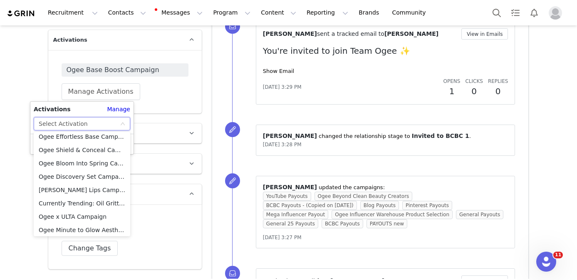
scroll to position [588, 0]
click at [82, 203] on li "Ogee x ULTA Campaign" at bounding box center [82, 204] width 97 height 13
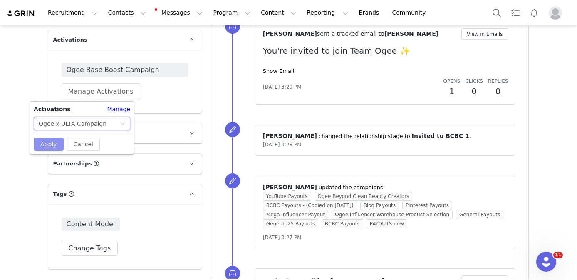
click at [50, 144] on button "Apply" at bounding box center [49, 143] width 30 height 13
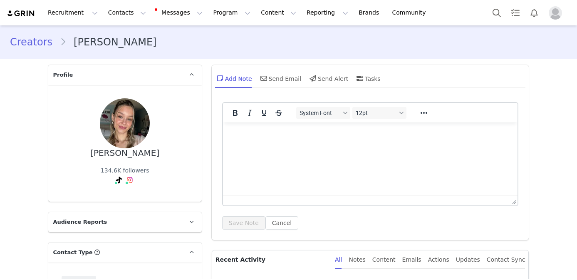
click at [141, 153] on div "[PERSON_NAME]" at bounding box center [124, 153] width 69 height 10
copy div "[PERSON_NAME]"
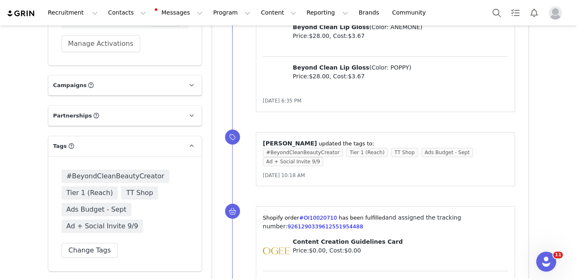
scroll to position [959, 0]
click at [105, 43] on button "Manage Activations" at bounding box center [101, 43] width 79 height 17
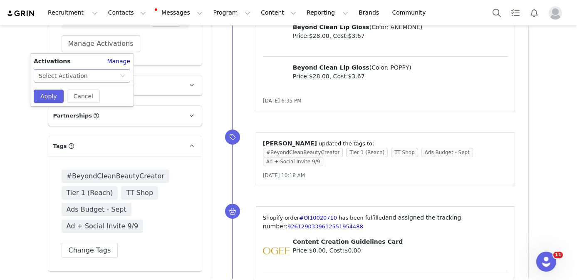
click at [97, 73] on div "Select Activation" at bounding box center [79, 75] width 81 height 12
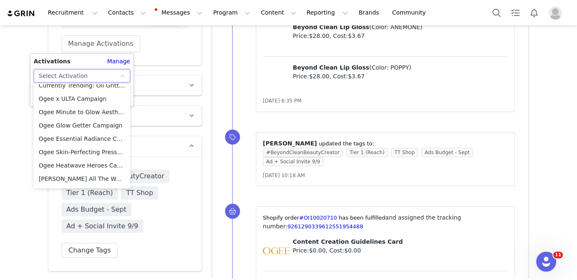
scroll to position [646, 0]
click at [78, 98] on li "Ogee x ULTA Campaign" at bounding box center [82, 98] width 97 height 13
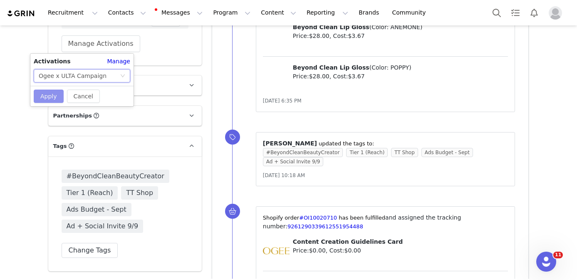
click at [52, 96] on button "Apply" at bounding box center [49, 95] width 30 height 13
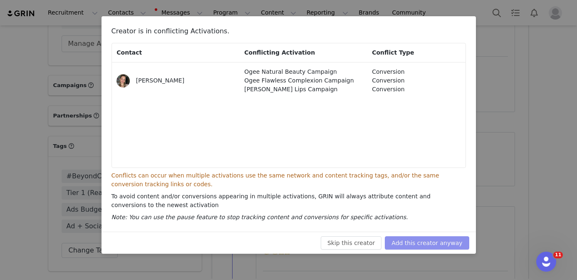
click at [431, 239] on button "Add this creator anyway" at bounding box center [427, 242] width 84 height 13
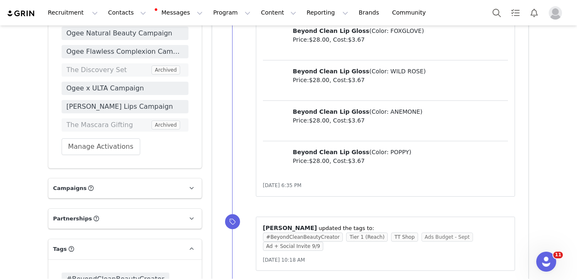
scroll to position [850, 0]
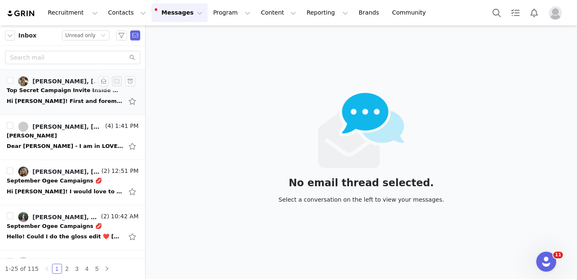
click at [78, 109] on li "[PERSON_NAME], [PERSON_NAME] (2) 4:20 PM Top Secret Campaign Invite Inside 😉 Pa…" at bounding box center [72, 91] width 145 height 45
click at [78, 102] on div "Hi [PERSON_NAME]! First and foremost, so excited congratulations to your entire…" at bounding box center [65, 101] width 116 height 8
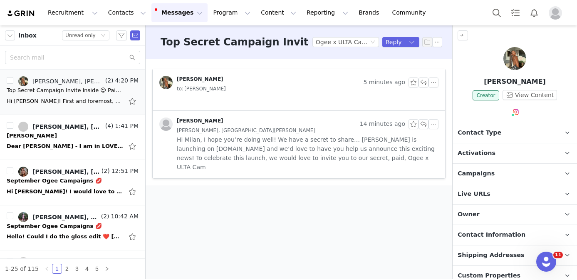
click at [520, 149] on p "Activations" at bounding box center [505, 153] width 104 height 20
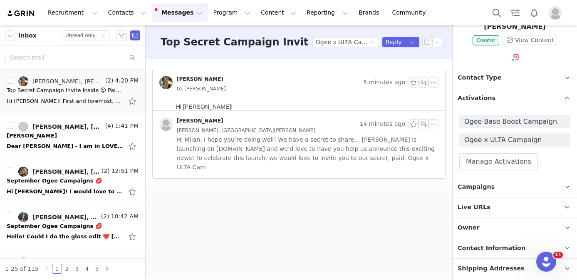
scroll to position [57, 0]
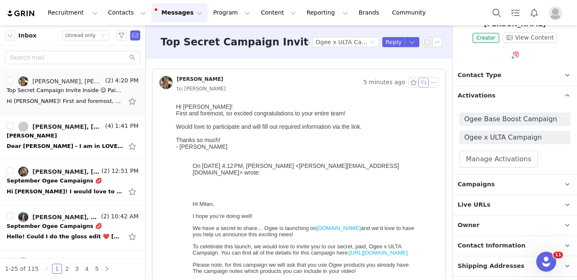
click at [424, 83] on button "button" at bounding box center [424, 82] width 10 height 10
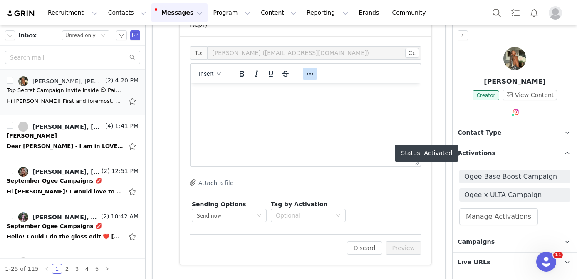
scroll to position [0, 0]
click at [306, 71] on icon "Reveal or hide additional toolbar items" at bounding box center [310, 74] width 10 height 10
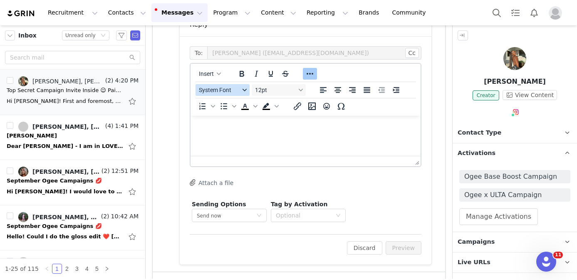
click at [224, 89] on span "System Font" at bounding box center [219, 90] width 41 height 7
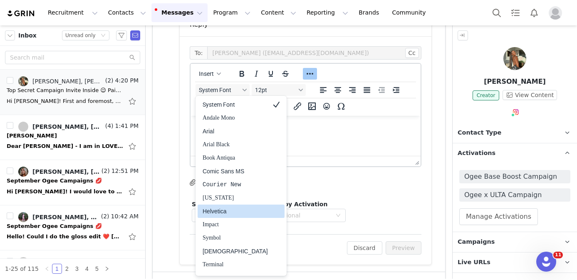
drag, startPoint x: 230, startPoint y: 211, endPoint x: 59, endPoint y: 31, distance: 247.5
click at [230, 211] on div "Helvetica" at bounding box center [235, 211] width 65 height 10
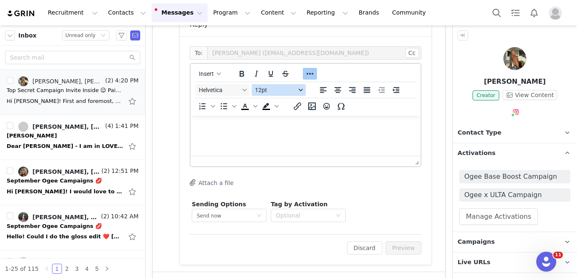
click at [275, 88] on span "12pt" at bounding box center [275, 90] width 41 height 7
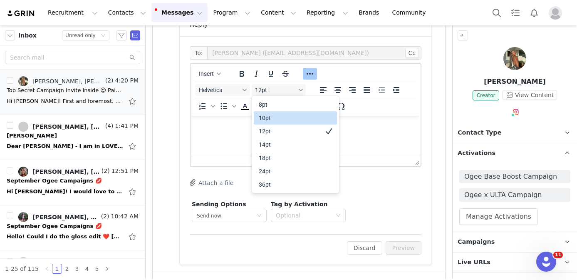
click at [275, 119] on div "10pt" at bounding box center [290, 118] width 62 height 10
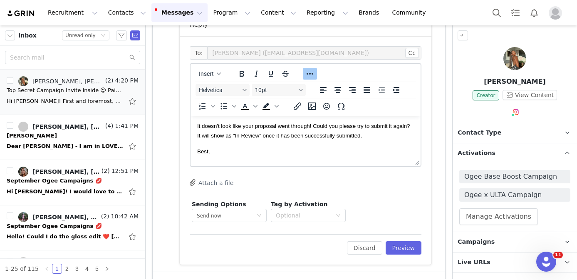
scroll to position [33, 0]
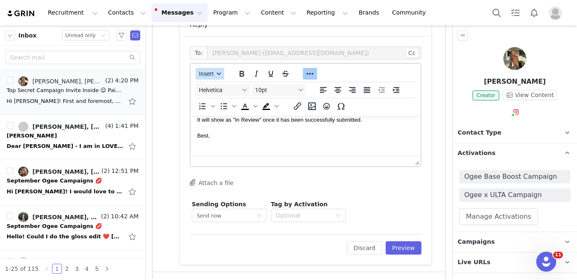
drag, startPoint x: 213, startPoint y: 72, endPoint x: 213, endPoint y: 78, distance: 6.2
click at [213, 72] on span "Insert" at bounding box center [206, 73] width 15 height 7
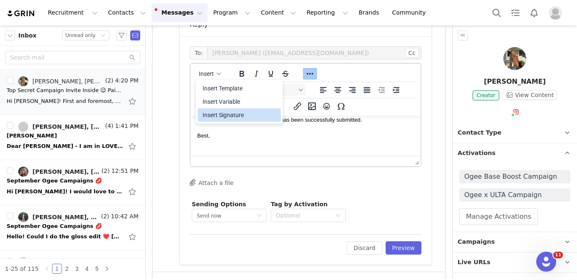
click at [226, 114] on div "Insert Signature" at bounding box center [240, 115] width 75 height 10
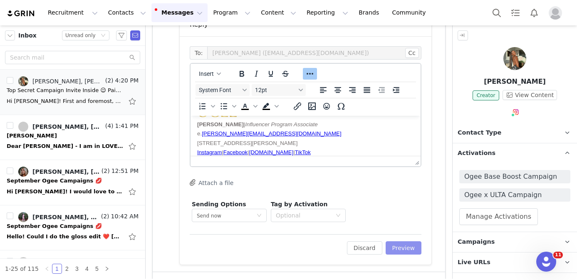
click at [415, 249] on button "Preview" at bounding box center [404, 247] width 36 height 13
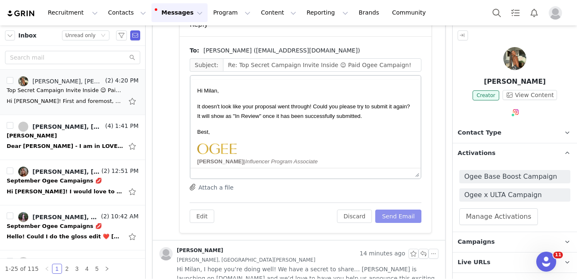
scroll to position [0, 0]
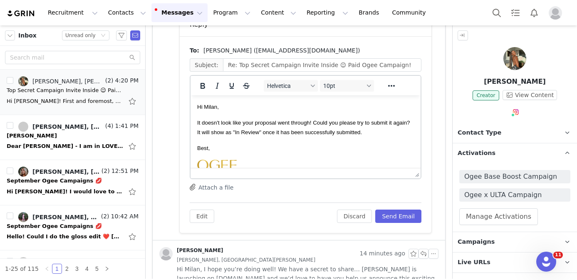
click at [391, 225] on div "To: Milan Crawford (milscraw@gmail.com) Subject: Re: Top Secret Campaign Invite…" at bounding box center [306, 134] width 252 height 196
click at [389, 219] on button "Send Email" at bounding box center [398, 215] width 46 height 13
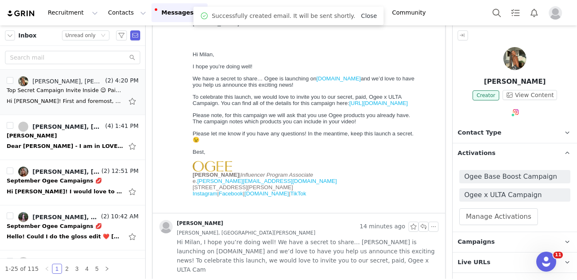
click at [362, 13] on link "Close" at bounding box center [369, 15] width 16 height 7
click at [94, 267] on link "5" at bounding box center [96, 268] width 9 height 9
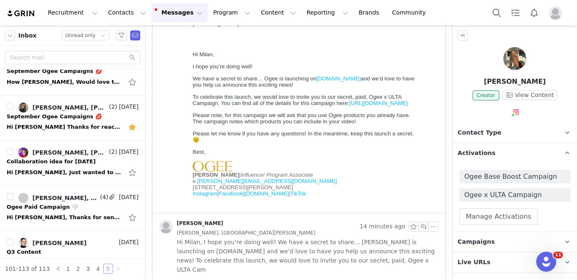
scroll to position [398, 0]
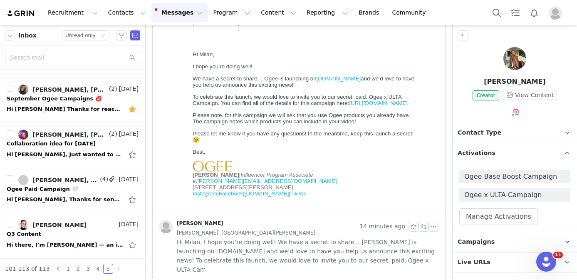
click at [78, 268] on link "2" at bounding box center [78, 268] width 9 height 9
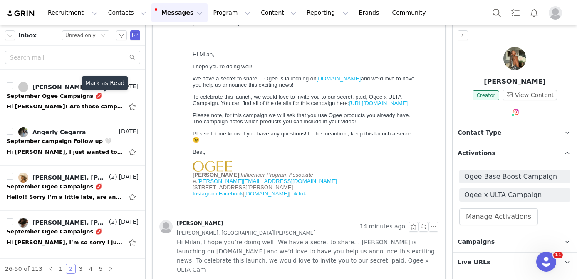
scroll to position [525, 0]
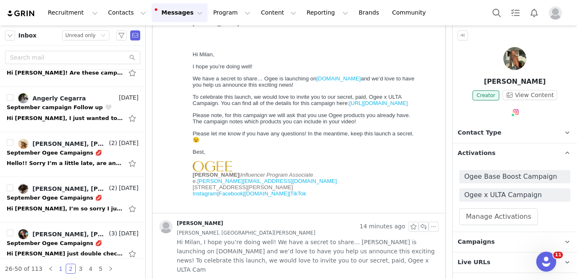
click at [59, 267] on link "1" at bounding box center [60, 268] width 9 height 9
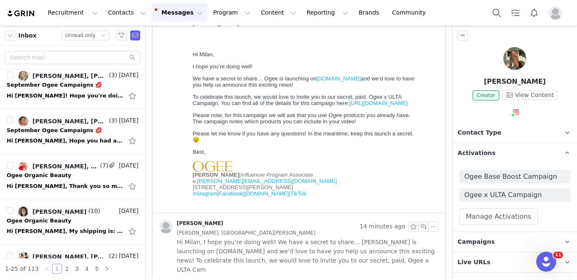
scroll to position [364, 0]
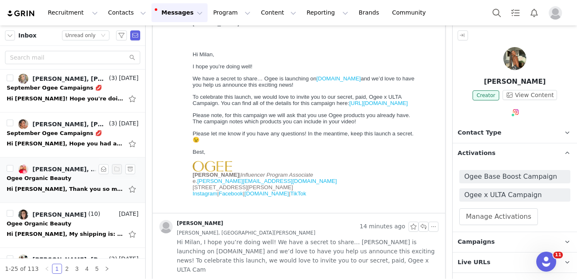
click at [68, 186] on div "Hi Chloe, Thank you so much for providing all these details—I’ve shared them wi…" at bounding box center [65, 189] width 116 height 8
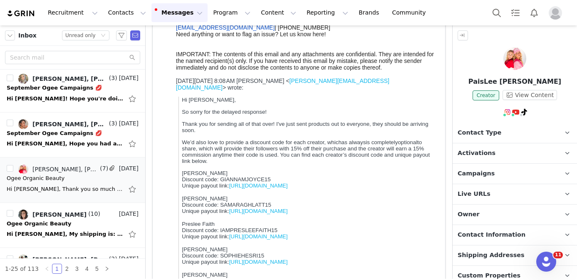
scroll to position [0, 0]
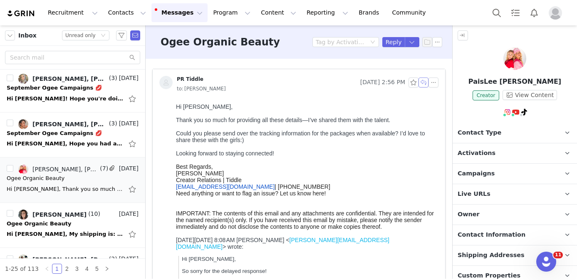
click at [424, 83] on button "button" at bounding box center [424, 82] width 10 height 10
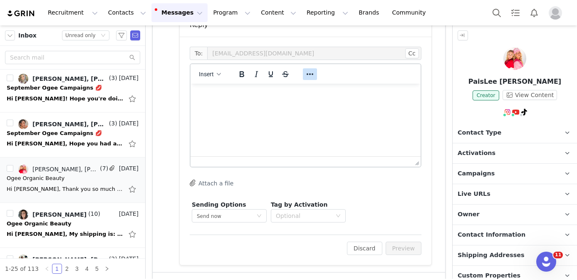
scroll to position [614, 0]
click at [309, 76] on icon "Reveal or hide additional toolbar items" at bounding box center [310, 74] width 10 height 10
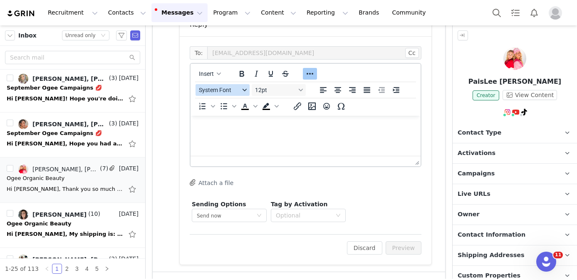
click at [220, 89] on span "System Font" at bounding box center [219, 90] width 41 height 7
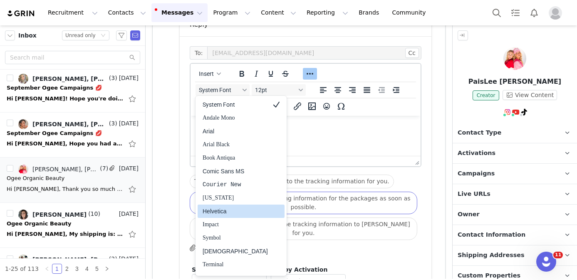
click at [227, 213] on div "Helvetica" at bounding box center [235, 211] width 65 height 10
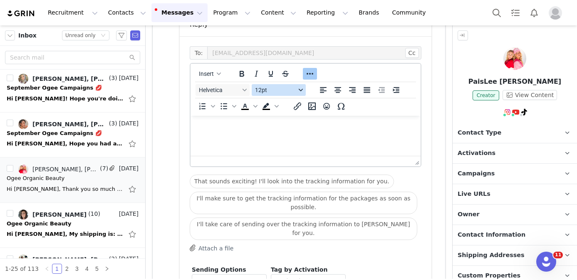
click at [271, 92] on span "12pt" at bounding box center [275, 90] width 41 height 7
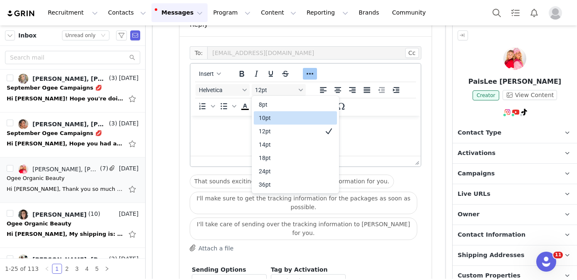
click at [271, 116] on div "10pt" at bounding box center [290, 118] width 62 height 10
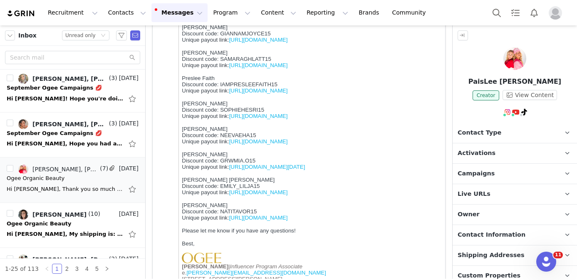
scroll to position [218, 0]
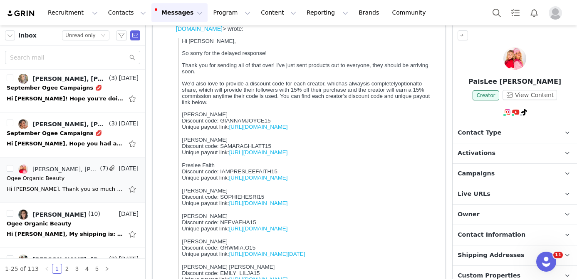
drag, startPoint x: 388, startPoint y: 314, endPoint x: 177, endPoint y: 116, distance: 288.8
click at [177, 116] on div "On Mon, Sep 29, 2025 at 8:08 AM Chloe Brown < chloe.brown@ogee.com > wrote: Hi …" at bounding box center [305, 197] width 259 height 356
copy div "Gianna Harner Discount code: GIANNAMJOYCE15 Unique payout link: https://ogee.gr…"
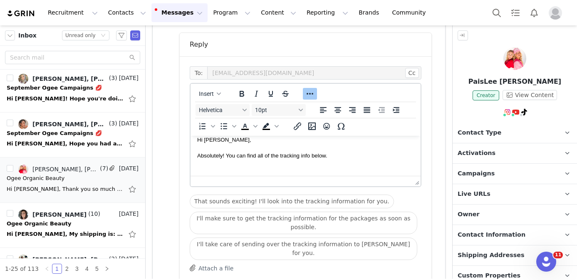
scroll to position [596, 0]
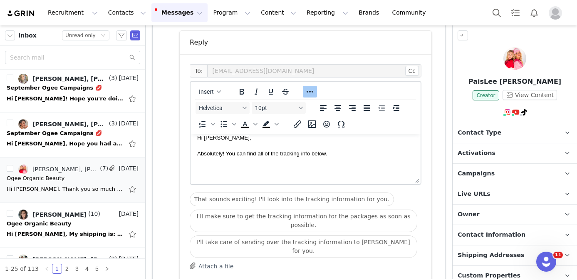
click at [347, 166] on p "Rich Text Area. Press ALT-0 for help." at bounding box center [305, 169] width 217 height 9
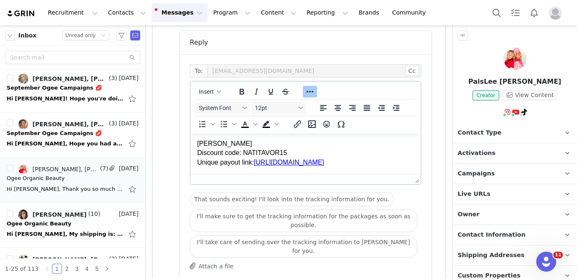
drag, startPoint x: 246, startPoint y: 166, endPoint x: 197, endPoint y: 151, distance: 51.1
click at [197, 151] on div "Natali Tovar Discount code: NATITAVOR15 Unique payout link: https://ogee.grin.l…" at bounding box center [305, 153] width 217 height 28
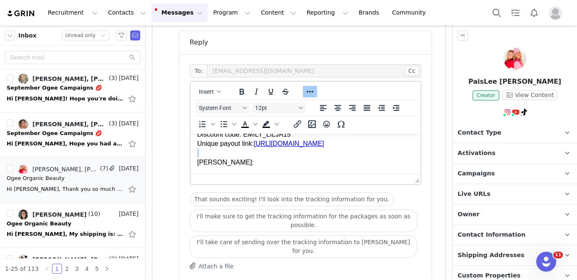
scroll to position [340, 0]
drag, startPoint x: 246, startPoint y: 159, endPoint x: 194, endPoint y: 141, distance: 55.4
click at [194, 141] on html "Hi Meagan, Absolutely! You can find all of the tracking info below. Gianna Harn…" at bounding box center [306, 15] width 230 height 315
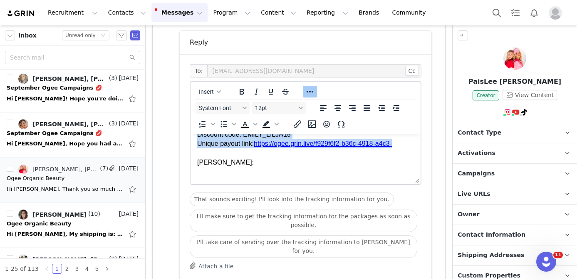
drag, startPoint x: 407, startPoint y: 159, endPoint x: 192, endPoint y: 151, distance: 215.2
click at [192, 151] on html "Hi Meagan, Absolutely! You can find all of the tracking info below. Gianna Harn…" at bounding box center [306, 15] width 230 height 315
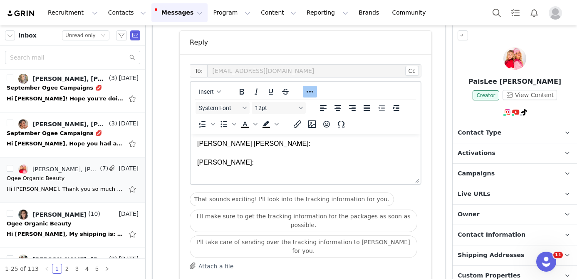
scroll to position [285, 0]
drag, startPoint x: 253, startPoint y: 151, endPoint x: 198, endPoint y: 137, distance: 57.1
click at [198, 137] on div "Mia Oglesby Discount code: GRWMIA.O15 Unique payout link: https://ogee.grin.liv…" at bounding box center [305, 134] width 217 height 65
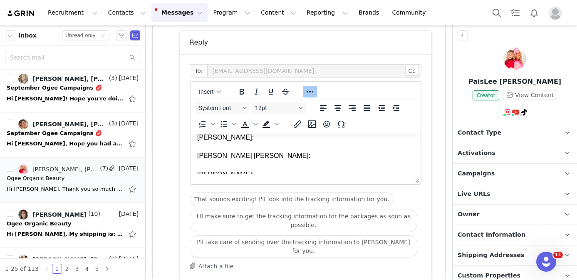
drag, startPoint x: 244, startPoint y: 165, endPoint x: 194, endPoint y: 147, distance: 52.9
click at [194, 147] on html "Hi Meagan, Absolutely! You can find all of the tracking info below. Gianna Harn…" at bounding box center [306, 47] width 230 height 278
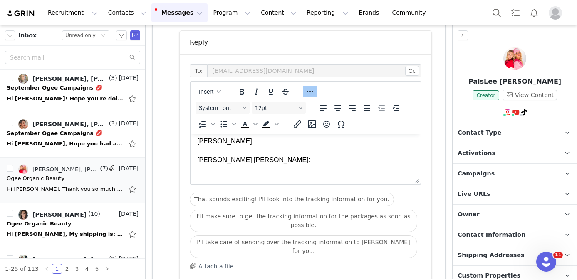
scroll to position [186, 0]
drag, startPoint x: 248, startPoint y: 163, endPoint x: 199, endPoint y: 144, distance: 52.5
click at [199, 144] on div "Discount code: SOPHIEHESRI15 Unique payout link: https://ogee.grin.live/251929c…" at bounding box center [305, 154] width 217 height 93
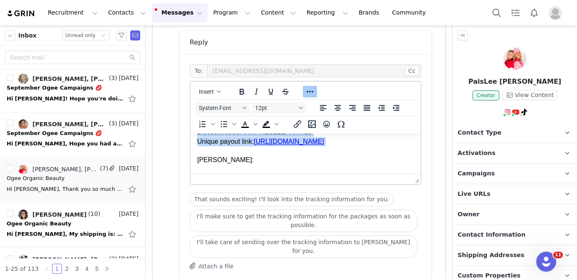
drag, startPoint x: 248, startPoint y: 169, endPoint x: 198, endPoint y: 152, distance: 53.0
click at [198, 152] on div "Preslee Faith Discount code: IAMPRESLEEFAITH15 Unique payout link: https://ogee…" at bounding box center [305, 178] width 217 height 121
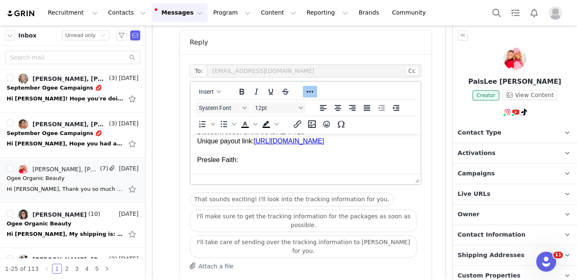
scroll to position [85, 0]
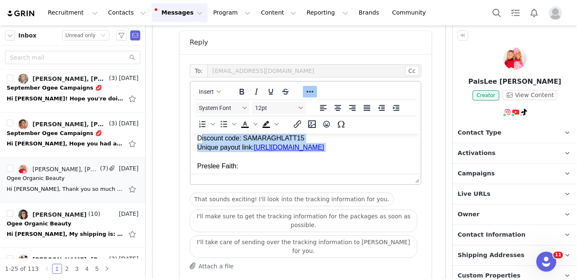
drag, startPoint x: 255, startPoint y: 163, endPoint x: 200, endPoint y: 145, distance: 57.2
click at [200, 145] on div "Samara Boulter Discount code: SAMARAGHLATT15 Unique payout link: https://ogee.g…" at bounding box center [305, 194] width 217 height 140
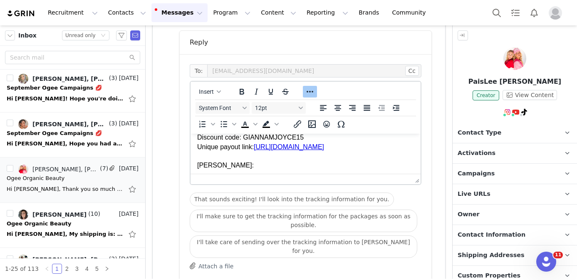
scroll to position [48, 0]
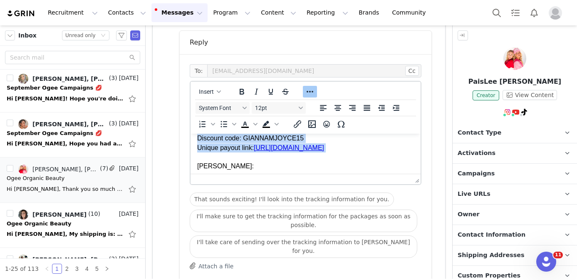
drag, startPoint x: 250, startPoint y: 156, endPoint x: 195, endPoint y: 141, distance: 57.1
click at [195, 141] on html "Hi Meagan, Absolutely! You can find all of the tracking info below. Gianna Harn…" at bounding box center [306, 187] width 230 height 203
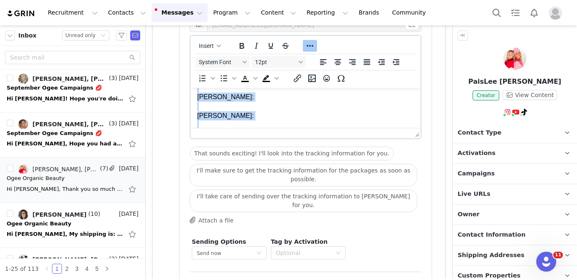
scroll to position [0, 0]
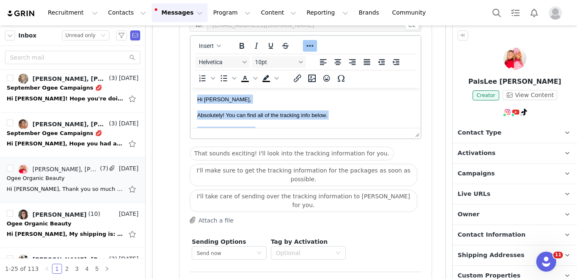
drag, startPoint x: 241, startPoint y: 118, endPoint x: 195, endPoint y: 81, distance: 59.8
click at [195, 88] on html "Hi Meagan, Absolutely! You can find all of the tracking info below. Gianna Harn…" at bounding box center [306, 180] width 230 height 185
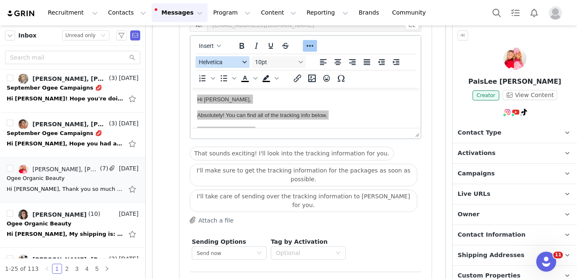
click at [238, 63] on span "Helvetica" at bounding box center [219, 62] width 41 height 7
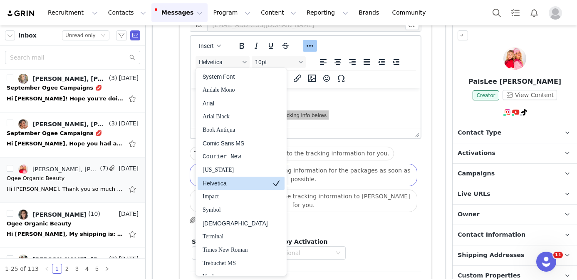
drag, startPoint x: 233, startPoint y: 185, endPoint x: 236, endPoint y: 176, distance: 9.0
click at [233, 185] on div "Helvetica" at bounding box center [235, 183] width 65 height 10
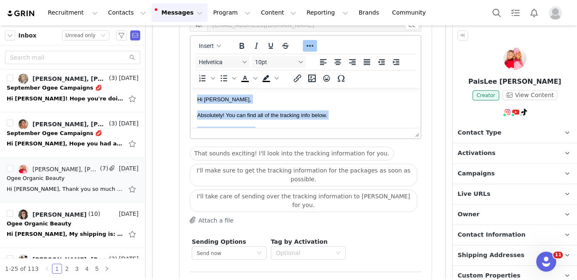
scroll to position [7, 0]
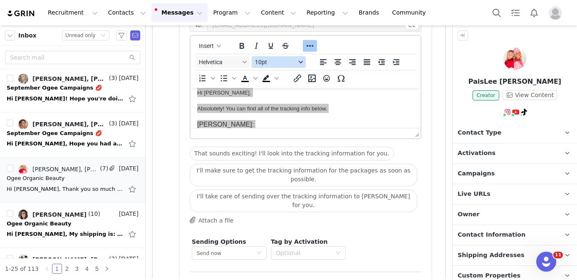
click at [280, 60] on span "10pt" at bounding box center [275, 62] width 41 height 7
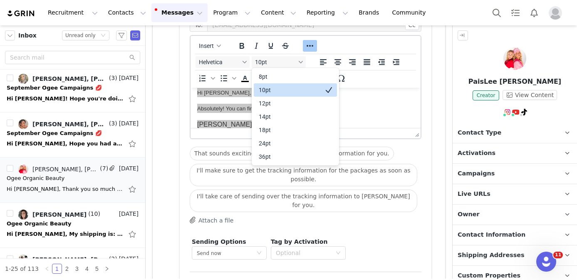
click at [278, 90] on div "10pt" at bounding box center [290, 90] width 62 height 10
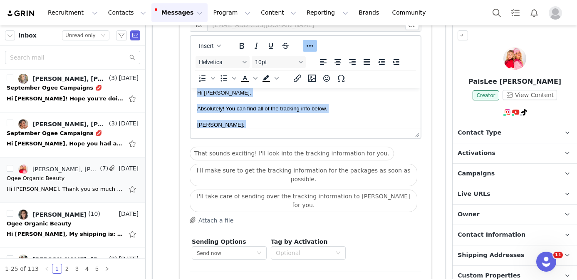
click at [313, 46] on icon "Reveal or hide additional toolbar items" at bounding box center [310, 46] width 7 height 2
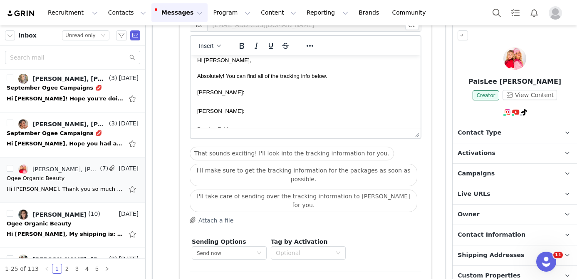
click at [283, 92] on div "Gianna Harner:" at bounding box center [305, 91] width 217 height 9
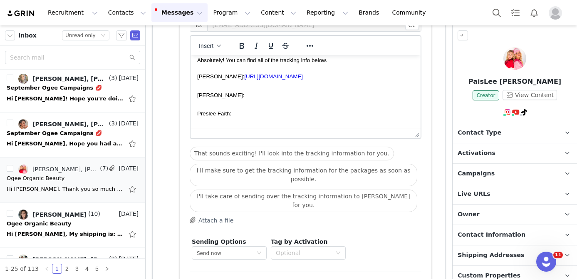
click at [280, 99] on div "Samara Boulter:" at bounding box center [305, 94] width 217 height 9
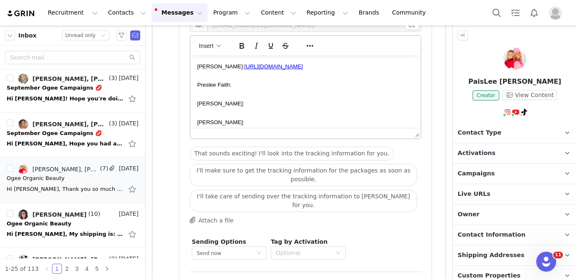
scroll to position [50, 0]
click at [265, 90] on div "Preslee Faith:" at bounding box center [305, 85] width 217 height 9
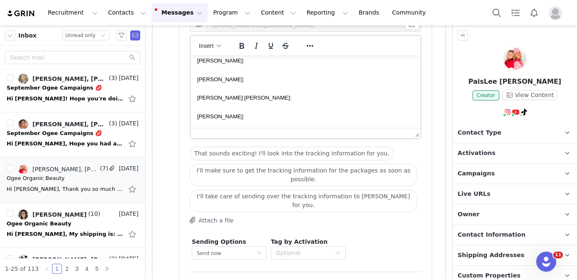
scroll to position [114, 0]
click at [264, 46] on div "Sophie Hesri:" at bounding box center [305, 41] width 217 height 9
click at [291, 65] on div "Nevaeha Fleming:" at bounding box center [305, 60] width 217 height 9
click at [255, 84] on div "Mia Oglesby:" at bounding box center [305, 78] width 217 height 9
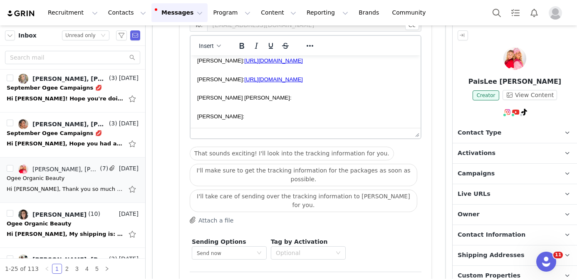
scroll to position [178, 0]
click at [282, 102] on div "Emily Lilja Maria Heikkila:" at bounding box center [305, 97] width 217 height 9
click at [277, 120] on div "Natali Tovar:" at bounding box center [305, 116] width 217 height 9
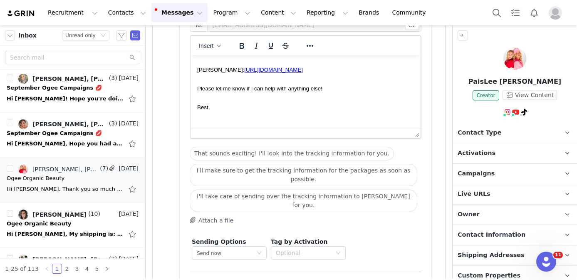
click at [212, 52] on div "Insert" at bounding box center [210, 45] width 39 height 16
click at [212, 47] on span "Insert" at bounding box center [206, 45] width 15 height 7
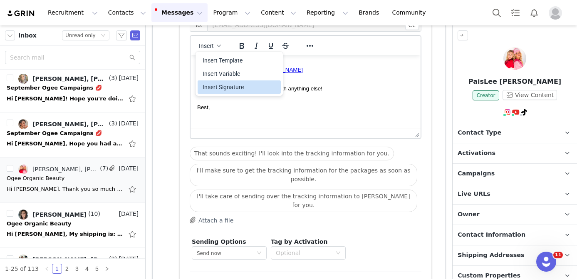
click at [221, 89] on div "Insert Signature" at bounding box center [240, 87] width 75 height 10
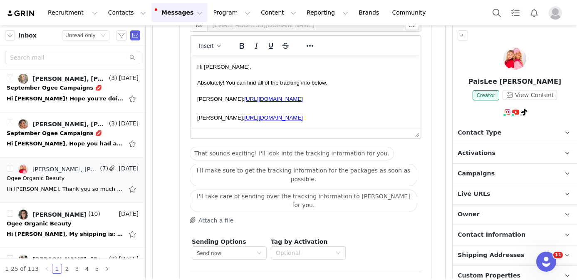
scroll to position [720, 0]
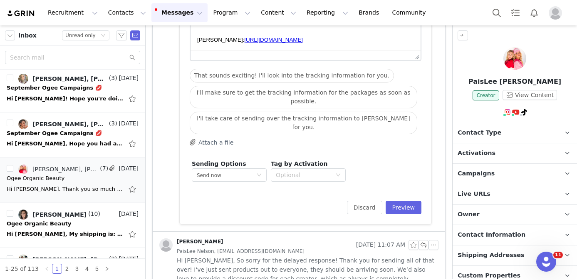
click at [406, 193] on div "Edit Discard Preview" at bounding box center [306, 203] width 232 height 20
click at [405, 201] on button "Preview" at bounding box center [404, 207] width 36 height 13
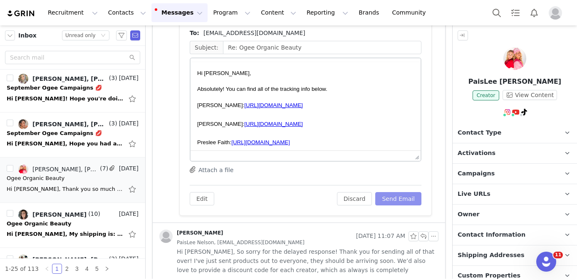
scroll to position [0, 0]
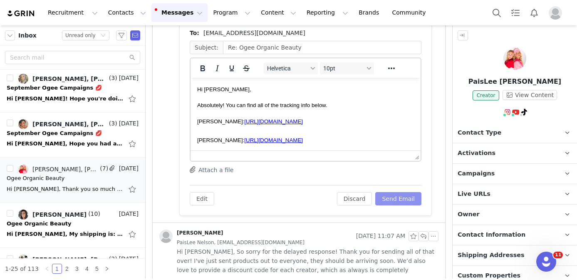
click at [401, 201] on button "Send Email" at bounding box center [398, 198] width 46 height 13
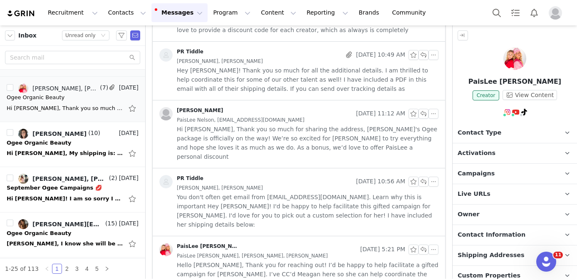
scroll to position [444, 0]
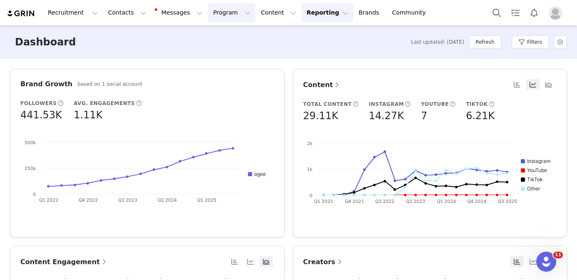
click at [232, 15] on button "Program Program" at bounding box center [231, 12] width 47 height 19
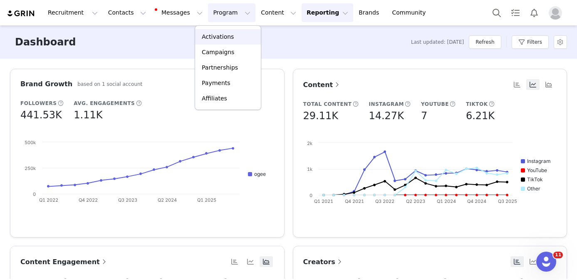
click at [231, 40] on p "Activations" at bounding box center [218, 36] width 32 height 9
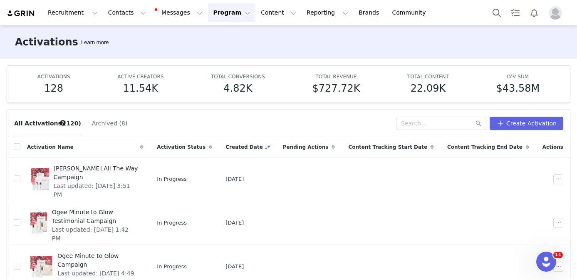
click at [344, 106] on div "All Activations (120) Archived (8) Create Activation Activation Name Activation…" at bounding box center [288, 191] width 577 height 176
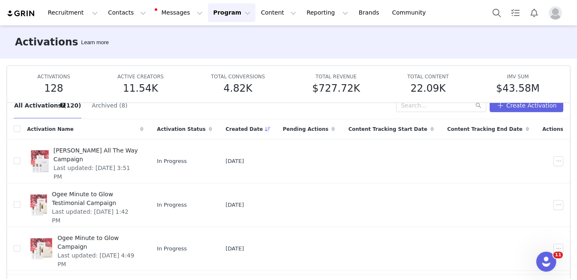
scroll to position [44, 0]
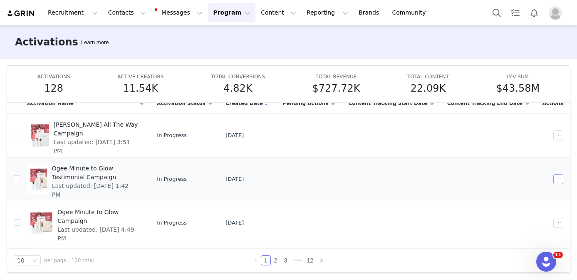
click at [556, 177] on button "button" at bounding box center [558, 179] width 10 height 10
click at [515, 208] on span "Duplicate" at bounding box center [515, 206] width 28 height 9
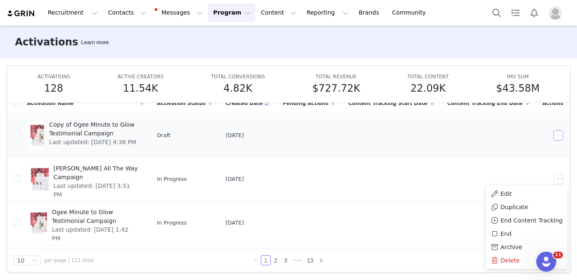
click at [560, 135] on button "button" at bounding box center [558, 135] width 10 height 10
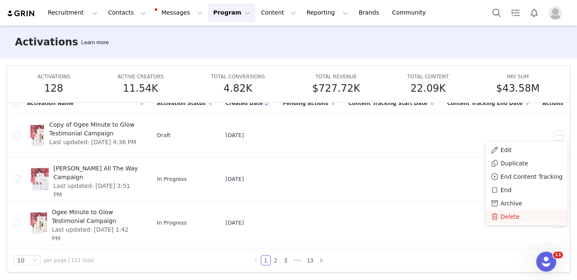
click at [503, 214] on span "Delete" at bounding box center [510, 216] width 19 height 9
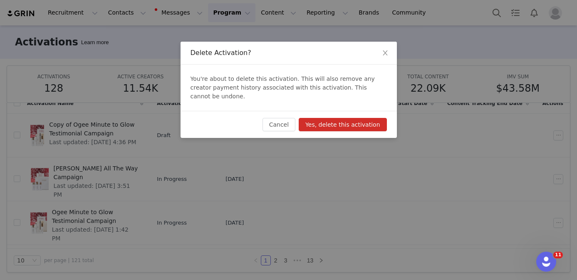
click at [364, 118] on button "Yes, delete this activation" at bounding box center [343, 124] width 88 height 13
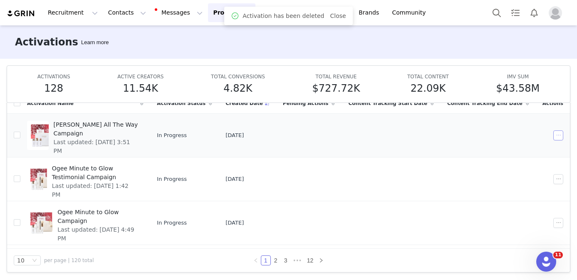
click at [555, 133] on button "button" at bounding box center [558, 135] width 10 height 10
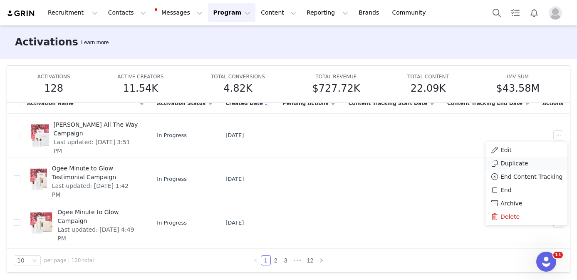
click at [518, 160] on span "Duplicate" at bounding box center [515, 163] width 28 height 9
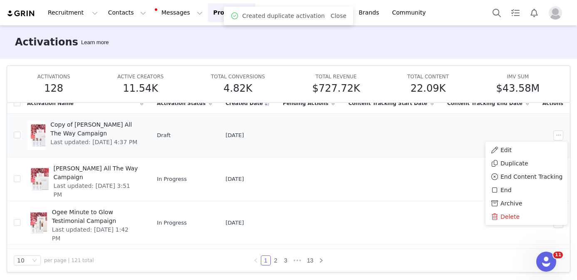
click at [139, 136] on span "Copy of [PERSON_NAME] All The Way Campaign" at bounding box center [94, 128] width 88 height 17
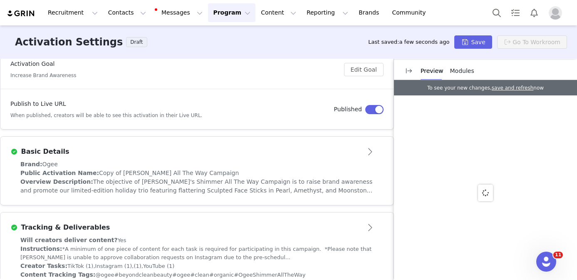
scroll to position [151, 0]
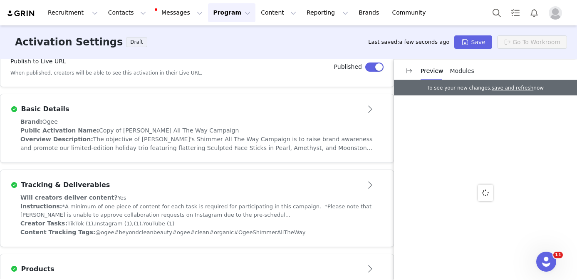
click at [291, 135] on div "Overview Description: The objective of Ogee's Shimmer All The Way Campaign is t…" at bounding box center [196, 143] width 353 height 17
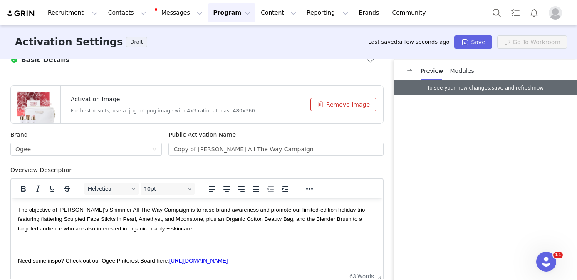
scroll to position [209, 0]
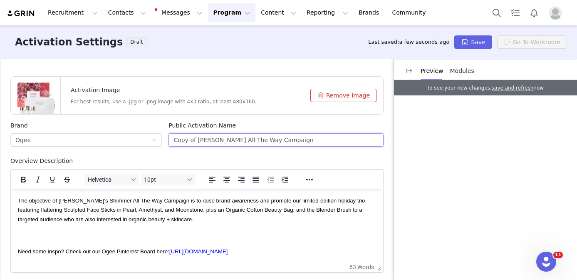
drag, startPoint x: 198, startPoint y: 139, endPoint x: 170, endPoint y: 139, distance: 27.5
click at [170, 139] on input "Copy of [PERSON_NAME] All The Way Campaign" at bounding box center [276, 139] width 215 height 13
click at [247, 139] on input "[PERSON_NAME] All The Way Campaign" at bounding box center [276, 139] width 215 height 13
type input "Ogee Shimmer All The Way Tutorial Campaign"
click at [131, 201] on span "The objective of Ogee's Shimmer All The Way Campaign is to raise brand awarenes…" at bounding box center [191, 209] width 347 height 25
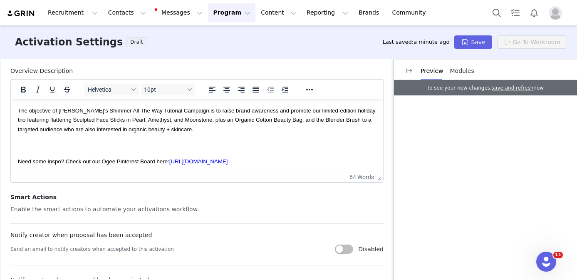
scroll to position [297, 0]
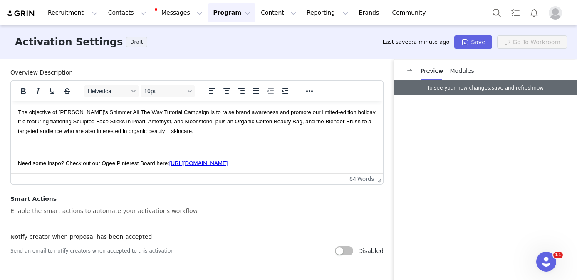
click at [167, 151] on p "Rich Text Area. Press ALT-0 for help." at bounding box center [197, 146] width 358 height 9
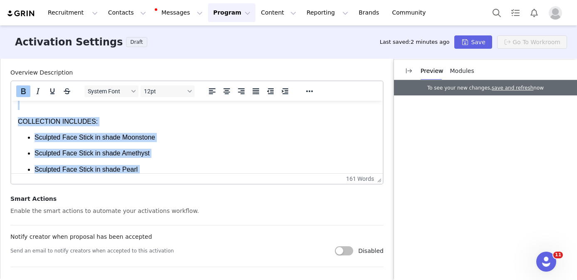
scroll to position [0, 0]
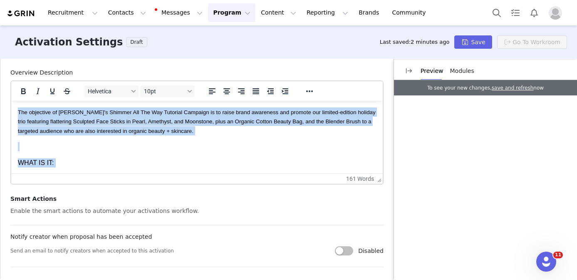
drag, startPoint x: 319, startPoint y: 134, endPoint x: 74, endPoint y: 87, distance: 249.1
click at [74, 101] on html "The objective of Ogee's Shimmer All The Way Tutorial Campaign is to raise brand…" at bounding box center [197, 274] width 372 height 347
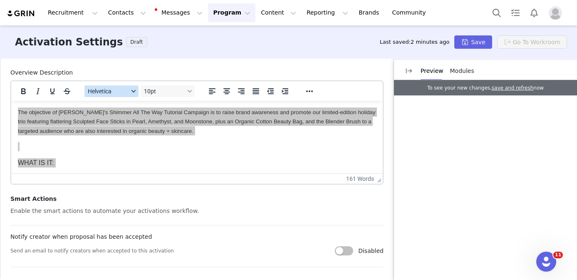
click at [121, 89] on span "Helvetica" at bounding box center [108, 91] width 41 height 7
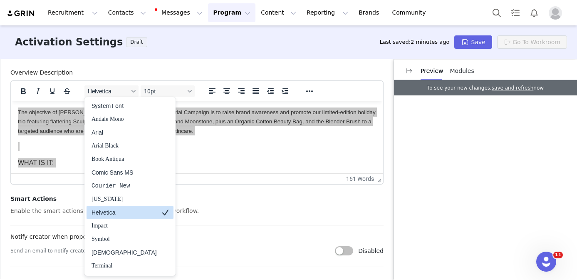
click at [113, 214] on div "Helvetica" at bounding box center [124, 212] width 65 height 10
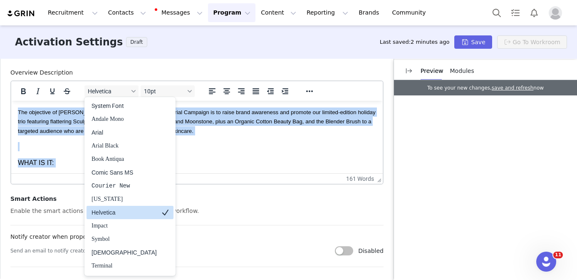
scroll to position [7, 0]
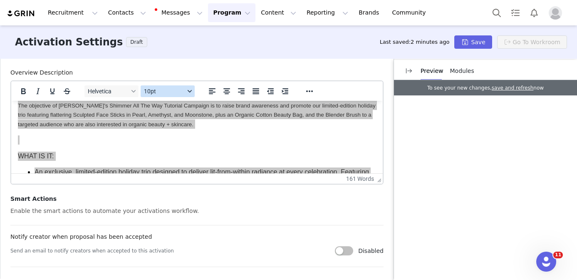
click at [175, 91] on span "10pt" at bounding box center [164, 91] width 41 height 7
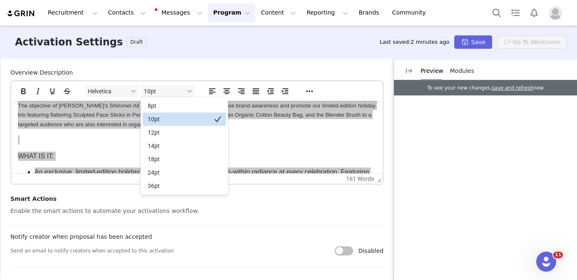
click at [175, 117] on div "10pt" at bounding box center [179, 119] width 62 height 10
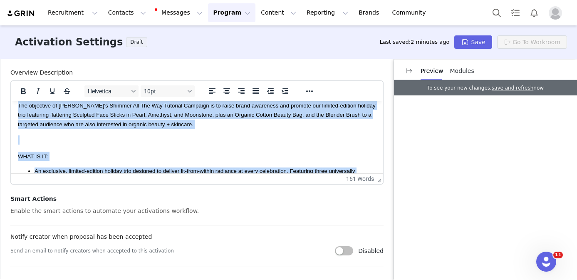
click at [110, 159] on p "WHAT IS IT:" at bounding box center [197, 155] width 358 height 9
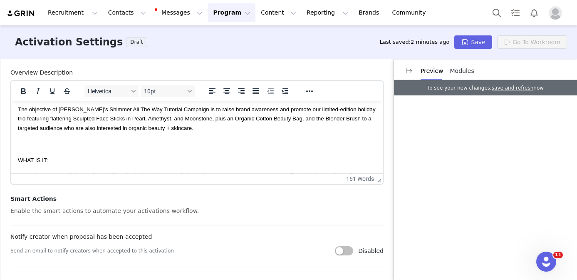
scroll to position [0, 0]
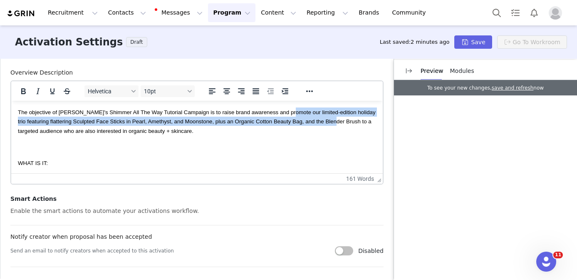
drag, startPoint x: 328, startPoint y: 122, endPoint x: 290, endPoint y: 112, distance: 40.1
click at [290, 112] on span "The objective of Ogee's Shimmer All The Way Tutorial Campaign is to raise brand…" at bounding box center [197, 121] width 358 height 25
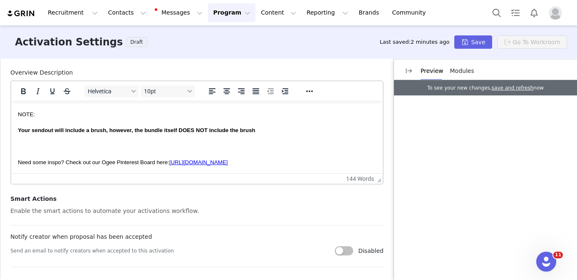
scroll to position [247, 0]
click at [232, 132] on strong "Your sendout will include a brush, however, the bundle itself DOES NOT include …" at bounding box center [137, 130] width 238 height 6
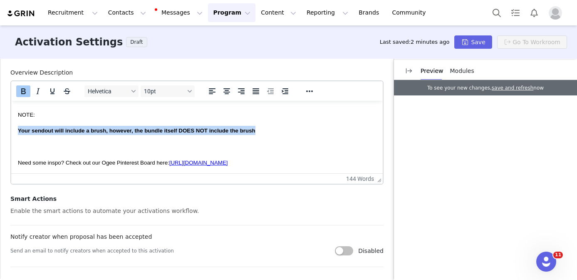
click at [232, 132] on strong "Your sendout will include a brush, however, the bundle itself DOES NOT include …" at bounding box center [137, 130] width 238 height 6
click at [24, 87] on icon "Bold" at bounding box center [23, 91] width 10 height 10
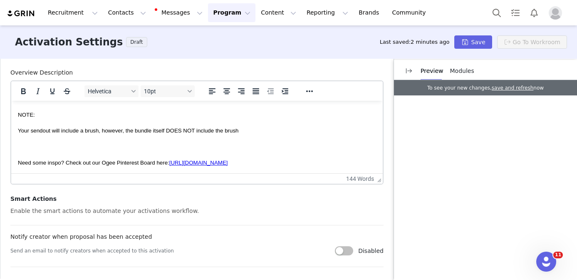
click at [269, 122] on body "The objective of Ogee's Shimmer All The Way Tutorial Campaign is to raise brand…" at bounding box center [197, 14] width 358 height 306
click at [257, 133] on p "Your sendout will include a brush, however, the bundle itself DOES NOT include …" at bounding box center [197, 130] width 358 height 9
click at [17, 129] on html "The objective of Ogee's Shimmer All The Way Tutorial Campaign is to raise brand…" at bounding box center [197, 14] width 372 height 320
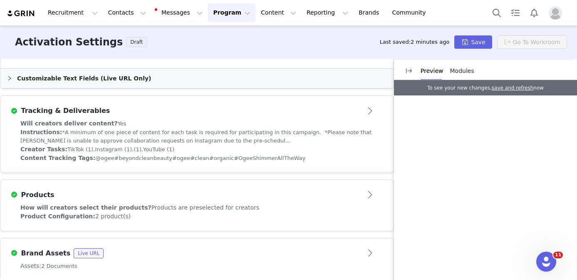
click at [221, 114] on div "Tracking & Deliverables" at bounding box center [183, 111] width 346 height 10
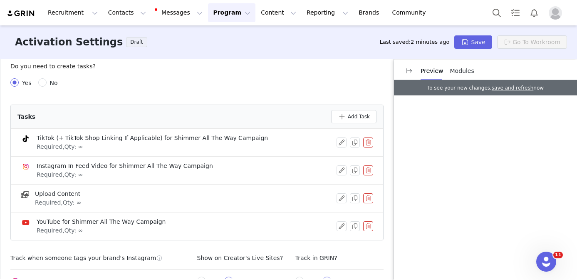
scroll to position [335, 0]
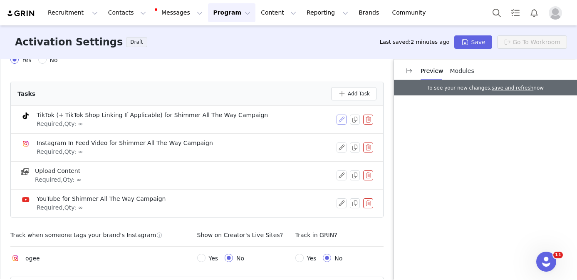
click at [345, 114] on button "button" at bounding box center [342, 119] width 10 height 10
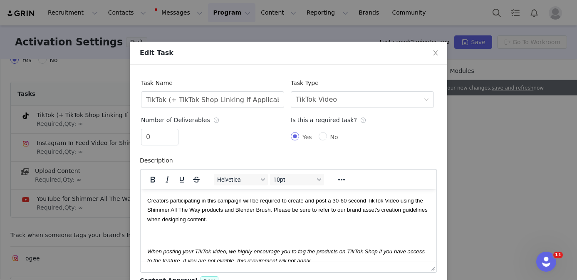
scroll to position [0, 0]
click at [280, 99] on input "TikTok (+ TikTok Shop Linking If Applicable) for Shimmer All The Way Campaign" at bounding box center [212, 99] width 143 height 17
click at [250, 100] on input "TikTok (+ TikTok Shop Linking If Applicable) for Shimmer All The Way Campaign" at bounding box center [212, 99] width 143 height 17
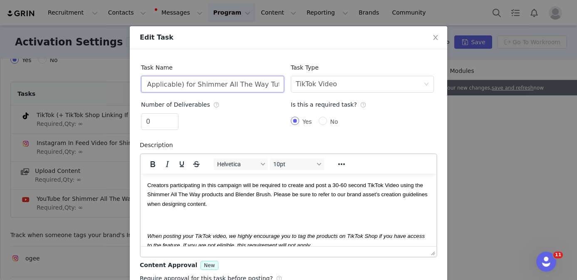
scroll to position [14, 0]
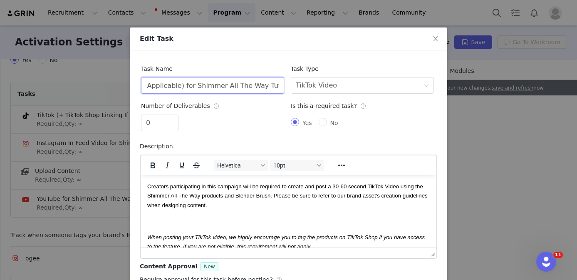
type input "TikTok (+ TikTok Shop Linking If Applicable) for Shimmer All The Way Tutorial C…"
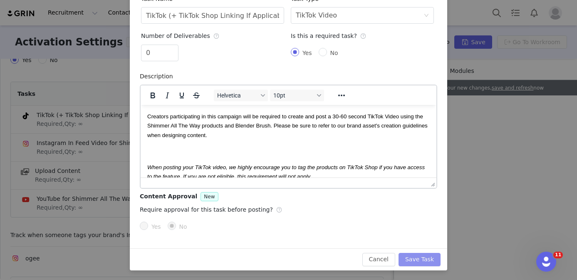
click at [415, 257] on button "Save Task" at bounding box center [420, 259] width 42 height 13
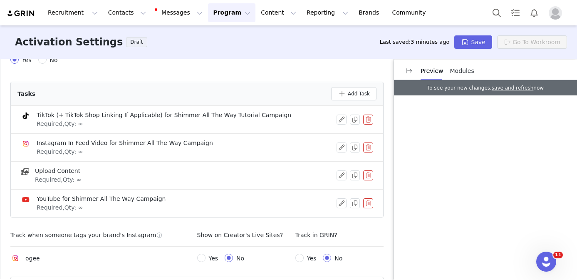
scroll to position [192, 0]
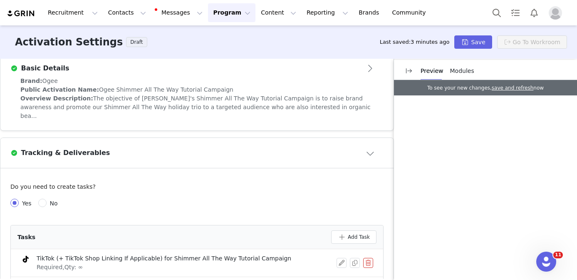
click at [288, 98] on span "The objective of Ogee's Shimmer All The Way Tutorial Campaign is to raise brand…" at bounding box center [195, 107] width 350 height 24
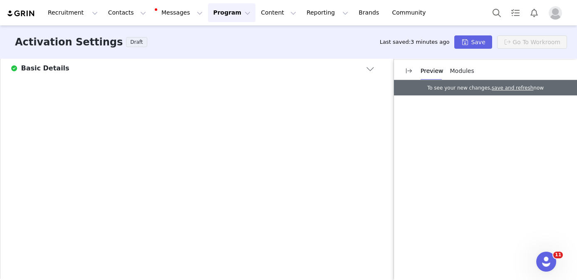
scroll to position [0, 0]
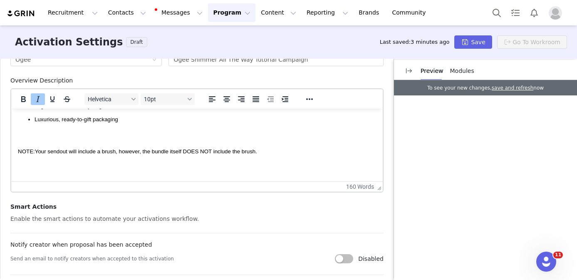
scroll to position [263, 0]
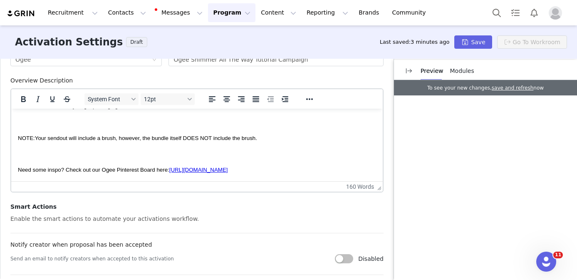
click at [134, 156] on p "Rich Text Area. Press ALT-0 for help." at bounding box center [197, 153] width 358 height 9
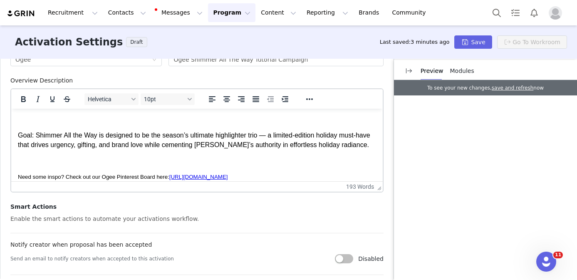
scroll to position [313, 0]
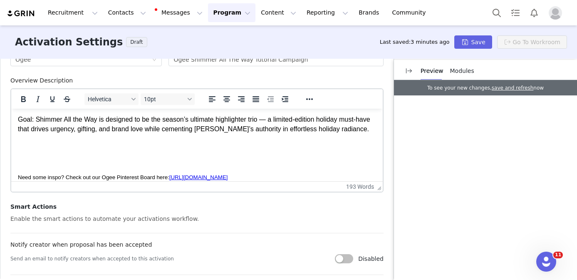
click at [81, 156] on p "Rich Text Area. Press ALT-0 for help." at bounding box center [197, 160] width 358 height 9
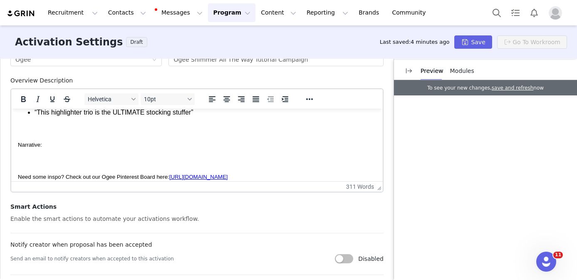
scroll to position [495, 0]
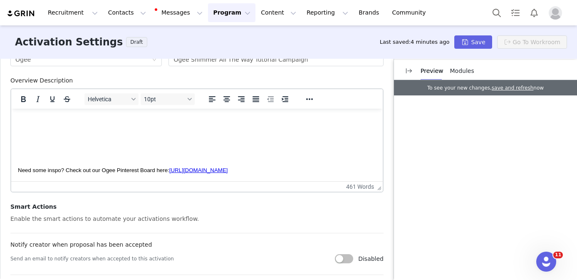
scroll to position [766, 0]
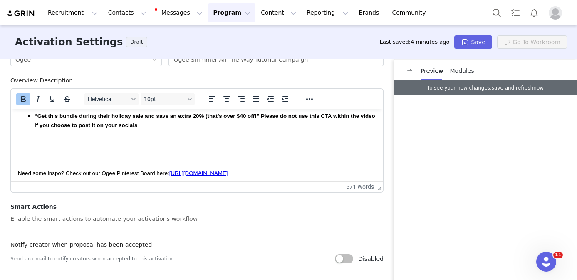
scroll to position [905, 0]
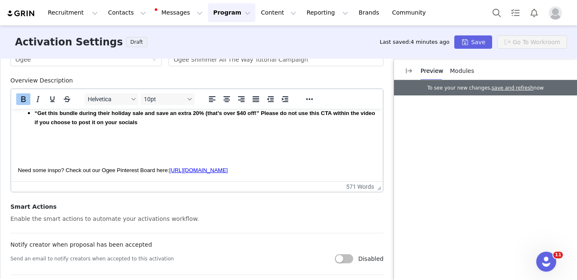
click at [257, 119] on strong "“Get this bundle during their holiday sale and save an extra 20% (that’s over $…" at bounding box center [205, 117] width 341 height 15
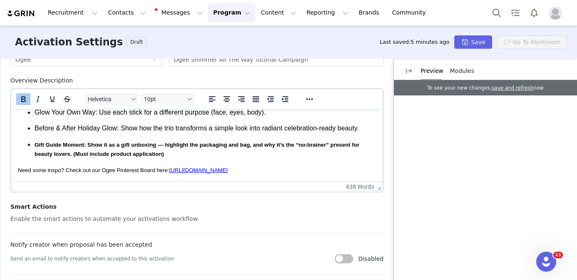
click at [183, 155] on p "Gift Guide Moment: Show it as a gift unboxing — highlight the packaging and bag…" at bounding box center [206, 149] width 342 height 19
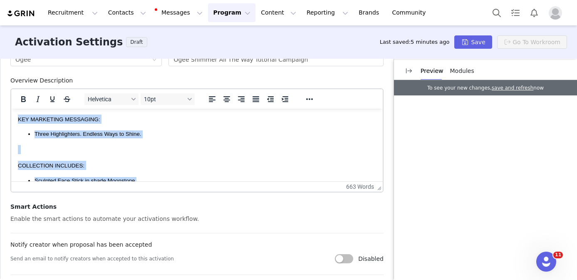
scroll to position [0, 0]
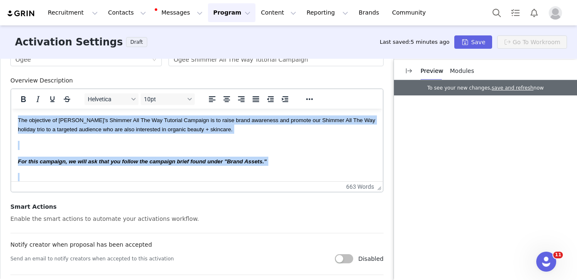
drag, startPoint x: 196, startPoint y: 145, endPoint x: 39, endPoint y: 74, distance: 172.4
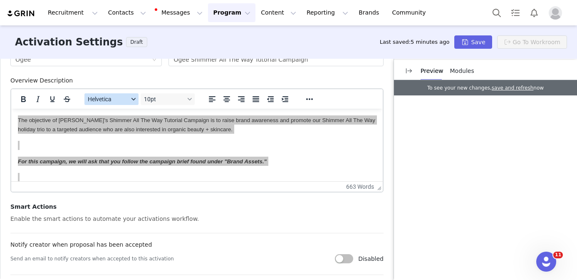
click at [119, 99] on span "Helvetica" at bounding box center [108, 99] width 41 height 7
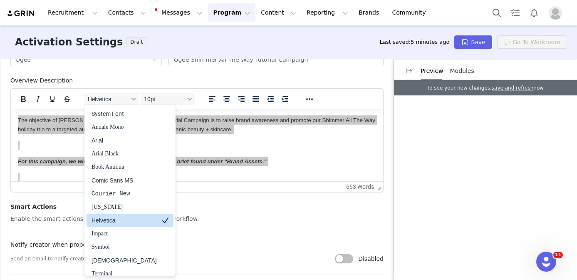
click at [118, 219] on div "Helvetica" at bounding box center [124, 220] width 65 height 10
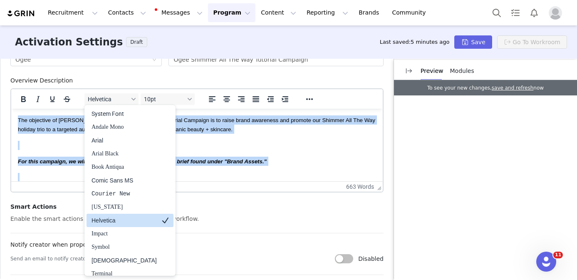
scroll to position [7, 0]
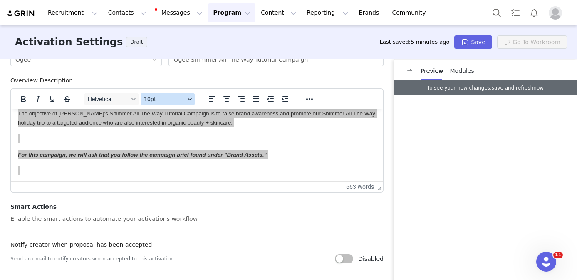
click at [161, 97] on span "10pt" at bounding box center [164, 99] width 41 height 7
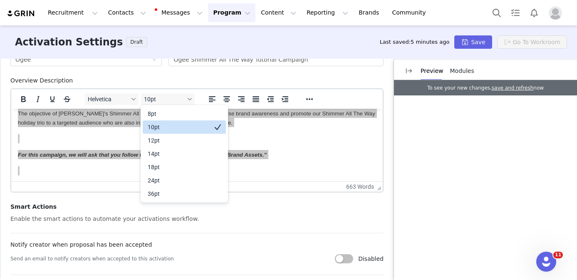
click at [161, 130] on div "10pt" at bounding box center [179, 127] width 62 height 10
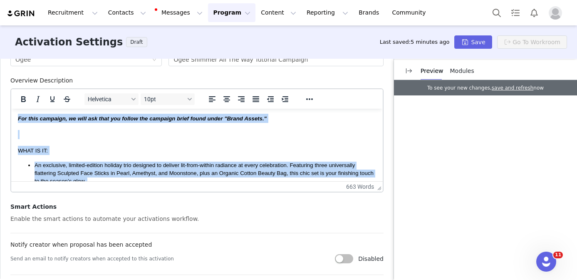
scroll to position [40, 0]
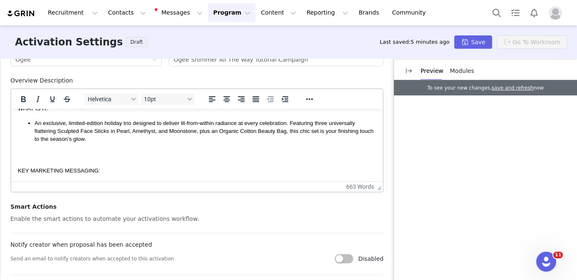
scroll to position [83, 0]
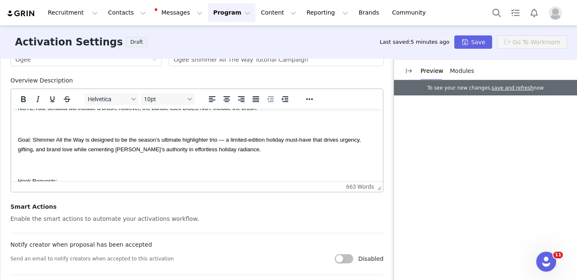
scroll to position [294, 0]
click at [22, 139] on span "Goal: Shimmer All the Way is designed to be the season’s ultimate highlighter t…" at bounding box center [189, 143] width 343 height 15
click at [32, 139] on span "Goal: Shimmer All the Way is designed to be the season’s ultimate highlighter t…" at bounding box center [189, 143] width 343 height 15
drag, startPoint x: 32, startPoint y: 139, endPoint x: 14, endPoint y: 139, distance: 17.9
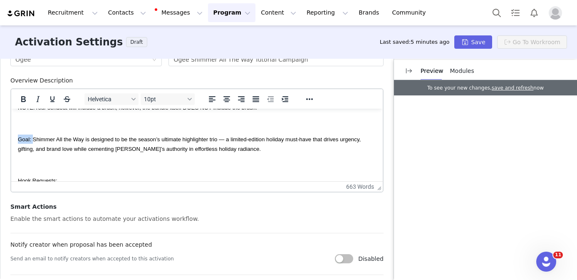
click at [21, 97] on icon "Bold" at bounding box center [23, 99] width 10 height 10
click at [54, 160] on p "Rich Text Area. Press ALT-0 for help." at bounding box center [197, 164] width 358 height 9
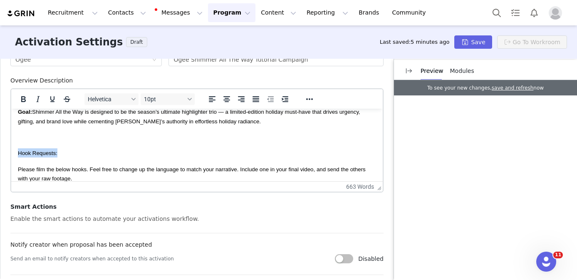
drag, startPoint x: 64, startPoint y: 153, endPoint x: 12, endPoint y: 153, distance: 52.4
click at [22, 97] on icon "Bold" at bounding box center [23, 99] width 5 height 6
click at [50, 96] on icon "Underline" at bounding box center [52, 99] width 4 height 6
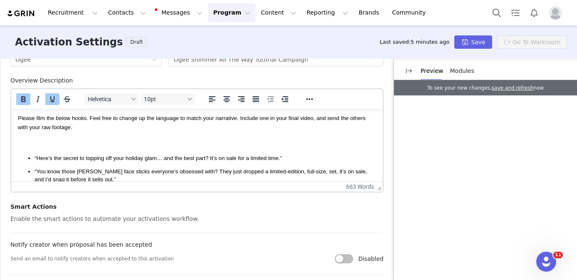
scroll to position [372, 0]
click at [47, 142] on p "Rich Text Area. Press ALT-0 for help." at bounding box center [197, 143] width 358 height 9
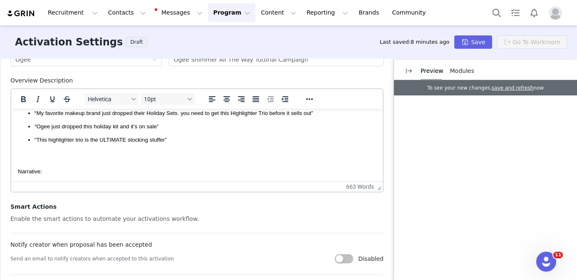
scroll to position [444, 0]
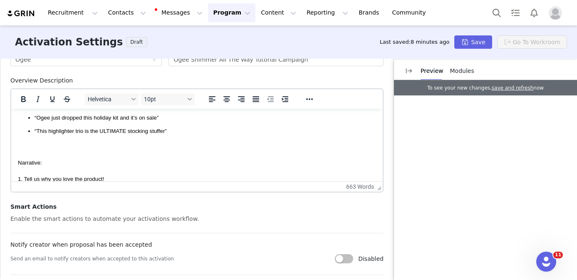
click at [29, 163] on span "Narrative:" at bounding box center [30, 162] width 24 height 6
click at [22, 96] on icon "Bold" at bounding box center [23, 99] width 5 height 6
click at [55, 99] on icon "Underline" at bounding box center [52, 99] width 10 height 10
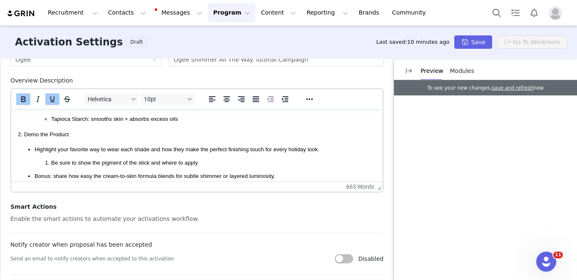
scroll to position [591, 0]
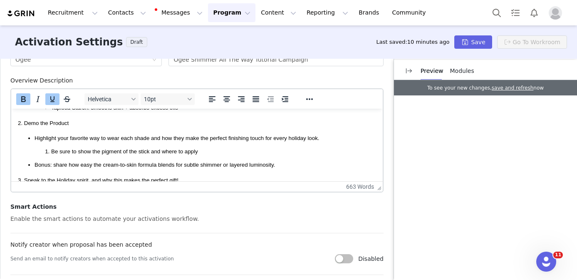
click at [51, 148] on span "Be sure to show the pigment of the stick and where to apply" at bounding box center [124, 151] width 147 height 6
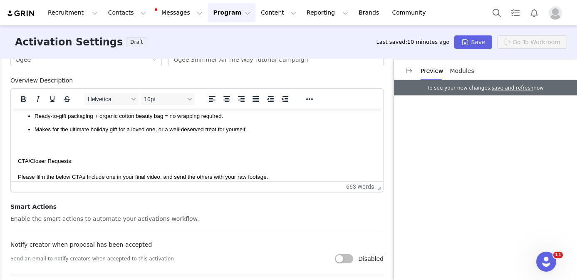
scroll to position [686, 0]
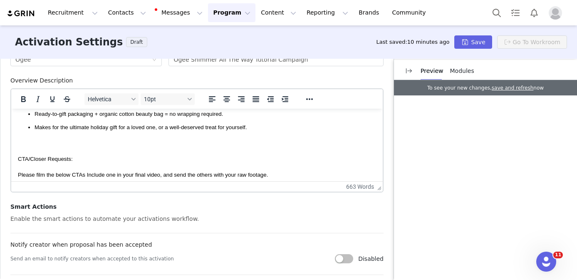
click at [58, 154] on p "CTA/Closer Requests:" at bounding box center [197, 158] width 358 height 9
click at [26, 100] on icon "Bold" at bounding box center [23, 99] width 10 height 10
click at [49, 100] on icon "Underline" at bounding box center [52, 99] width 10 height 10
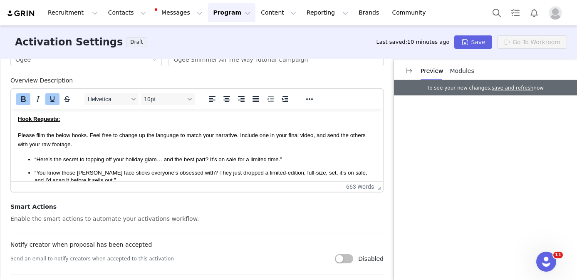
scroll to position [355, 0]
click at [350, 134] on span "Please film the below hooks. Feel free to change up the language to match your …" at bounding box center [192, 139] width 348 height 15
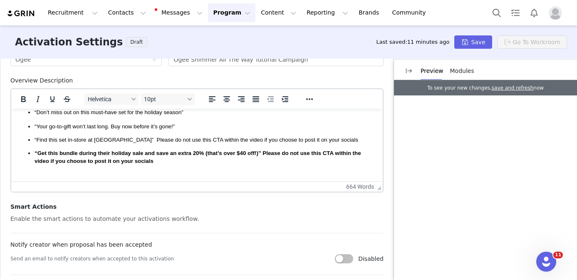
scroll to position [776, 0]
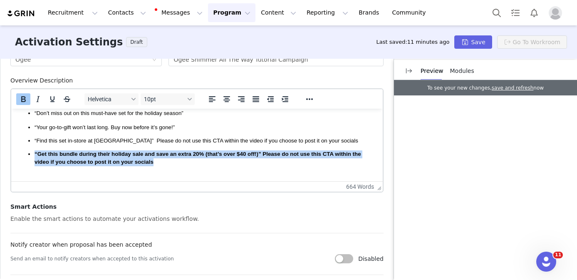
drag, startPoint x: 161, startPoint y: 155, endPoint x: 26, endPoint y: 141, distance: 135.5
click at [26, 141] on ul "“Your go-to-gift won’t last long. Buy now before it’s gone!” “Find this set in-…" at bounding box center [197, 145] width 358 height 42
click at [24, 98] on icon "Bold" at bounding box center [23, 99] width 5 height 6
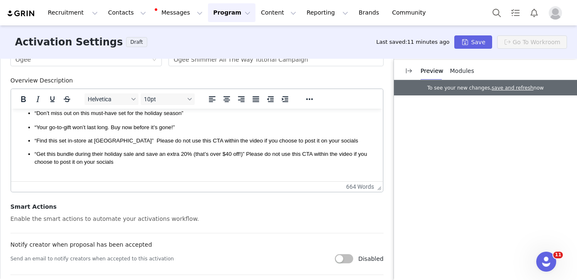
click at [156, 150] on p "“Get this bundle during their holiday sale and save an extra 20% (that’s over $…" at bounding box center [206, 157] width 342 height 15
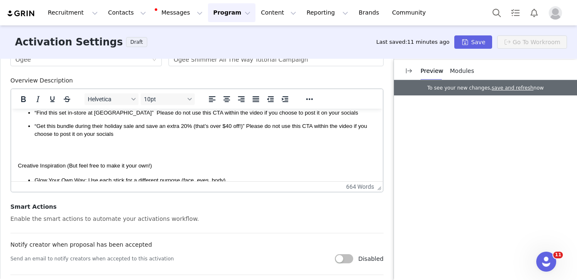
scroll to position [804, 0]
click at [161, 160] on p "Creative Inspiration (But feel free to make it your own!)" at bounding box center [197, 164] width 358 height 9
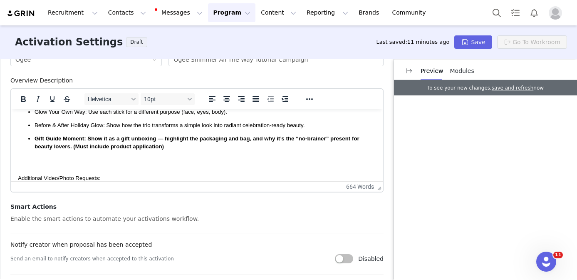
scroll to position [870, 0]
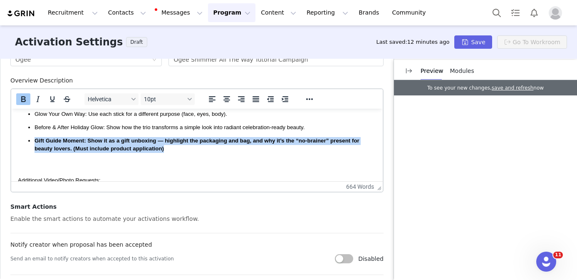
drag, startPoint x: 171, startPoint y: 141, endPoint x: 32, endPoint y: 132, distance: 139.3
click at [32, 132] on ul "Glow Your Own Way: Use each stick for a different purpose (face, eyes, body). B…" at bounding box center [197, 131] width 358 height 42
click at [25, 97] on icon "Bold" at bounding box center [23, 99] width 5 height 6
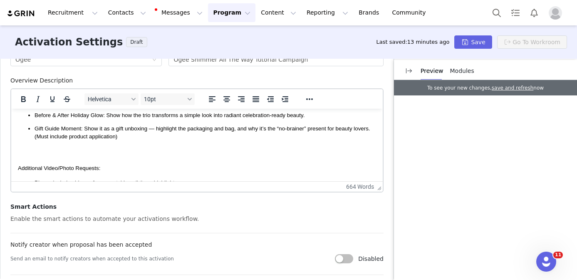
scroll to position [901, 0]
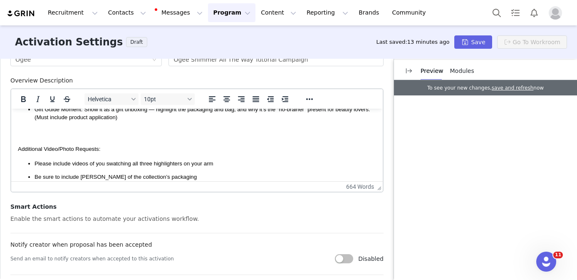
click at [83, 146] on p "Additional Video/Photo Requests:" at bounding box center [197, 148] width 358 height 9
click at [21, 95] on icon "Bold" at bounding box center [23, 99] width 10 height 10
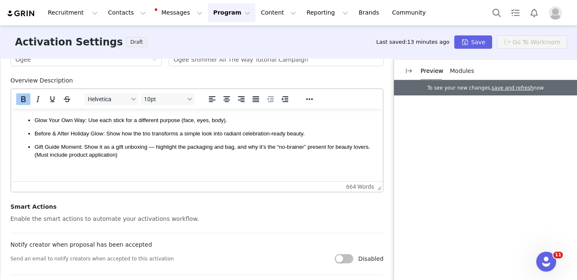
scroll to position [864, 0]
click at [52, 95] on icon "Underline" at bounding box center [52, 99] width 10 height 10
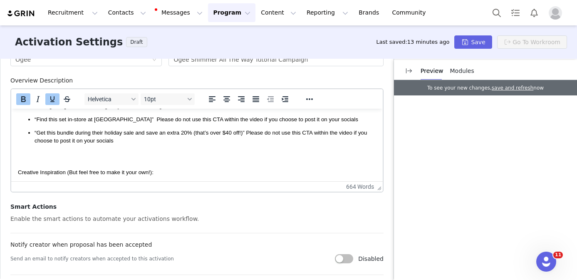
scroll to position [794, 0]
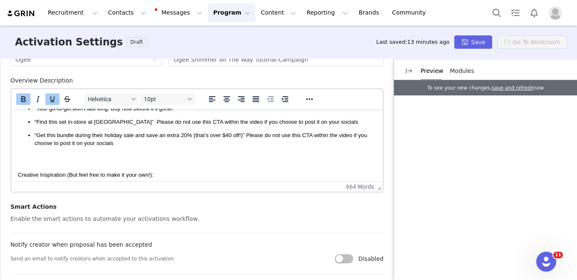
click at [68, 170] on p "Creative Inspiration (But feel free to make it your own!):" at bounding box center [197, 174] width 358 height 9
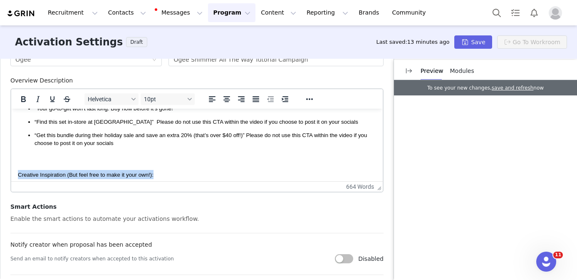
click at [68, 170] on p "Creative Inspiration (But feel free to make it your own!):" at bounding box center [197, 174] width 358 height 9
click at [22, 96] on icon "Bold" at bounding box center [23, 99] width 5 height 6
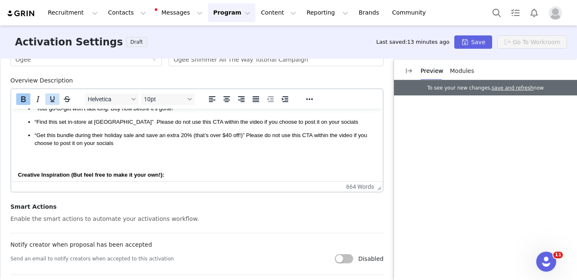
click at [53, 99] on icon "Underline" at bounding box center [52, 99] width 4 height 6
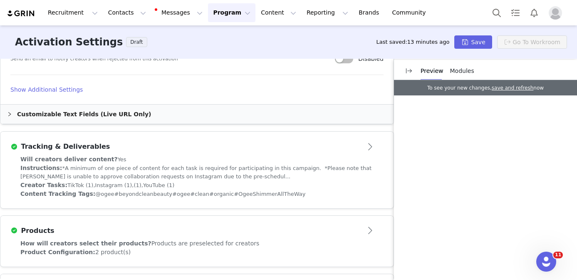
scroll to position [535, 0]
click at [302, 157] on div "Will creators deliver content? Yes" at bounding box center [196, 158] width 353 height 9
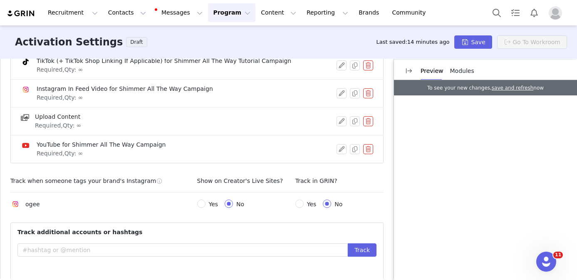
scroll to position [326, 0]
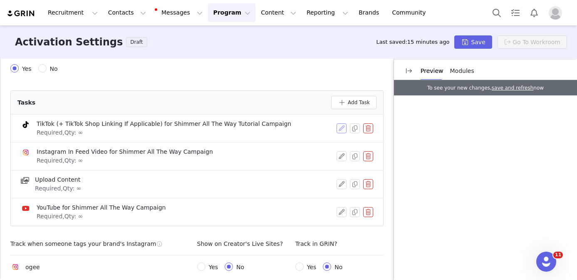
click at [342, 123] on button "button" at bounding box center [342, 128] width 10 height 10
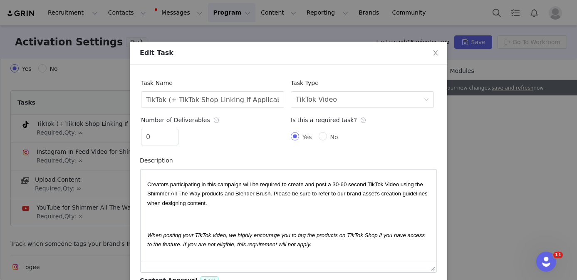
scroll to position [0, 0]
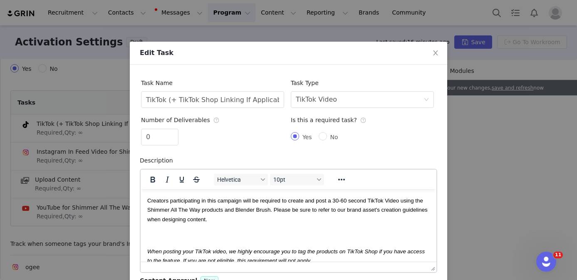
click at [346, 199] on span "Creators participating in this campaign will be required to create and post a 3…" at bounding box center [287, 209] width 280 height 25
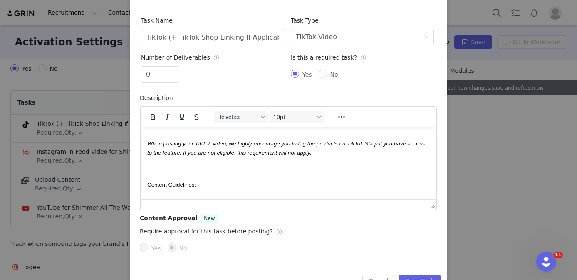
scroll to position [66, 0]
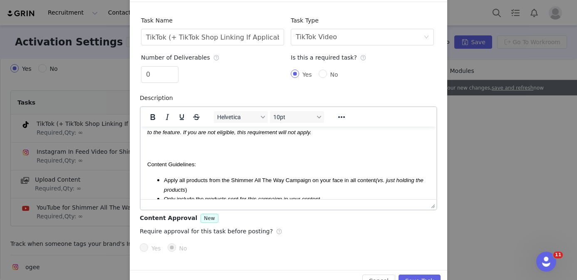
click at [169, 148] on p "Rich Text Area. Press ALT-0 for help." at bounding box center [288, 147] width 283 height 9
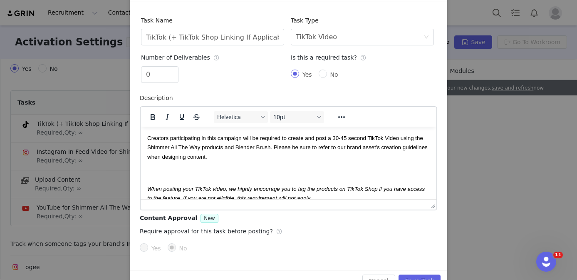
scroll to position [5, 0]
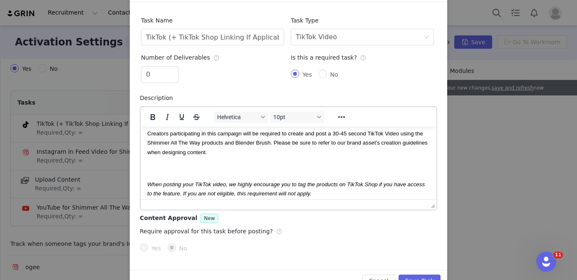
click at [147, 151] on span "Creators participating in this campaign will be required to create and post a 3…" at bounding box center [287, 142] width 280 height 25
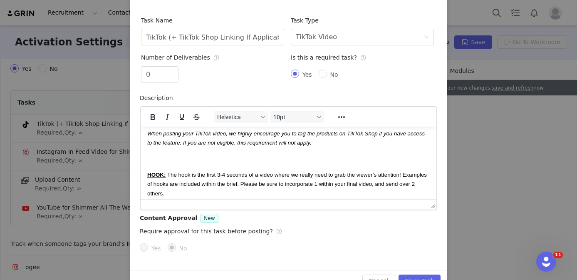
scroll to position [22, 0]
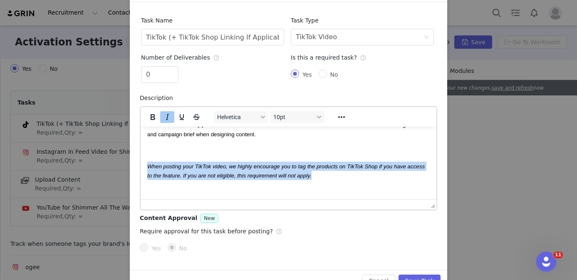
drag, startPoint x: 320, startPoint y: 175, endPoint x: 141, endPoint y: 166, distance: 179.5
click at [141, 166] on html "Creators participating in this campaign will be required to create and post a 3…" at bounding box center [289, 268] width 296 height 329
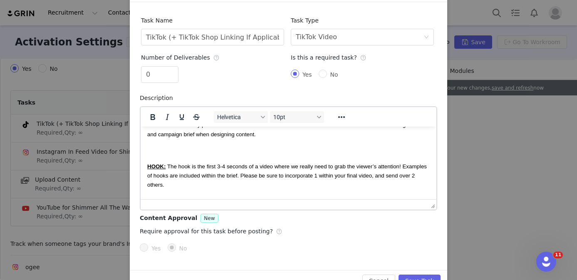
scroll to position [215, 0]
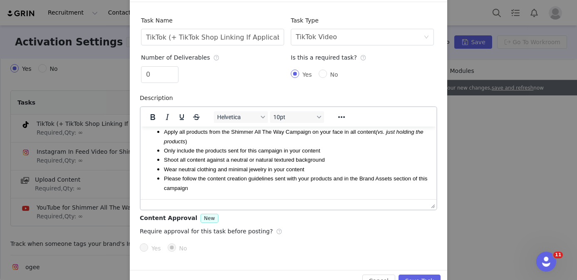
click at [199, 189] on li "Please follow the content creation guidelines sent with your products and in th…" at bounding box center [297, 182] width 266 height 19
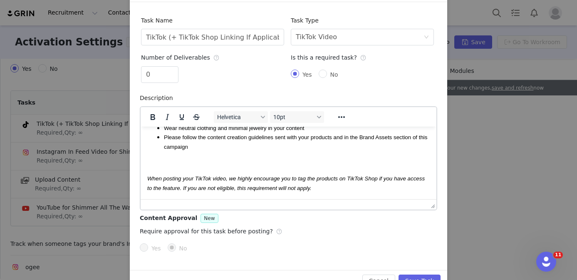
scroll to position [84, 0]
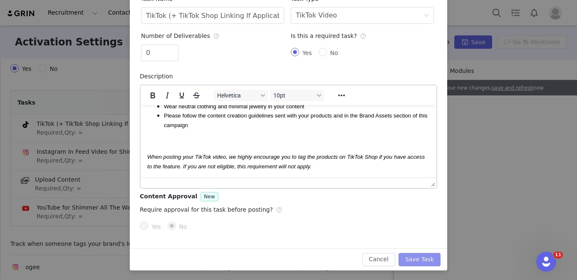
click at [408, 255] on button "Save Task" at bounding box center [420, 259] width 42 height 13
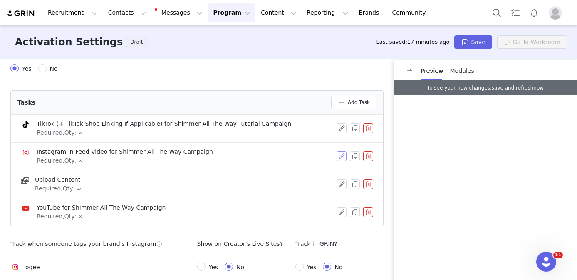
click at [344, 151] on button "button" at bounding box center [342, 156] width 10 height 10
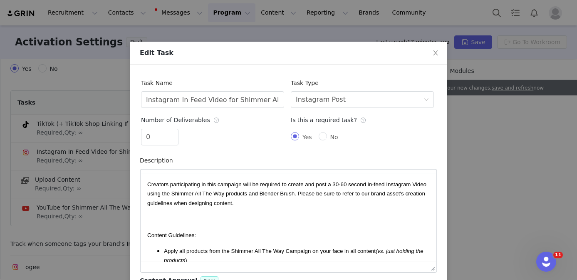
scroll to position [0, 0]
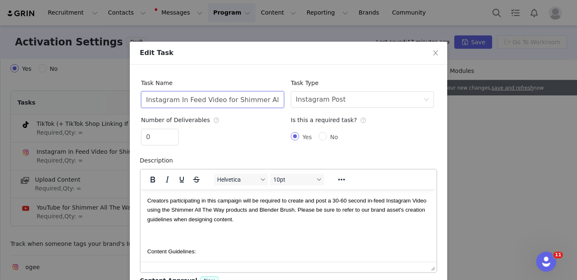
click at [279, 99] on input "Instagram In Feed Video for Shimmer All The Way Campaign" at bounding box center [212, 99] width 143 height 17
type input "Instagram In Feed Video for Shimmer All The Way Tutorial Campaign"
click at [346, 199] on span "Creators participating in this campaign will be required to create and post a 3…" at bounding box center [286, 209] width 279 height 25
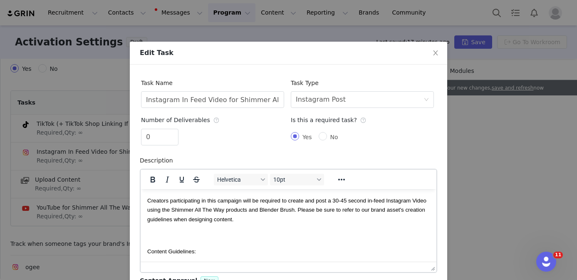
click at [175, 218] on span "Creators participating in this campaign will be required to create and post a 3…" at bounding box center [286, 209] width 279 height 25
click at [215, 237] on p "Rich Text Area. Press ALT-0 for help." at bounding box center [288, 234] width 283 height 9
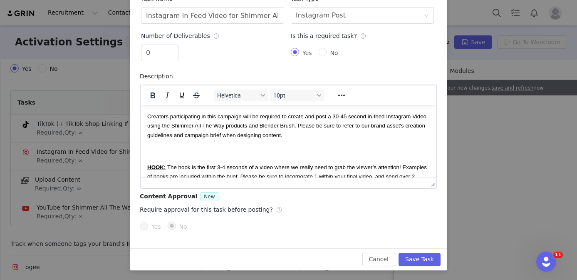
scroll to position [84, 0]
click at [408, 257] on button "Save Task" at bounding box center [420, 259] width 42 height 13
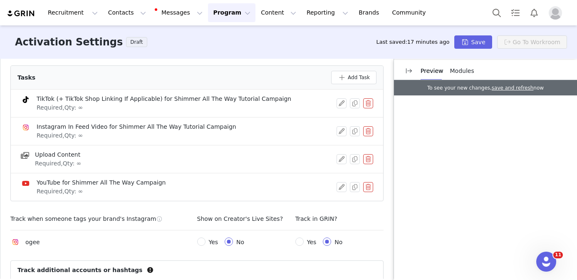
scroll to position [358, 0]
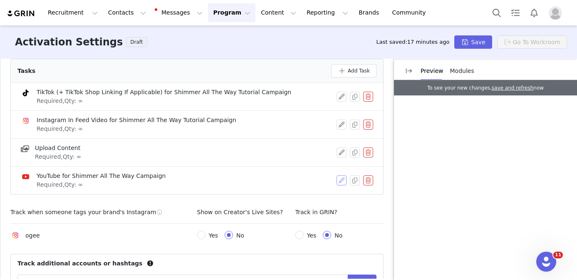
click at [342, 175] on button "button" at bounding box center [342, 180] width 10 height 10
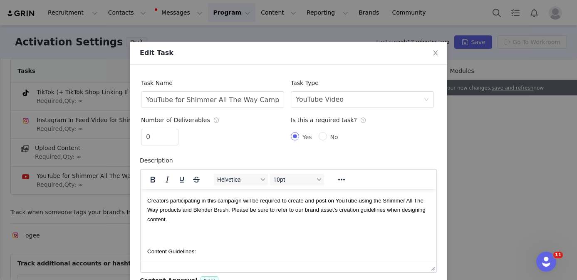
scroll to position [0, 0]
click at [248, 99] on input "YouTube for Shimmer All The Way Campaign" at bounding box center [212, 99] width 143 height 17
type input "YouTube for Shimmer All The Way Tutorial Campaign"
click at [386, 209] on span "Creators participating in this campaign will be required to create and post on …" at bounding box center [286, 209] width 278 height 25
click at [181, 236] on p "Rich Text Area. Press ALT-0 for help." at bounding box center [288, 234] width 283 height 9
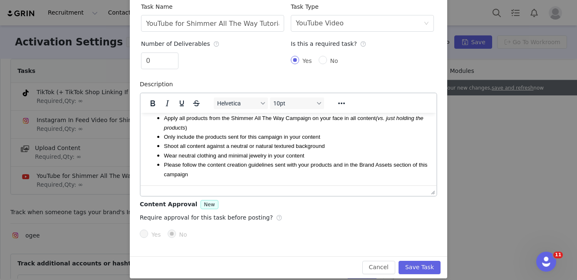
scroll to position [84, 0]
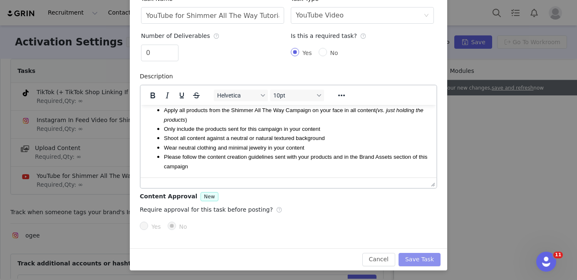
click at [421, 260] on button "Save Task" at bounding box center [420, 259] width 42 height 13
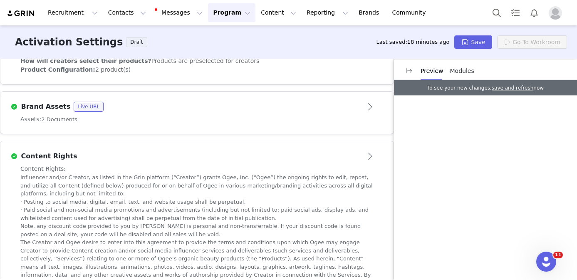
scroll to position [840, 0]
click at [457, 74] on div "Modules" at bounding box center [462, 71] width 24 height 9
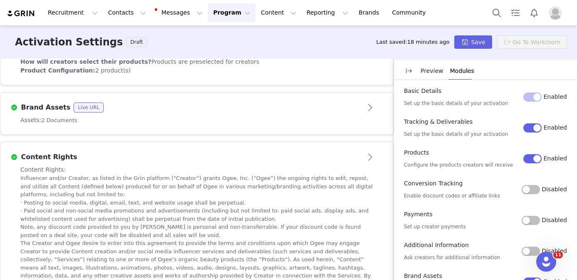
click at [533, 188] on button "Disabled" at bounding box center [531, 189] width 18 height 9
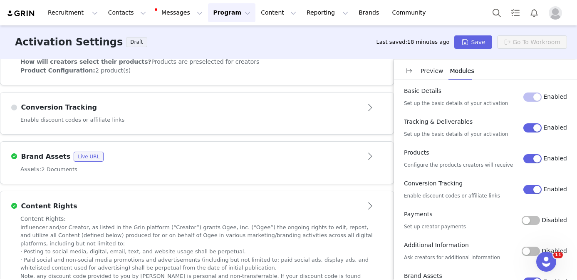
click at [533, 225] on button "Disabled" at bounding box center [531, 220] width 18 height 9
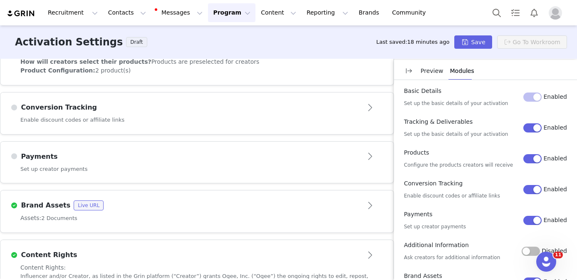
click at [229, 116] on div "Enable discount codes or affiliate links" at bounding box center [196, 125] width 393 height 18
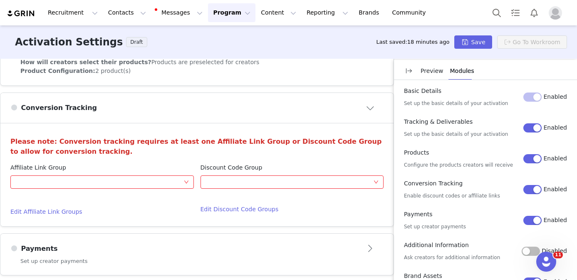
click at [121, 181] on div "Affiliate Link Group Optional" at bounding box center [101, 177] width 183 height 28
click at [116, 176] on div "Optional" at bounding box center [99, 182] width 168 height 12
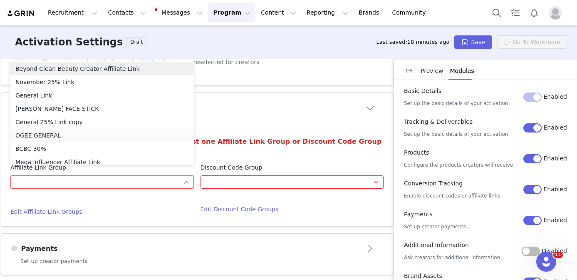
scroll to position [4, 0]
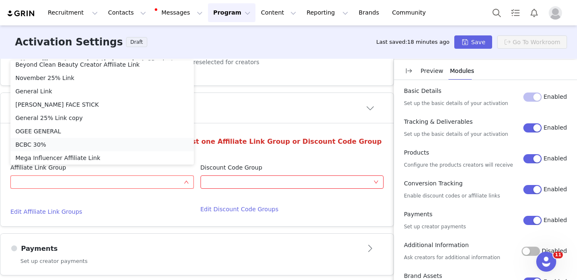
click at [64, 145] on li "BCBC 30%" at bounding box center [101, 144] width 183 height 13
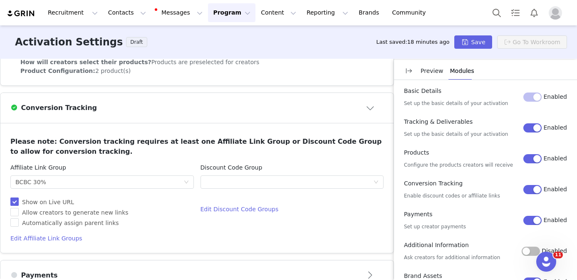
click at [27, 198] on span "Show on Live URL" at bounding box center [48, 201] width 59 height 7
click at [16, 197] on input "Show on Live URL" at bounding box center [13, 200] width 6 height 6
checkbox input "false"
click at [216, 176] on div "Optional" at bounding box center [290, 182] width 168 height 12
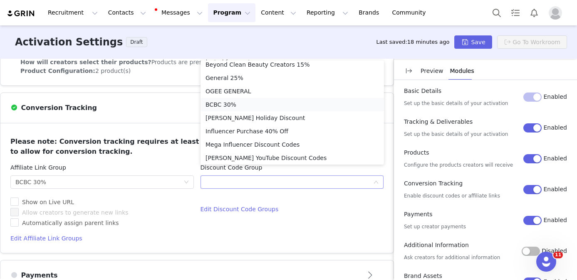
click at [230, 106] on li "BCBC 30%" at bounding box center [292, 104] width 183 height 13
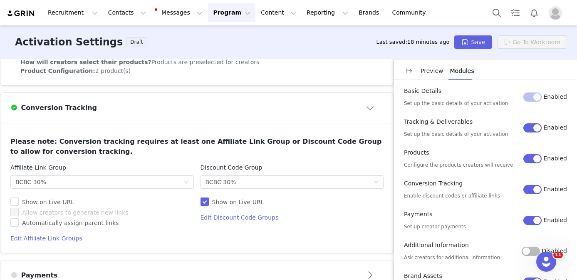
click at [227, 198] on span "Show on Live URL" at bounding box center [238, 201] width 59 height 7
click at [206, 197] on input "Show on Live URL" at bounding box center [204, 200] width 6 height 6
checkbox input "false"
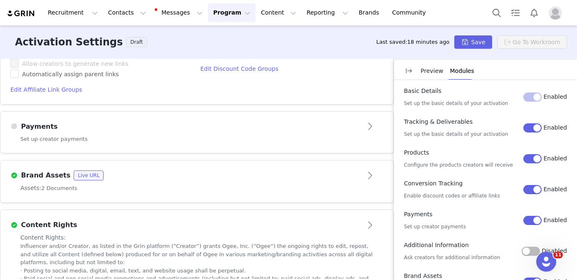
click at [230, 124] on div "Payments" at bounding box center [196, 126] width 373 height 13
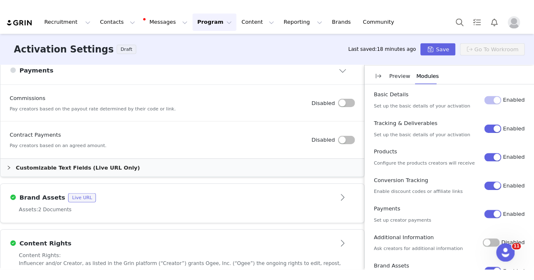
scroll to position [460, 0]
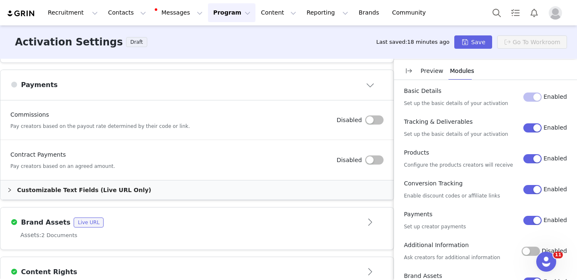
click at [372, 115] on button "button" at bounding box center [374, 119] width 18 height 9
click at [469, 44] on button "Save" at bounding box center [472, 41] width 37 height 13
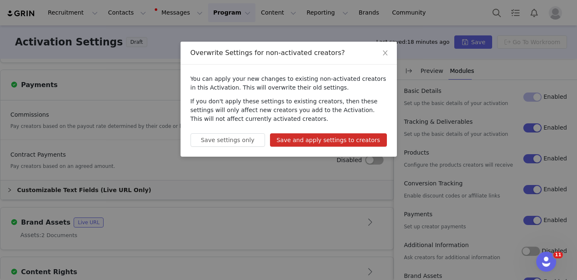
click at [343, 143] on button "Save and apply settings to creators" at bounding box center [328, 139] width 117 height 13
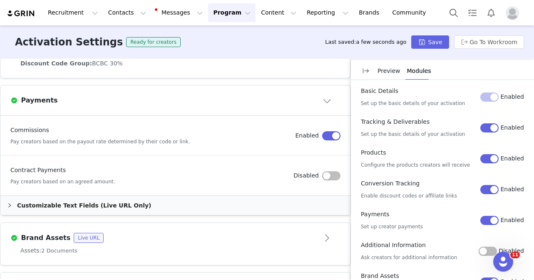
scroll to position [468, 0]
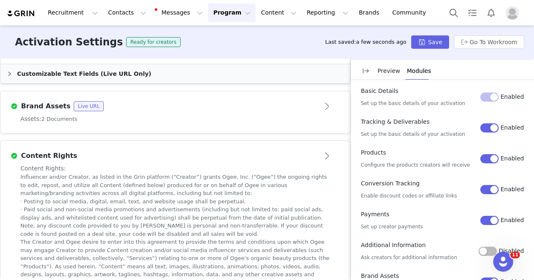
click at [148, 96] on article "Brand Assets Live URL" at bounding box center [175, 102] width 350 height 23
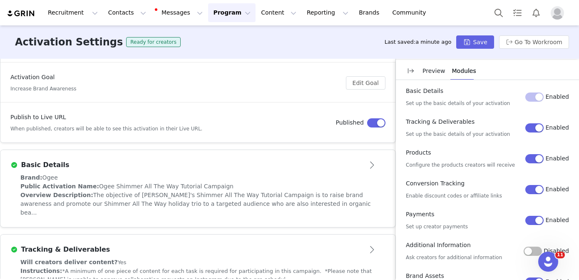
scroll to position [109, 0]
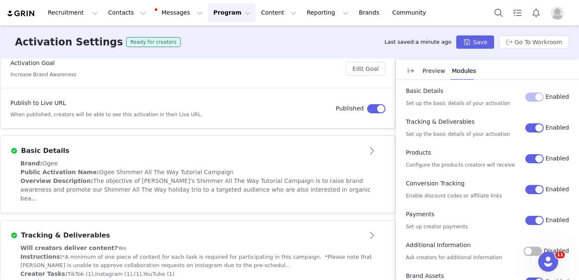
click at [226, 166] on div "Brand: Ogee" at bounding box center [197, 163] width 355 height 9
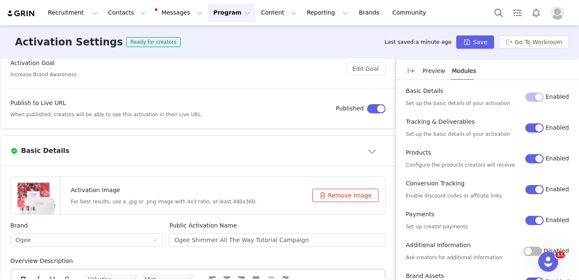
scroll to position [0, 0]
click at [430, 71] on p "Preview" at bounding box center [433, 71] width 23 height 9
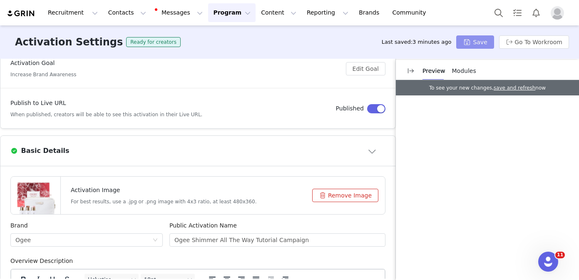
click at [476, 38] on button "Save" at bounding box center [474, 41] width 37 height 13
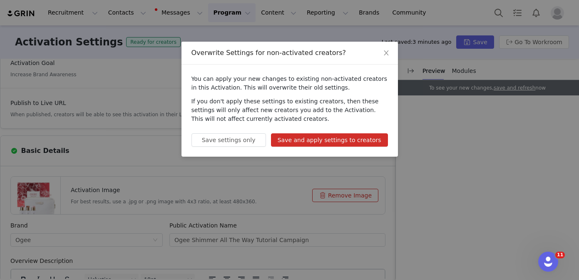
click at [358, 140] on button "Save and apply settings to creators" at bounding box center [329, 139] width 117 height 13
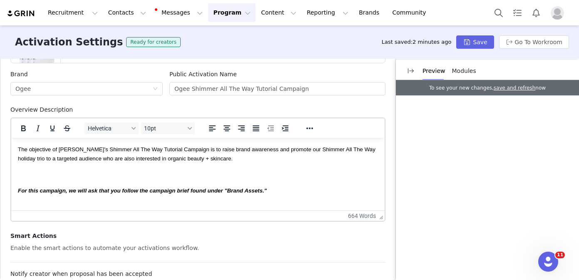
scroll to position [262, 0]
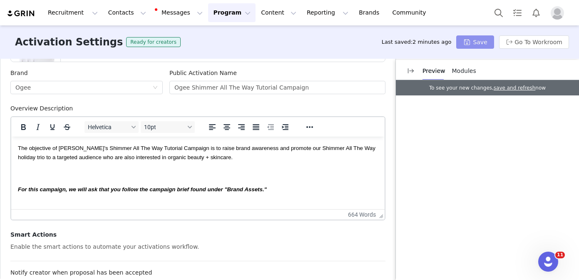
click at [473, 39] on button "Save" at bounding box center [474, 41] width 37 height 13
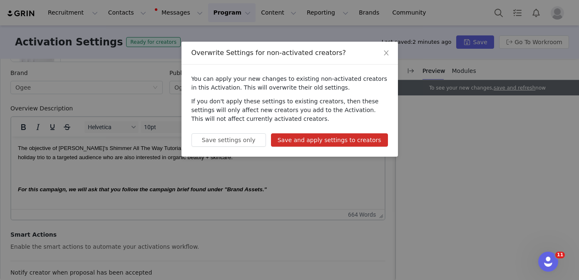
click at [367, 132] on div "You can apply your new changes to existing non-activated creators in this Activ…" at bounding box center [289, 110] width 216 height 92
click at [366, 141] on button "Save and apply settings to creators" at bounding box center [329, 139] width 117 height 13
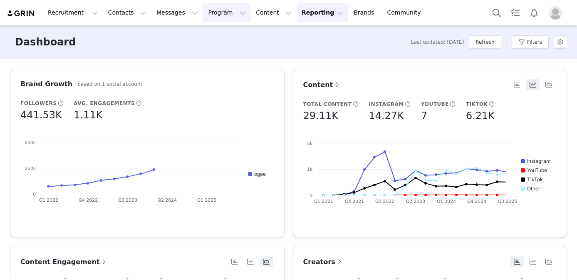
click at [215, 14] on button "Program Program" at bounding box center [226, 12] width 47 height 19
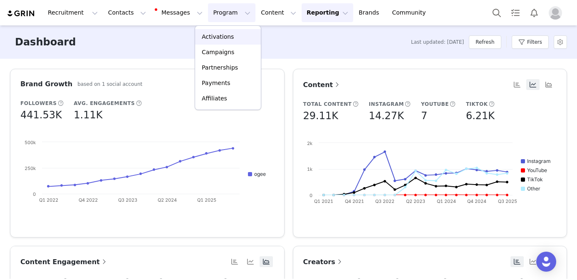
click at [218, 34] on p "Activations" at bounding box center [218, 36] width 32 height 9
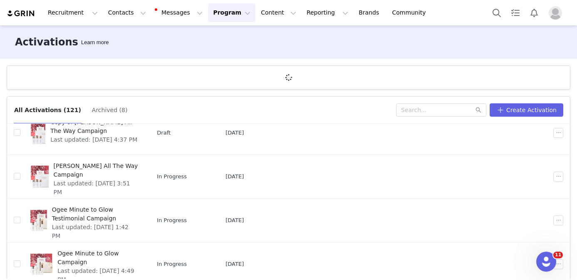
scroll to position [45, 0]
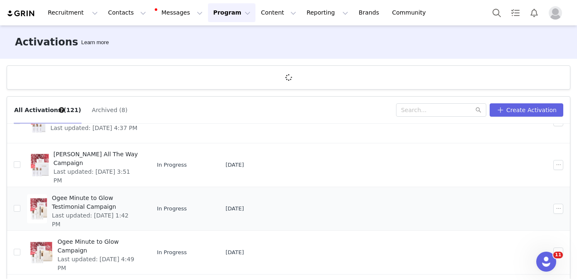
click at [133, 206] on span "Ogee Minute to Glow Testimonial Campaign" at bounding box center [95, 201] width 87 height 17
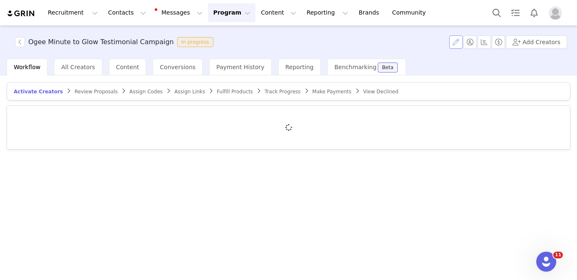
click at [459, 39] on button "button" at bounding box center [455, 41] width 13 height 13
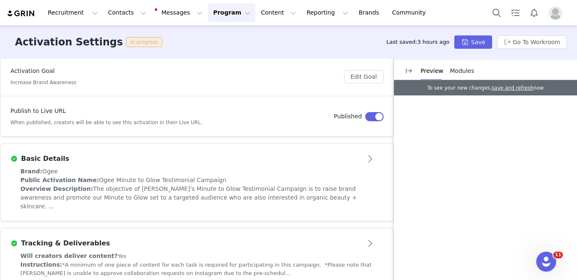
scroll to position [116, 0]
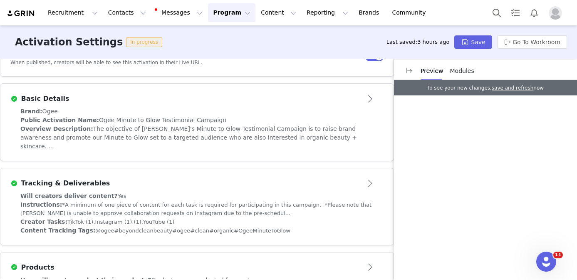
click at [250, 120] on div "Public Activation Name: [PERSON_NAME] Minute to Glow Testimonial Campaign" at bounding box center [196, 120] width 353 height 9
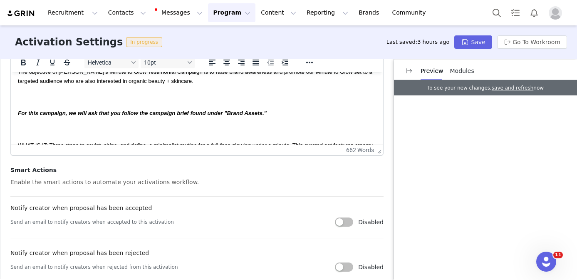
scroll to position [0, 0]
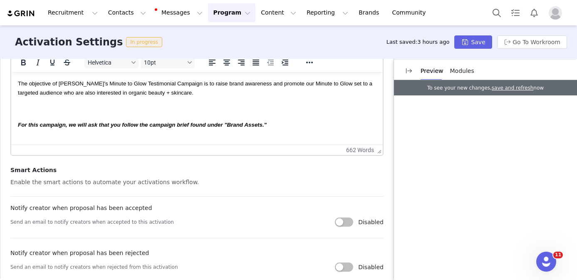
copy strong "For this campaign, we will ask that you follow the campaign brief found under "…"
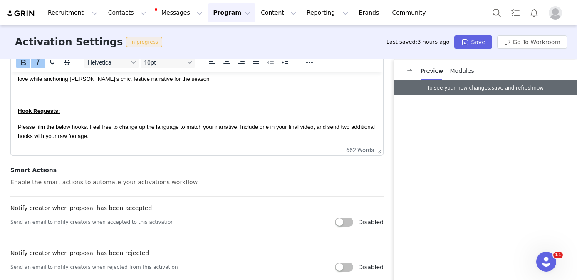
scroll to position [280, 0]
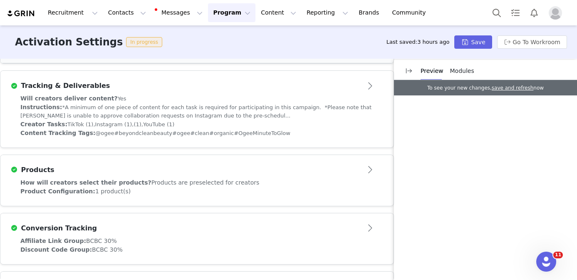
click at [301, 118] on div "Instructions: *A minimum of one piece of content for each task is required for …" at bounding box center [196, 111] width 353 height 17
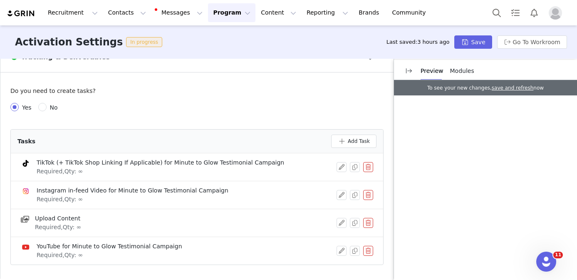
scroll to position [338, 0]
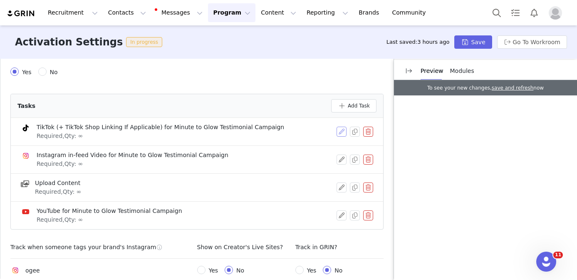
click at [339, 126] on button "button" at bounding box center [342, 131] width 10 height 10
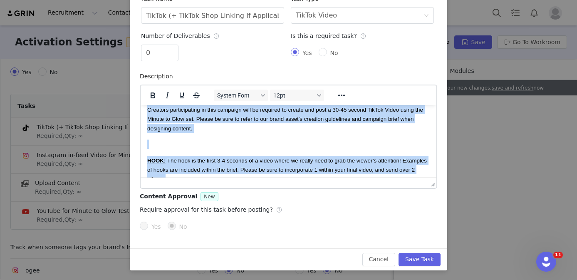
scroll to position [0, 0]
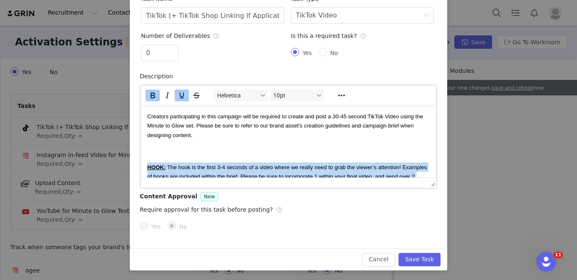
drag, startPoint x: 229, startPoint y: 142, endPoint x: 143, endPoint y: 162, distance: 88.5
click at [143, 162] on html "Creators participating in this campaign will be required to create and post a 3…" at bounding box center [289, 268] width 296 height 329
copy body "HOOK: The hook is the first 3-4 seconds of a video where we really need to grab…"
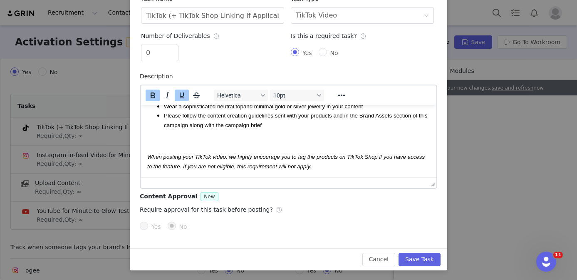
scroll to position [256, 0]
click at [422, 258] on button "Save Task" at bounding box center [420, 259] width 42 height 13
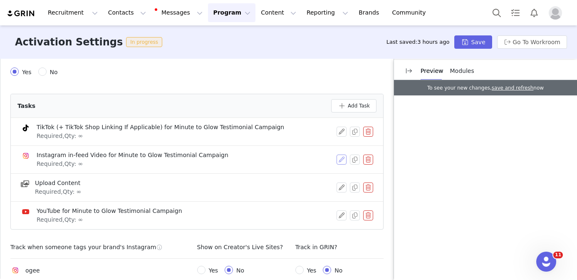
click at [337, 154] on button "button" at bounding box center [342, 159] width 10 height 10
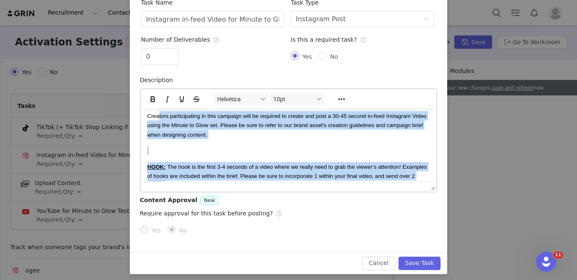
scroll to position [2, 0]
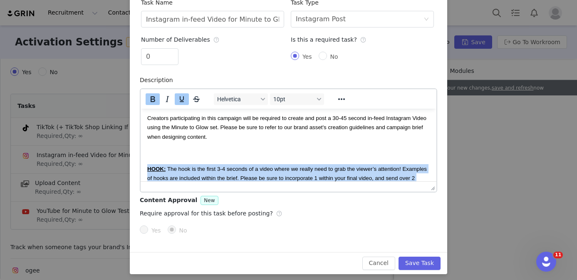
drag, startPoint x: 231, startPoint y: 158, endPoint x: 142, endPoint y: 170, distance: 89.8
click at [142, 170] on html "Creators participating in this campaign will be required to create and post a 3…" at bounding box center [289, 270] width 296 height 329
copy body "HOOK: The hook is the first 3-4 seconds of a video where we really need to grab…"
